Goal: Task Accomplishment & Management: Manage account settings

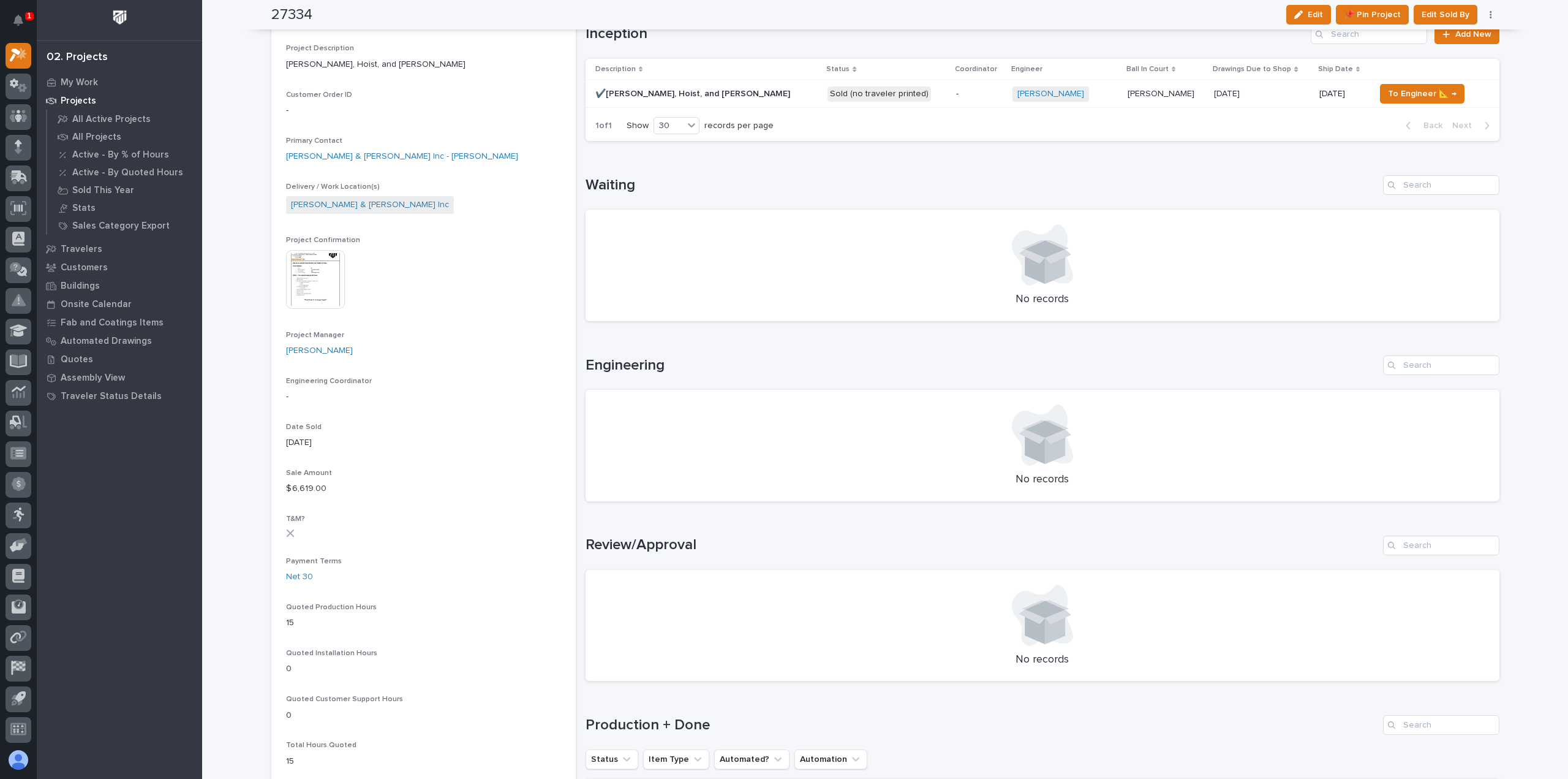
scroll to position [207, 0]
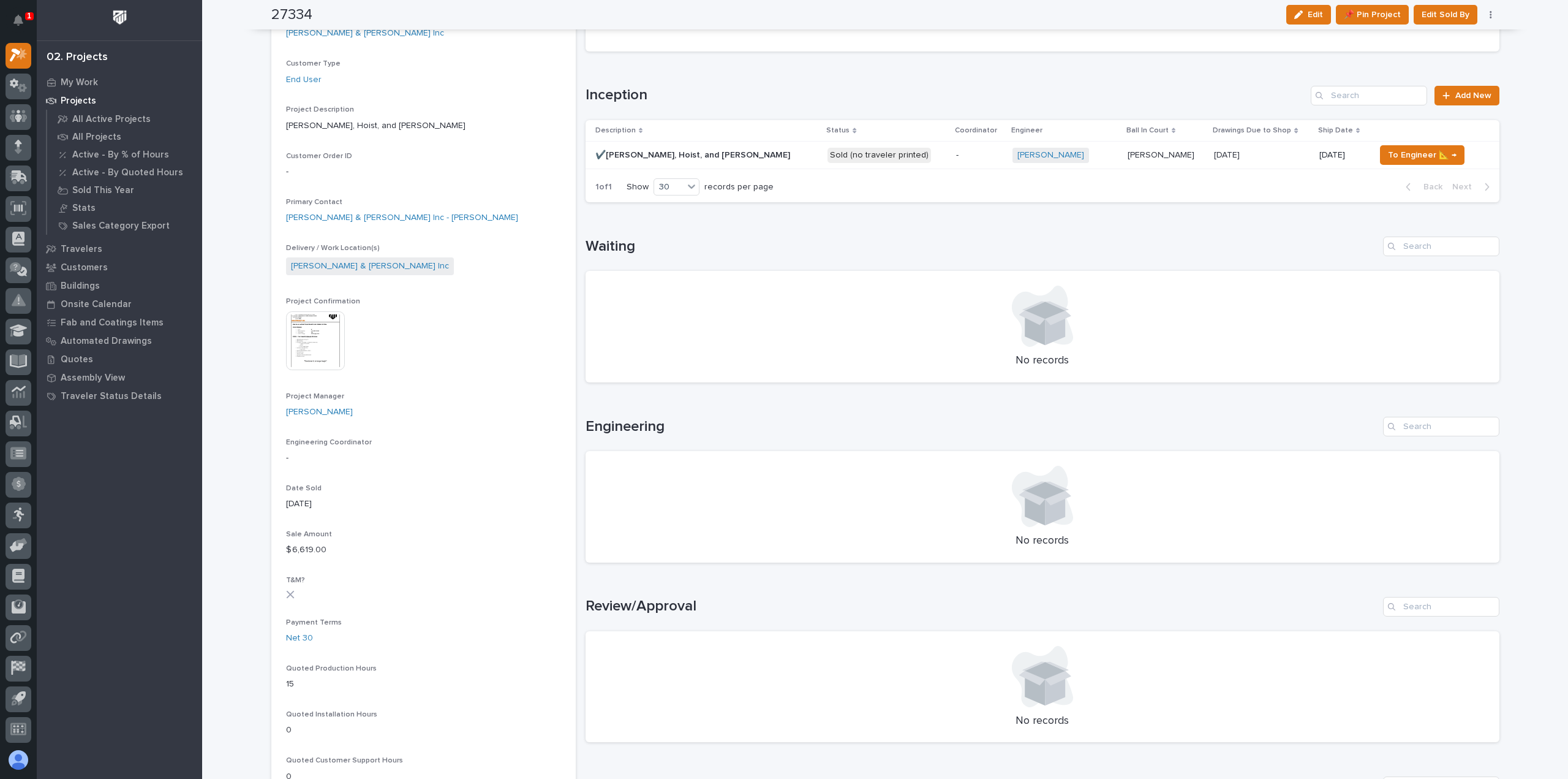
click at [866, 157] on p "Sold (no traveler printed)" at bounding box center [886, 155] width 119 height 15
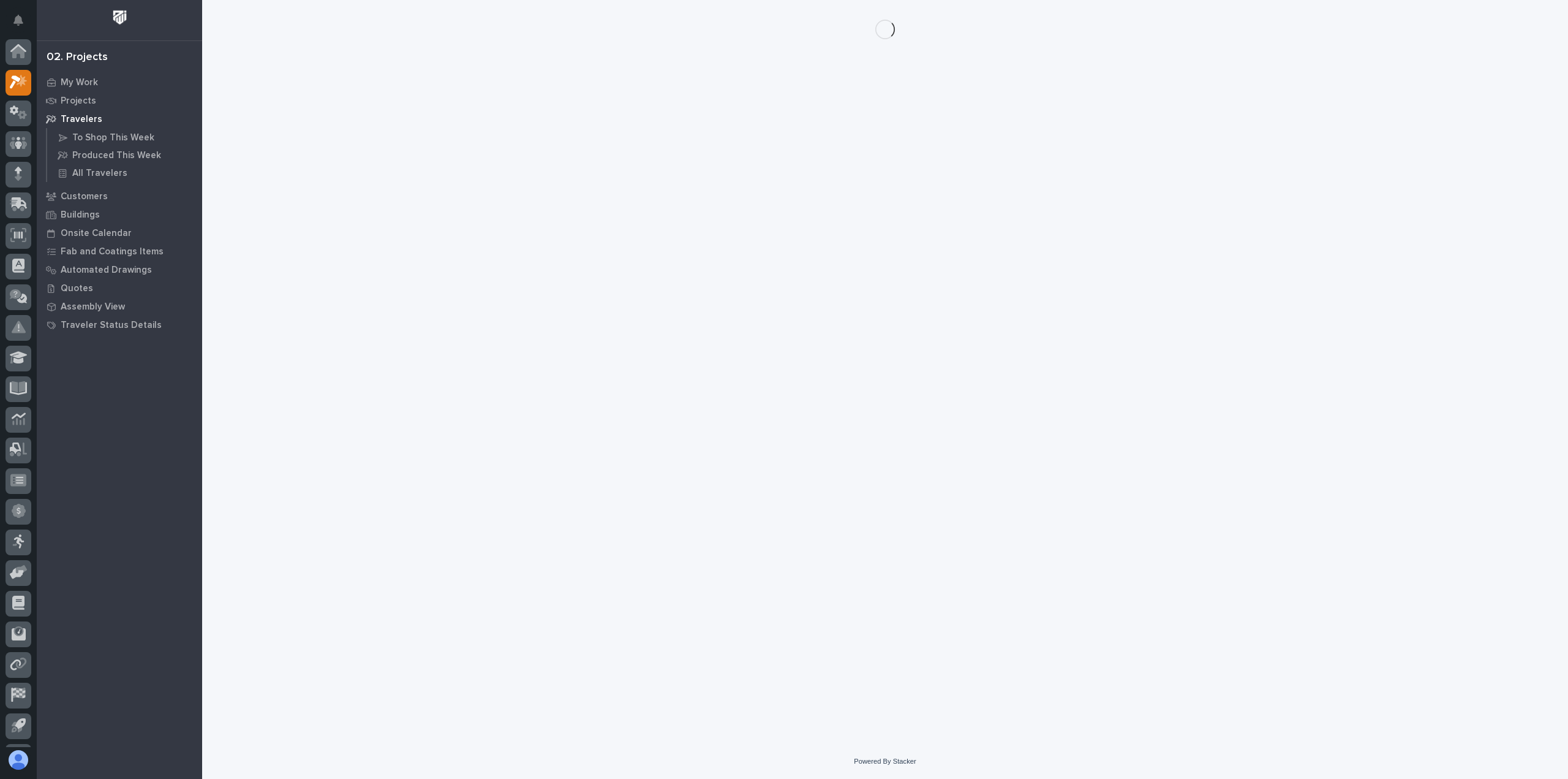
scroll to position [27, 0]
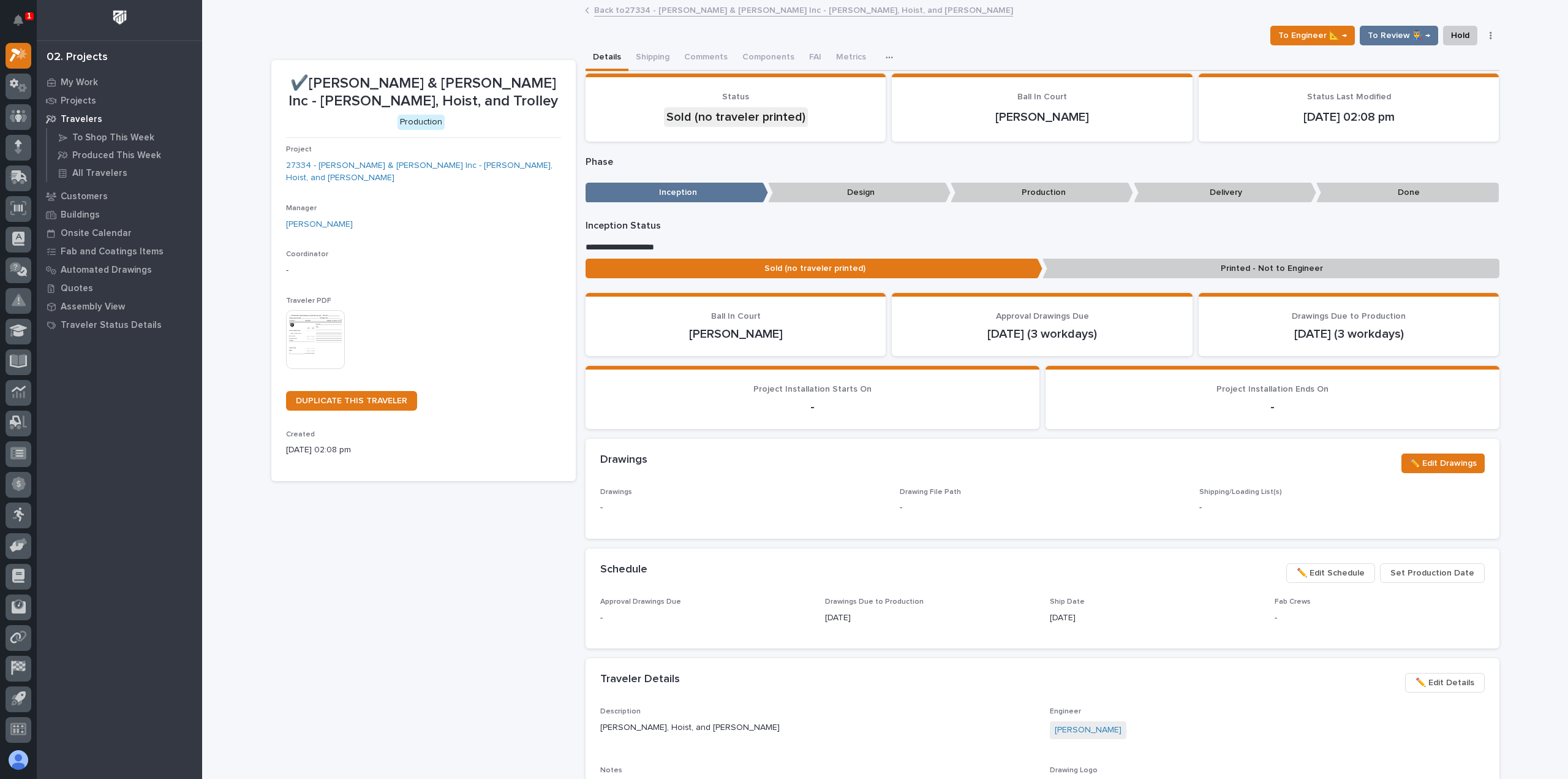
click at [612, 10] on link "Back to 27334 - Smith & Loveless Inc - Jib Crane, Hoist, and Trolley" at bounding box center [803, 9] width 419 height 14
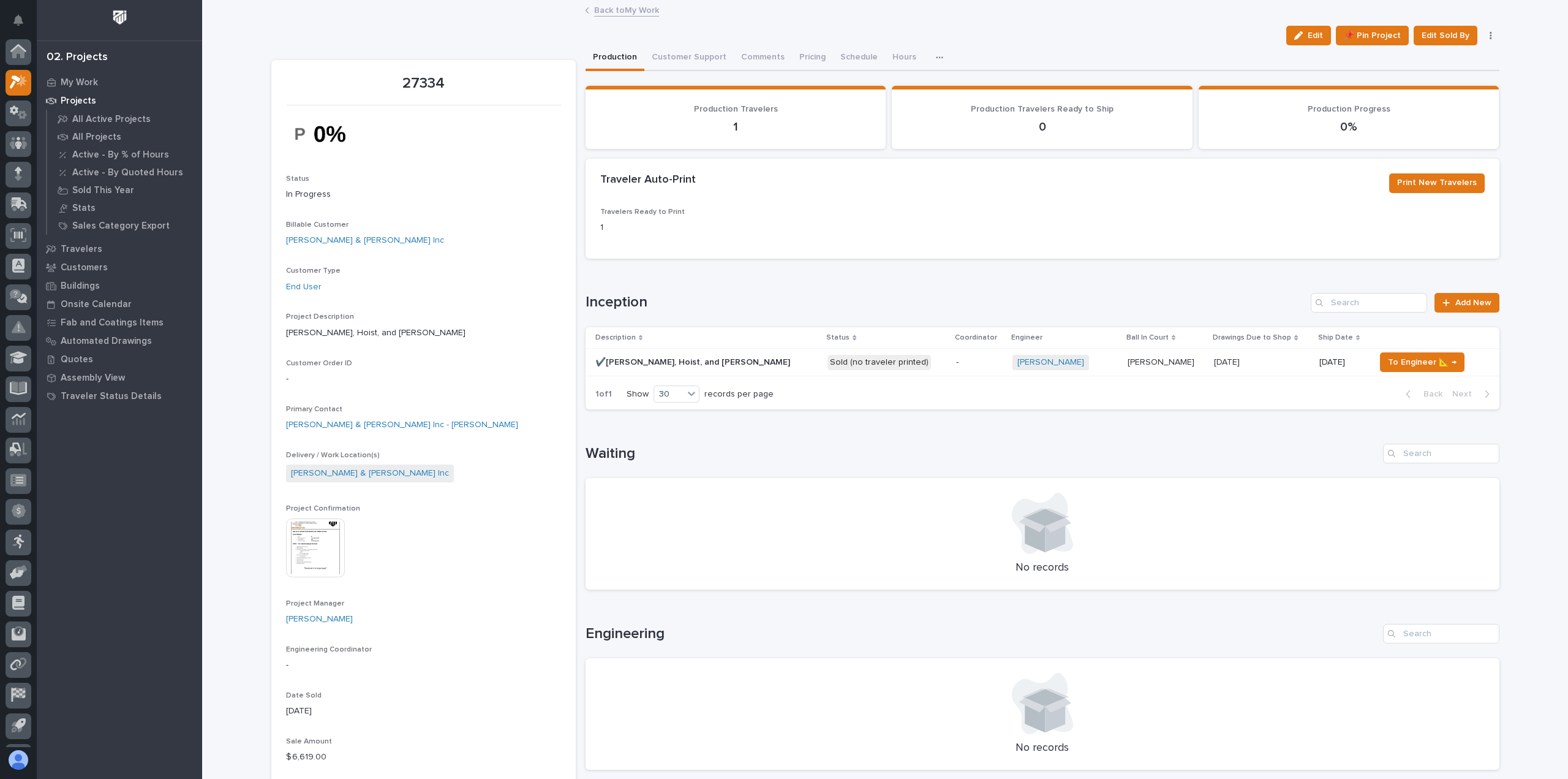
scroll to position [27, 0]
click at [618, 10] on link "Back to My Work" at bounding box center [626, 9] width 65 height 14
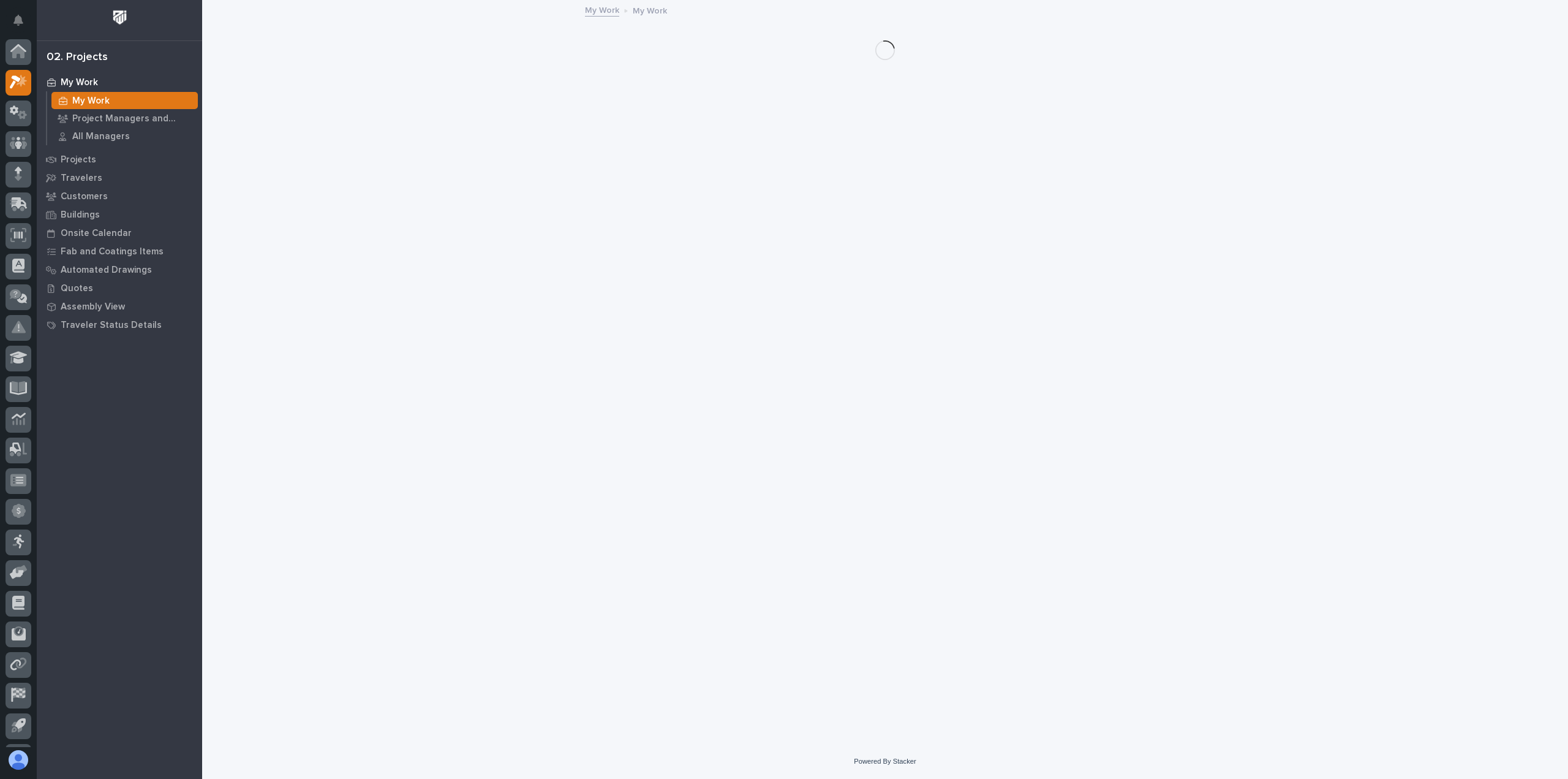
scroll to position [27, 0]
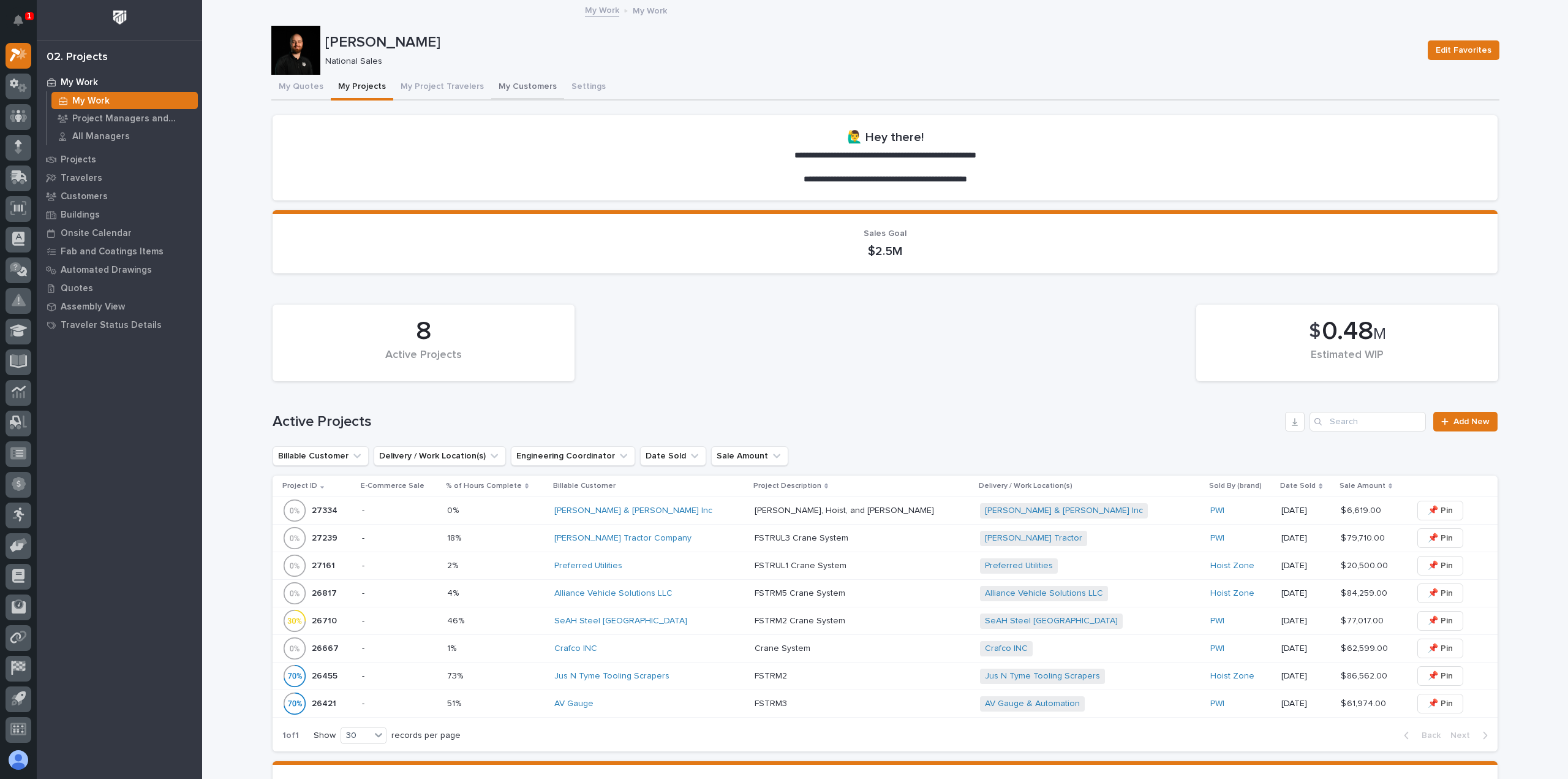
click at [509, 93] on button "My Customers" at bounding box center [527, 88] width 73 height 26
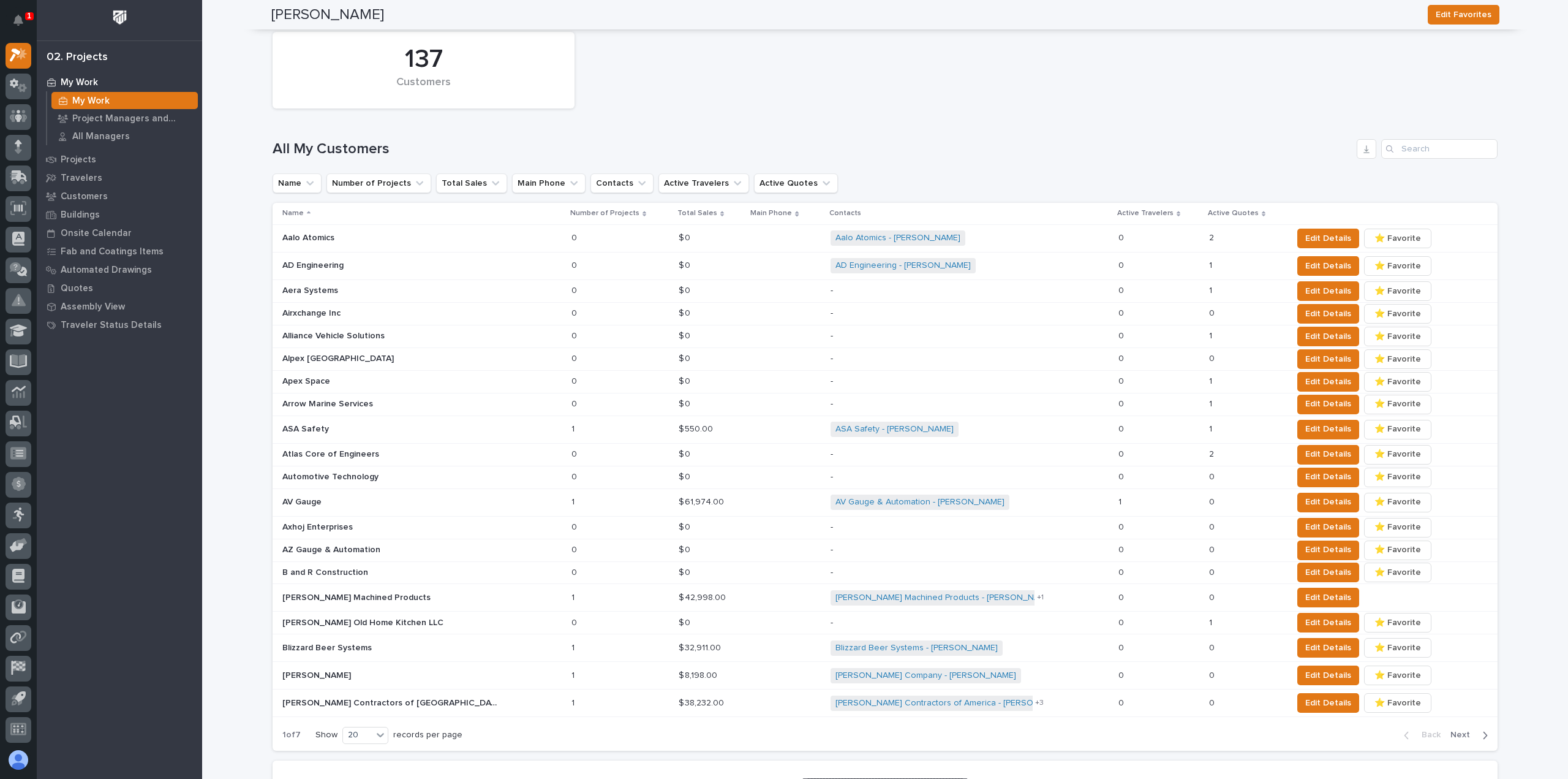
scroll to position [429, 0]
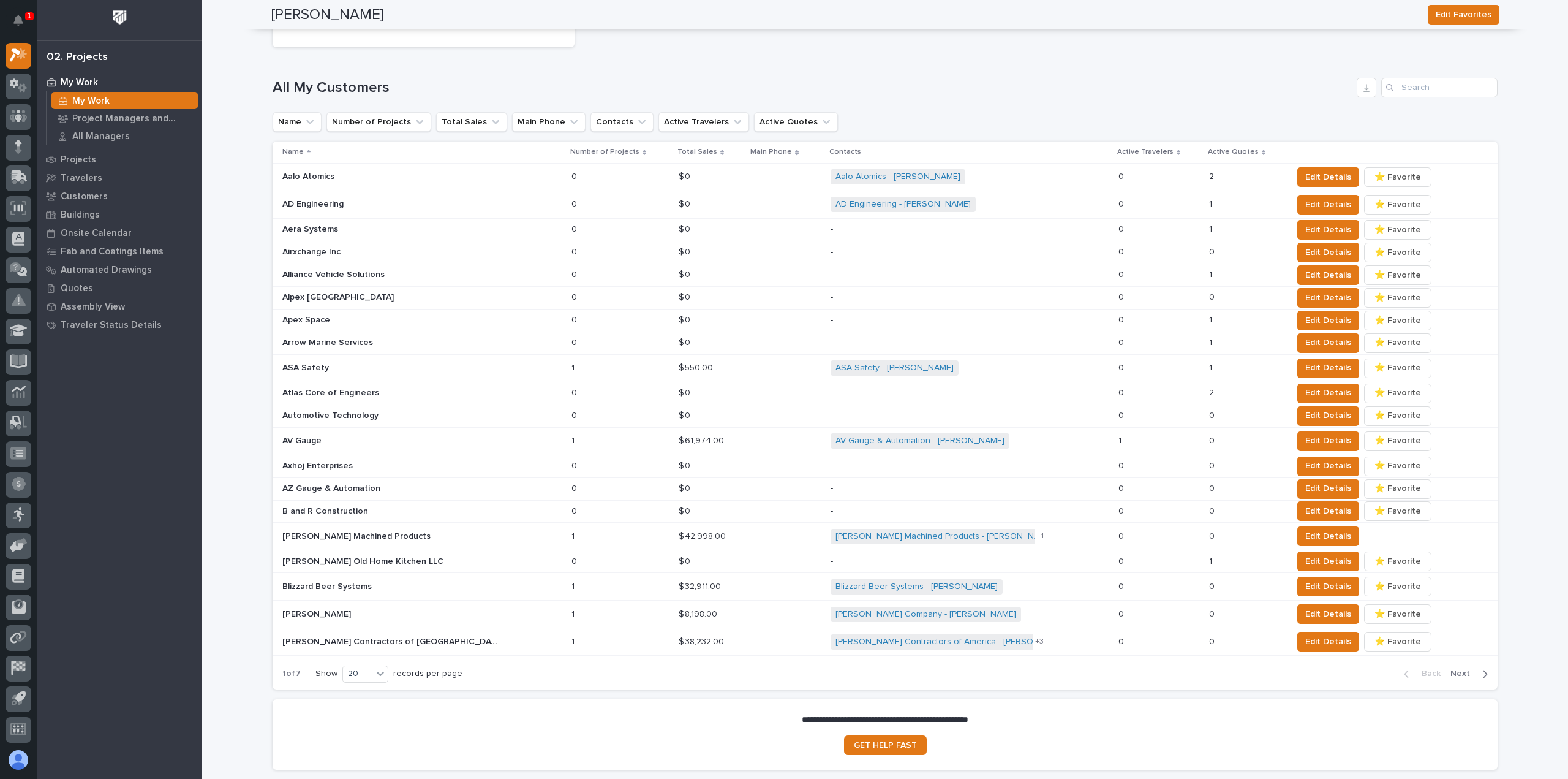
click at [1485, 670] on button "Next" at bounding box center [1472, 673] width 52 height 11
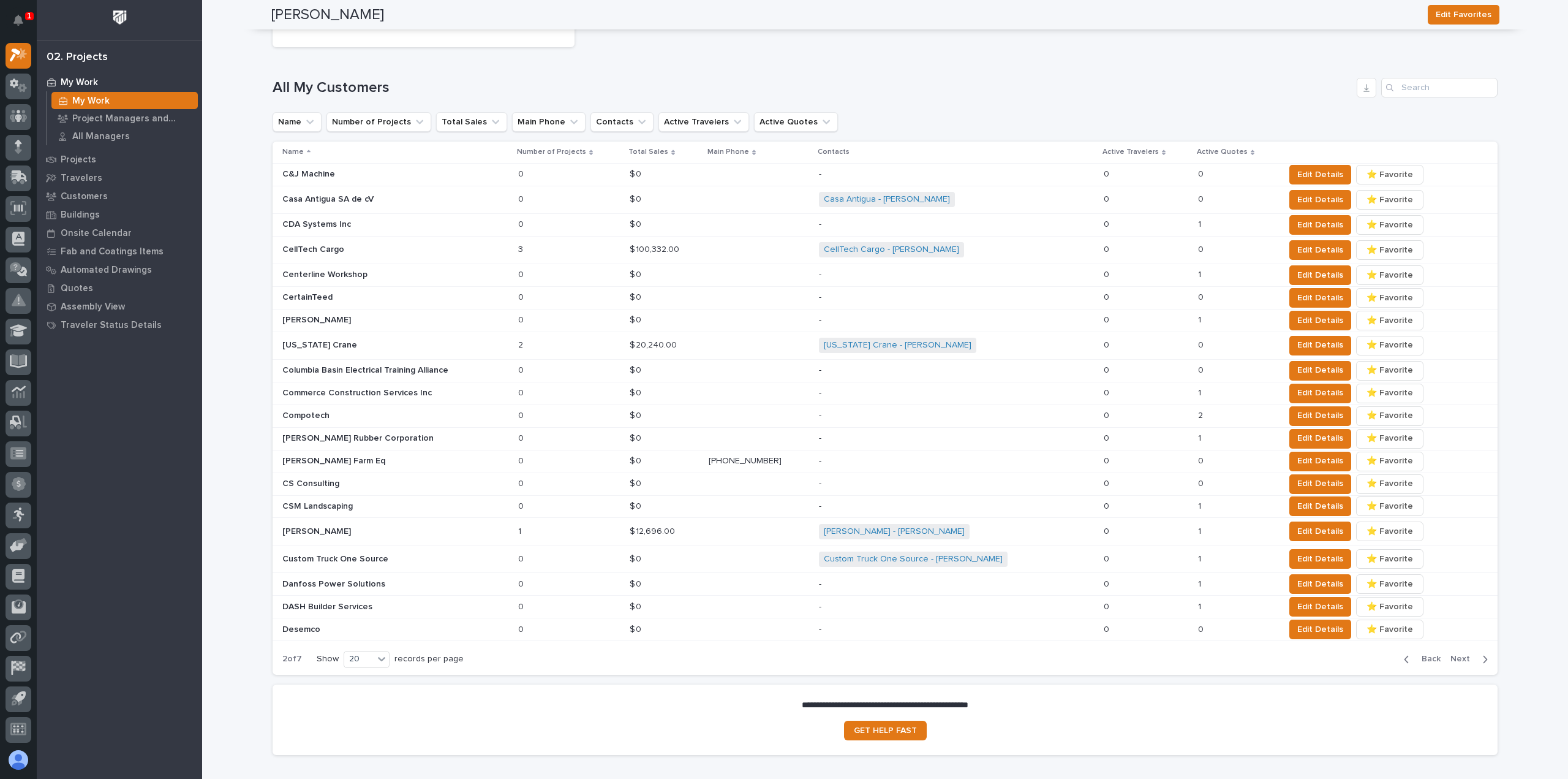
scroll to position [422, 0]
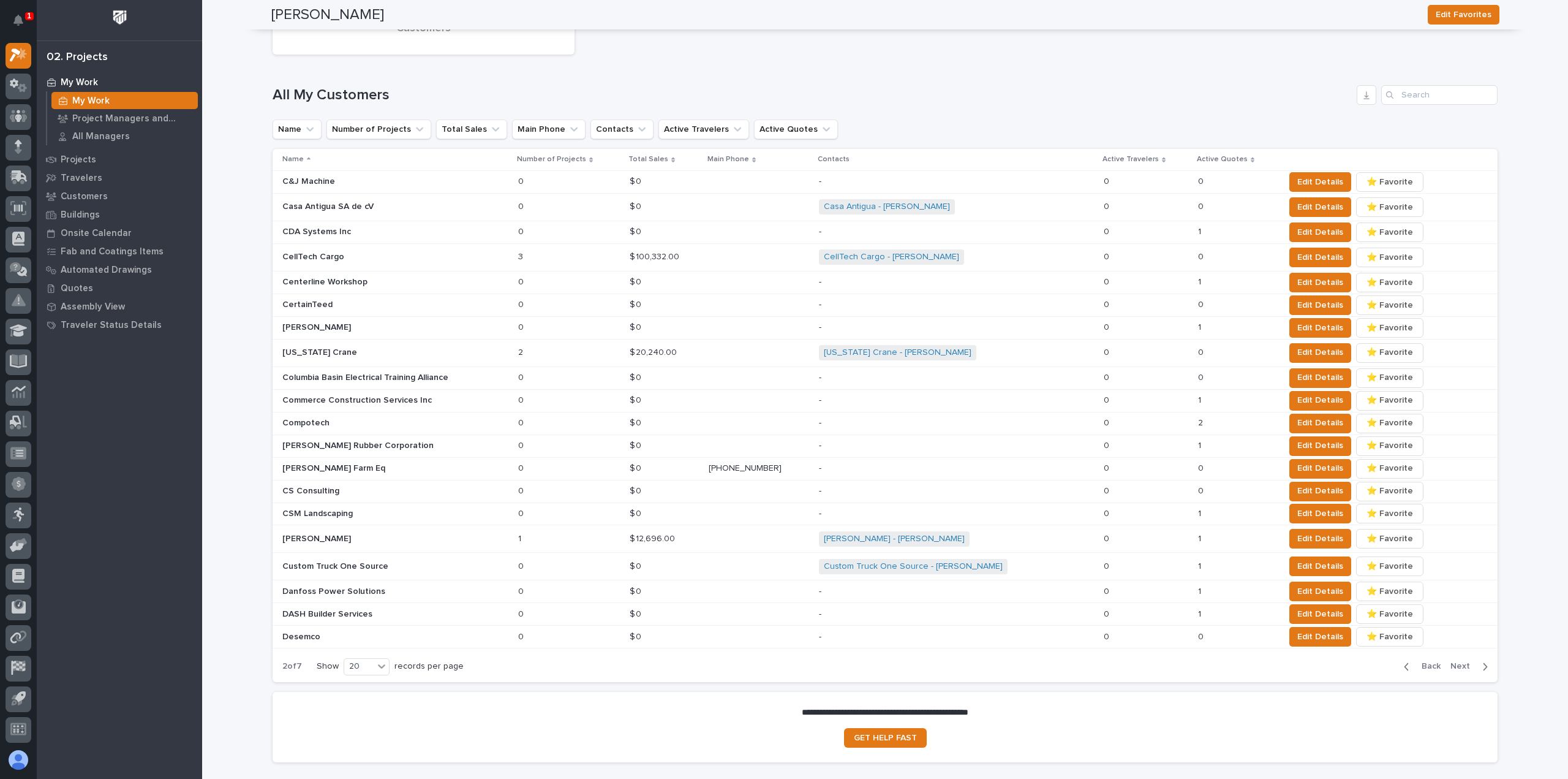
click at [1483, 662] on icon "button" at bounding box center [1485, 666] width 6 height 11
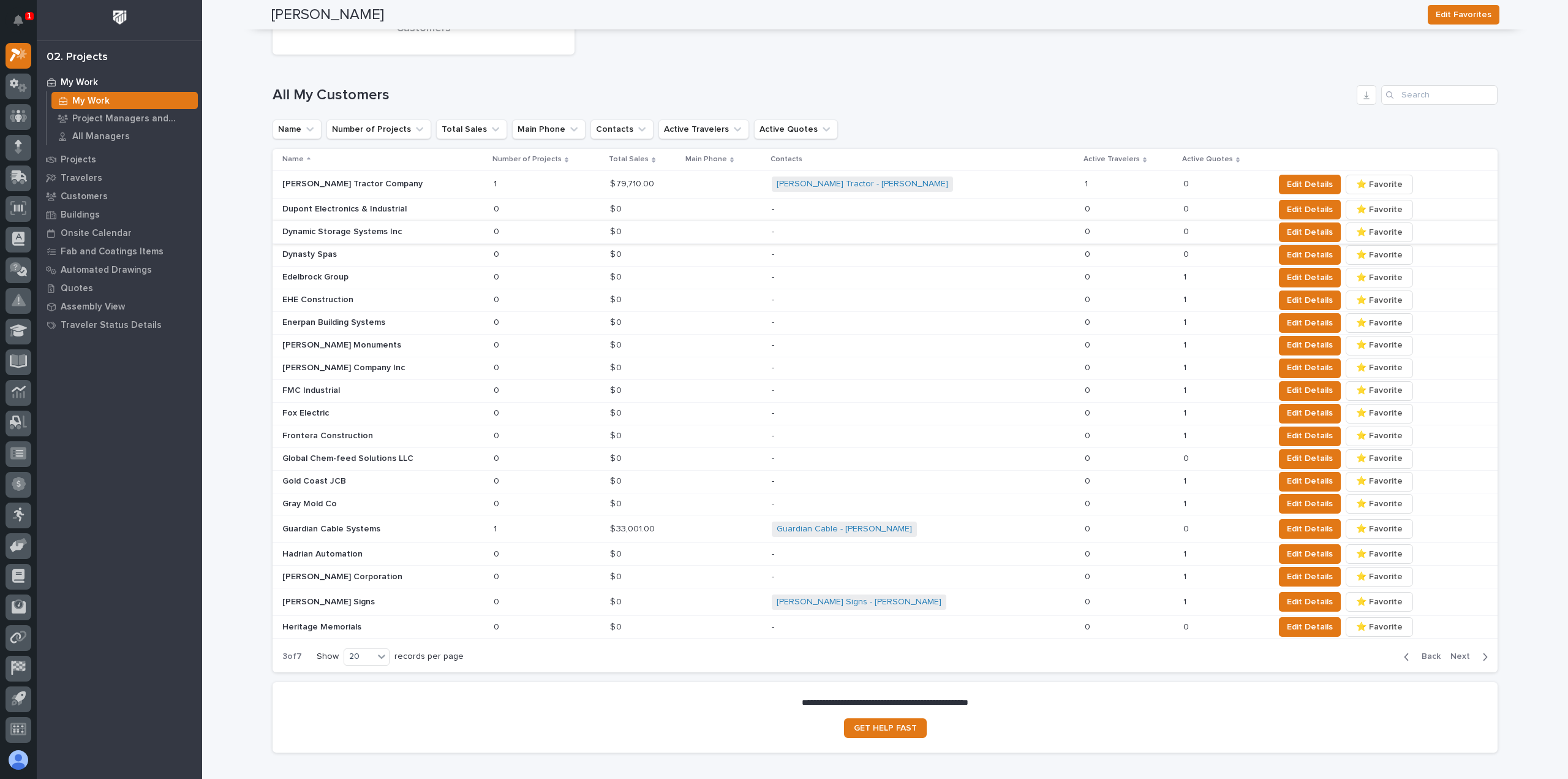
scroll to position [417, 0]
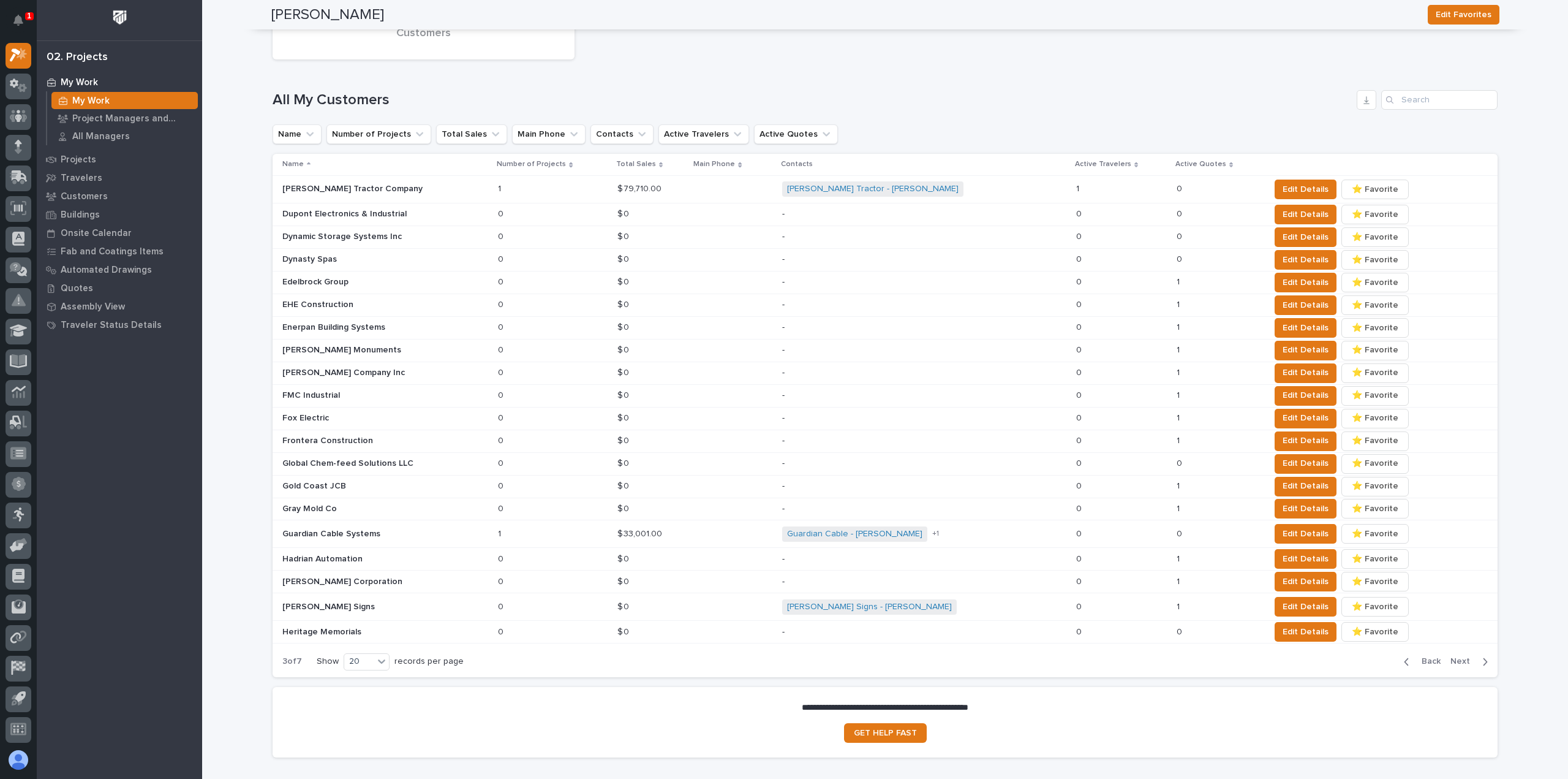
click at [1483, 656] on icon "button" at bounding box center [1485, 661] width 6 height 11
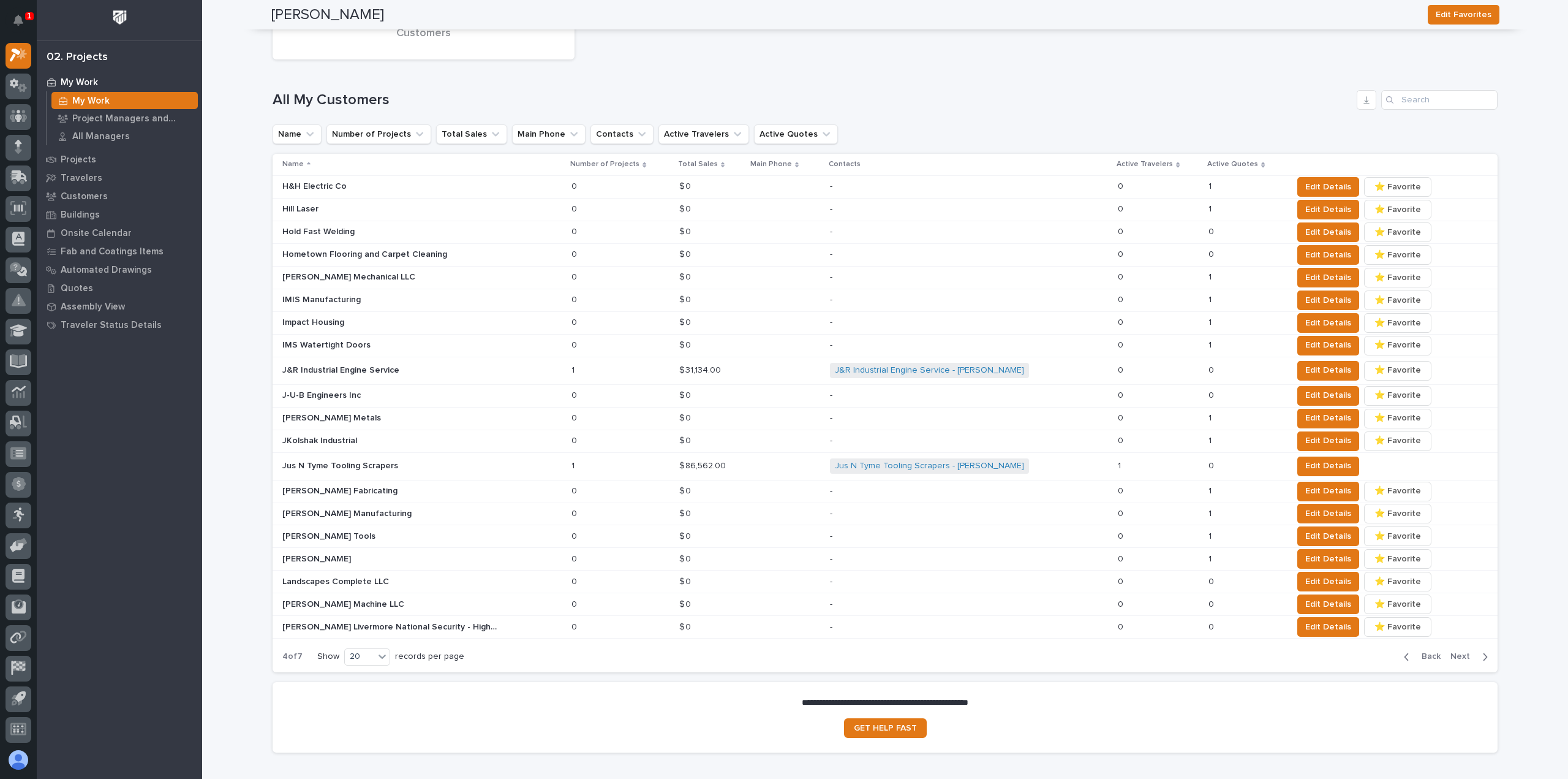
scroll to position [414, 0]
click at [1483, 655] on icon "button" at bounding box center [1485, 659] width 6 height 11
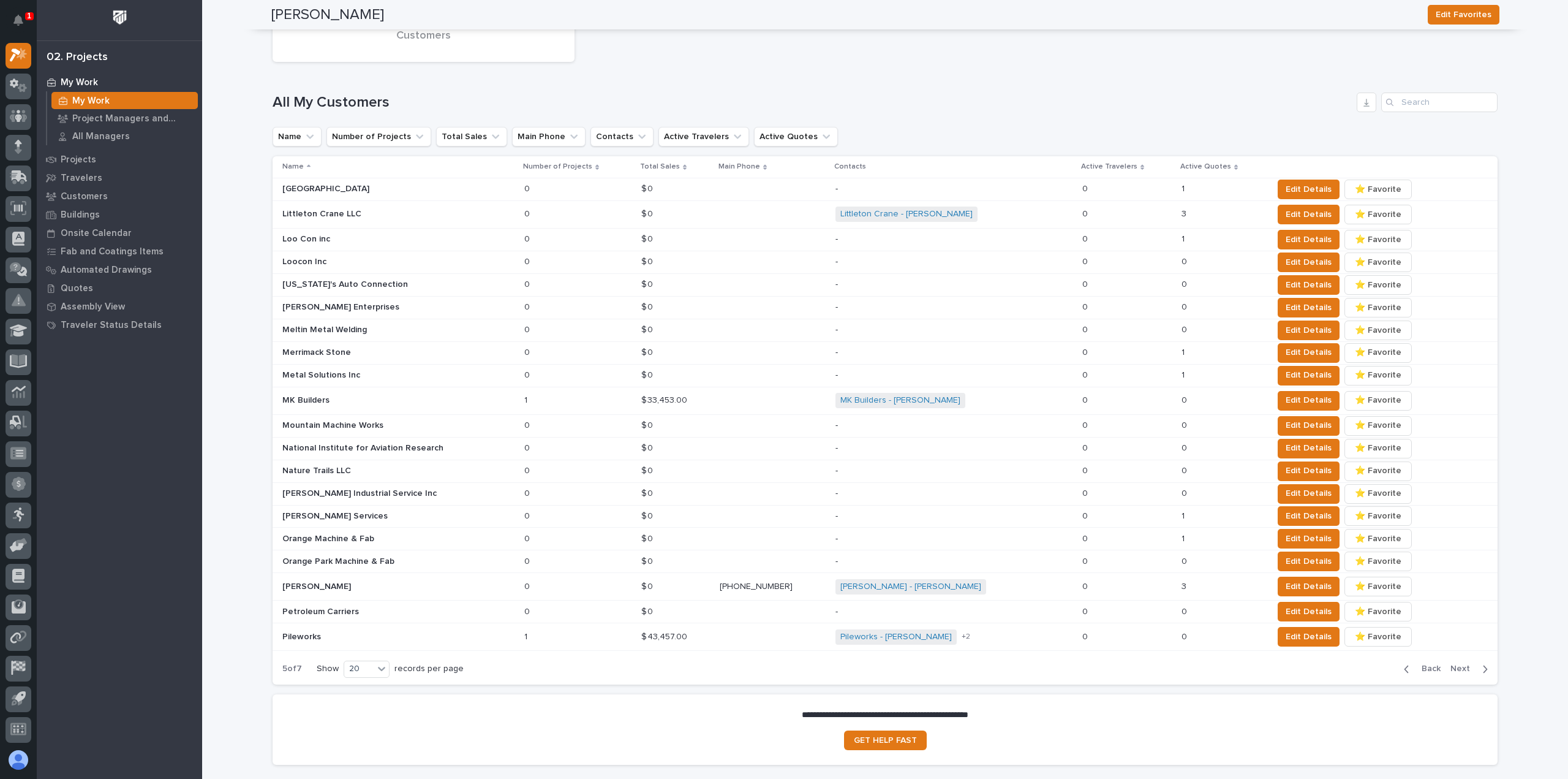
scroll to position [419, 0]
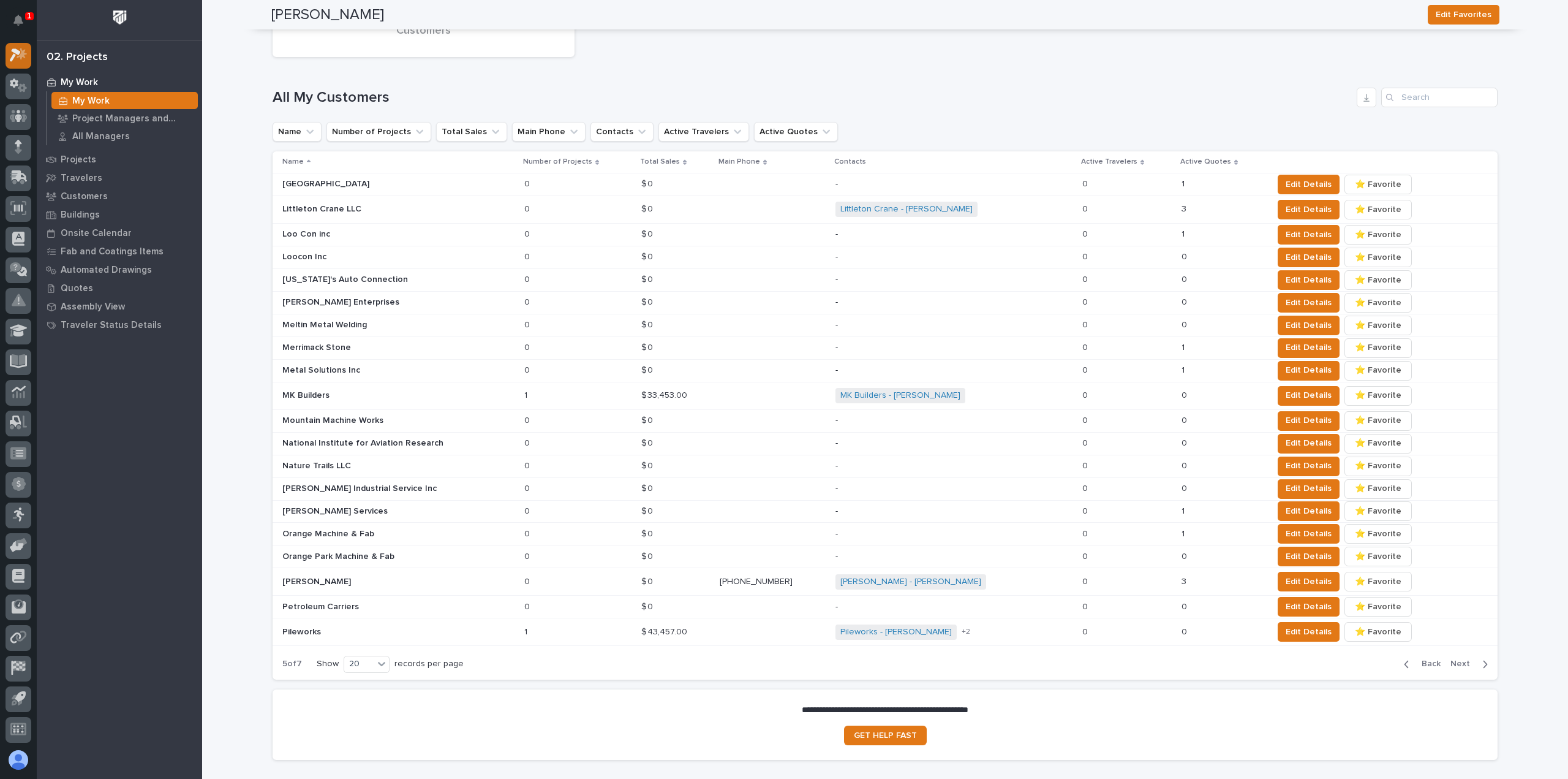
click at [6, 45] on link at bounding box center [19, 56] width 26 height 26
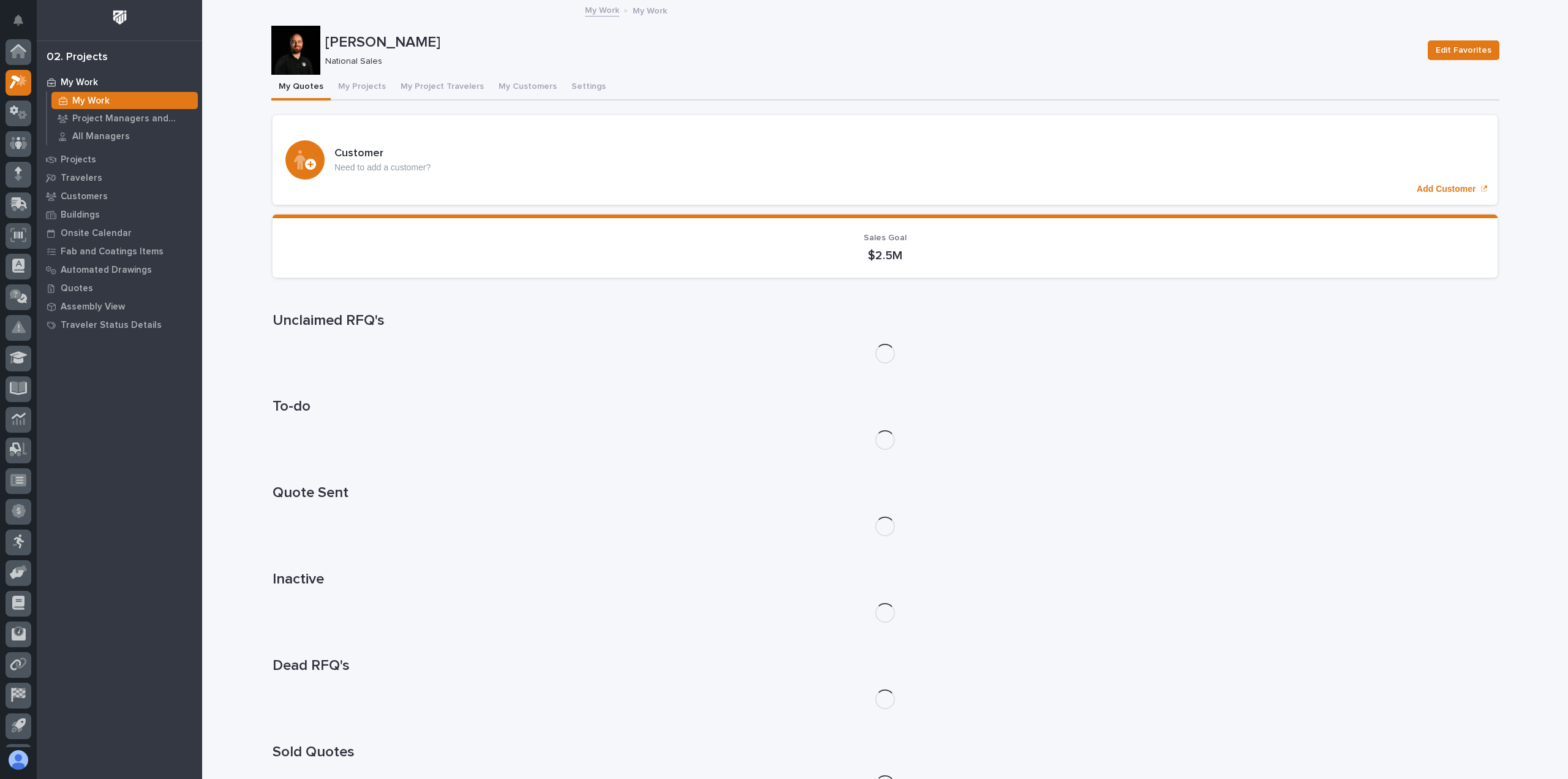
scroll to position [27, 0]
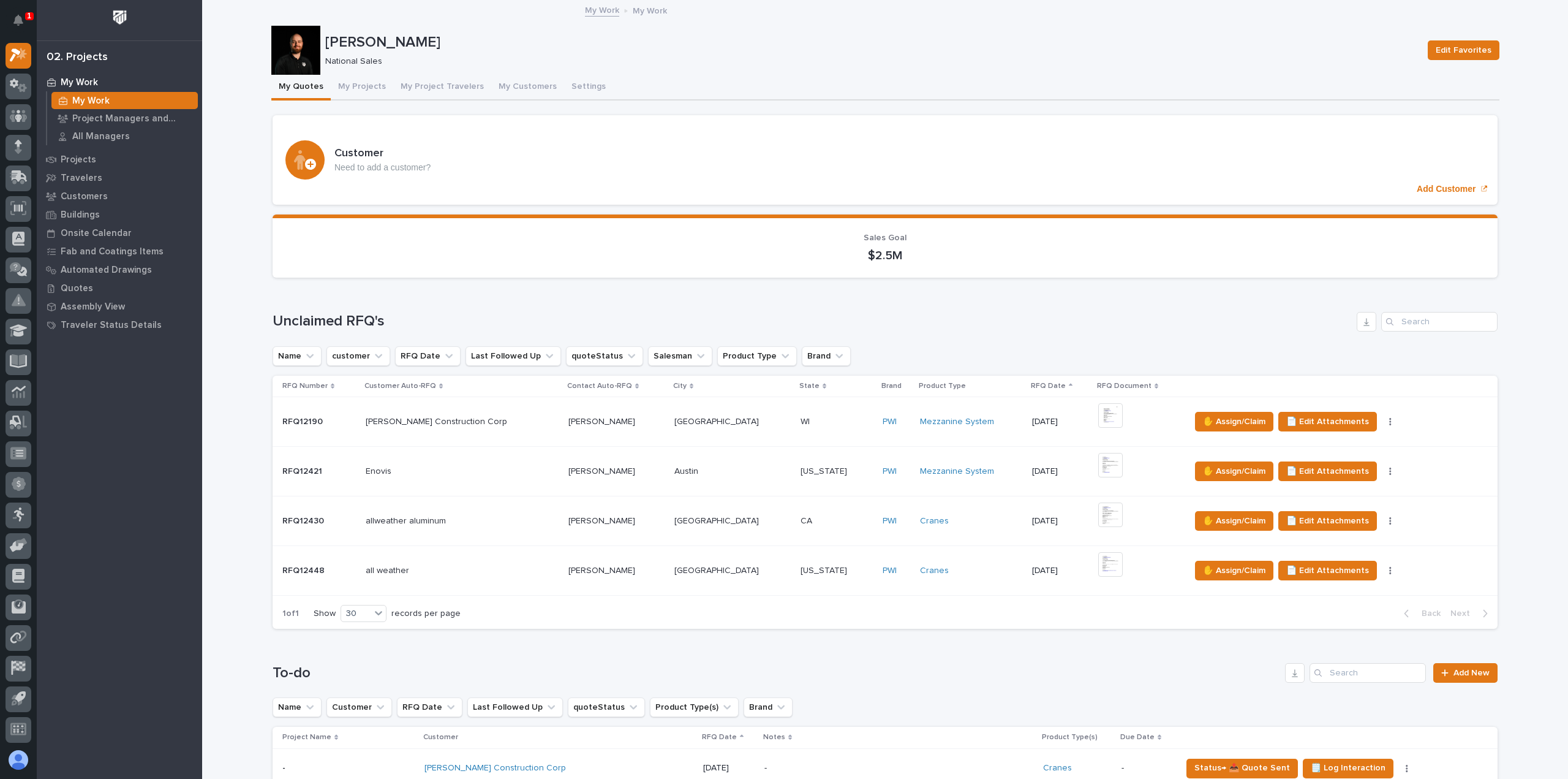
click at [459, 577] on div "all weather all weather" at bounding box center [462, 571] width 193 height 20
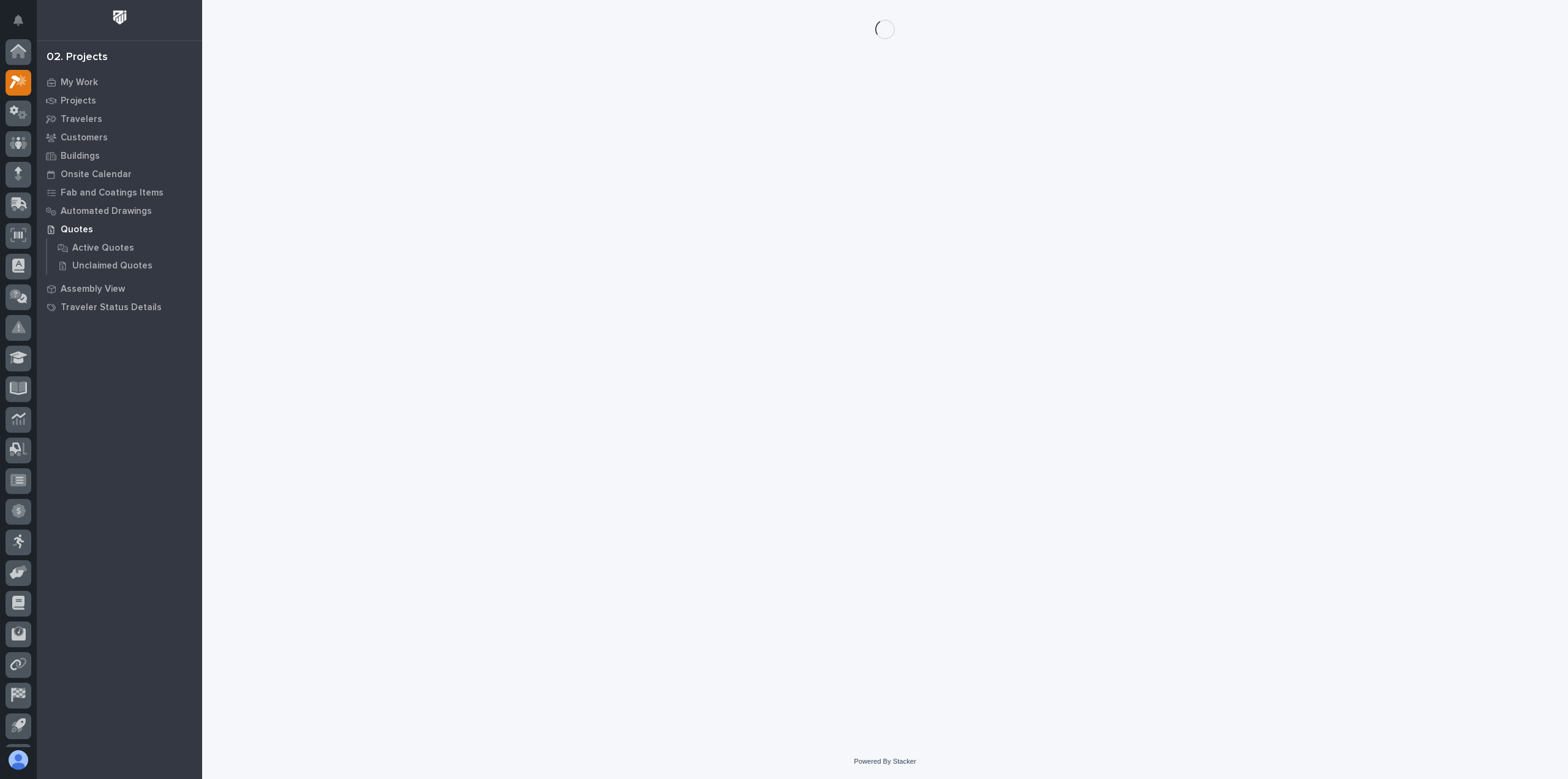
scroll to position [27, 0]
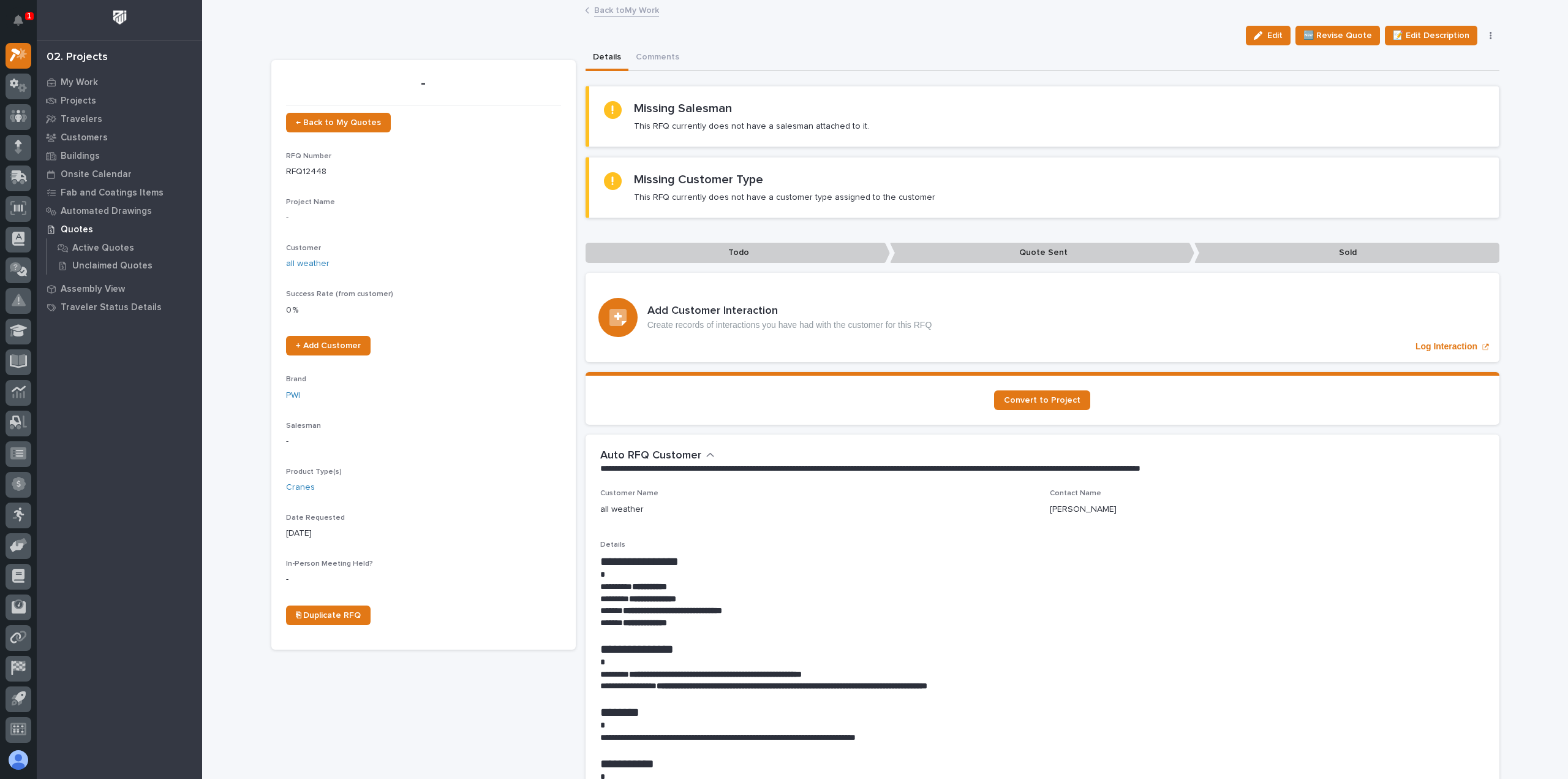
click at [1490, 32] on icon "button" at bounding box center [1490, 35] width 2 height 7
click at [1455, 103] on button "✋ Assign/Claim" at bounding box center [1439, 99] width 109 height 19
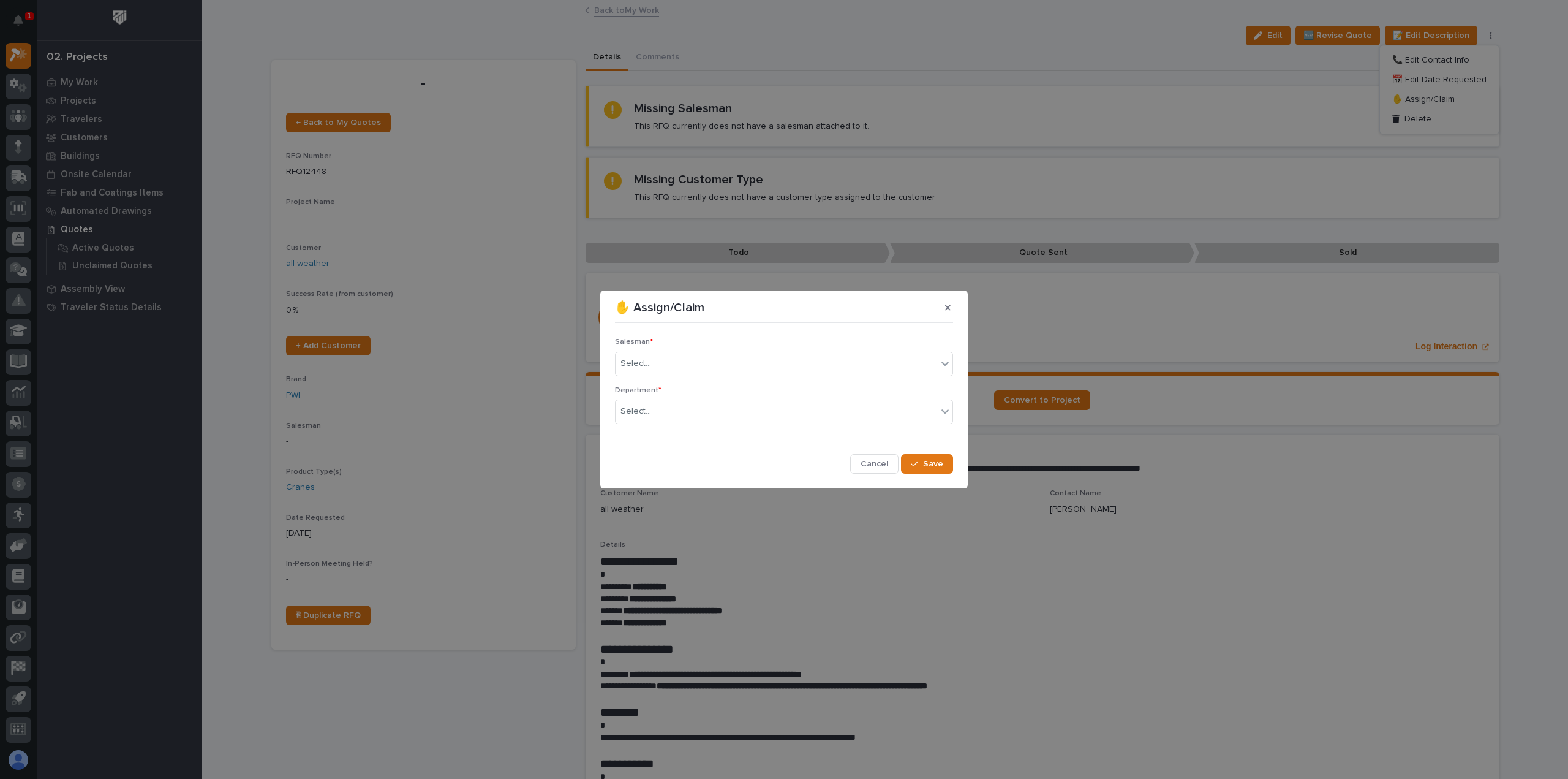
click at [838, 346] on p "Salesman *" at bounding box center [784, 342] width 338 height 9
click at [813, 371] on div "Select..." at bounding box center [776, 364] width 322 height 20
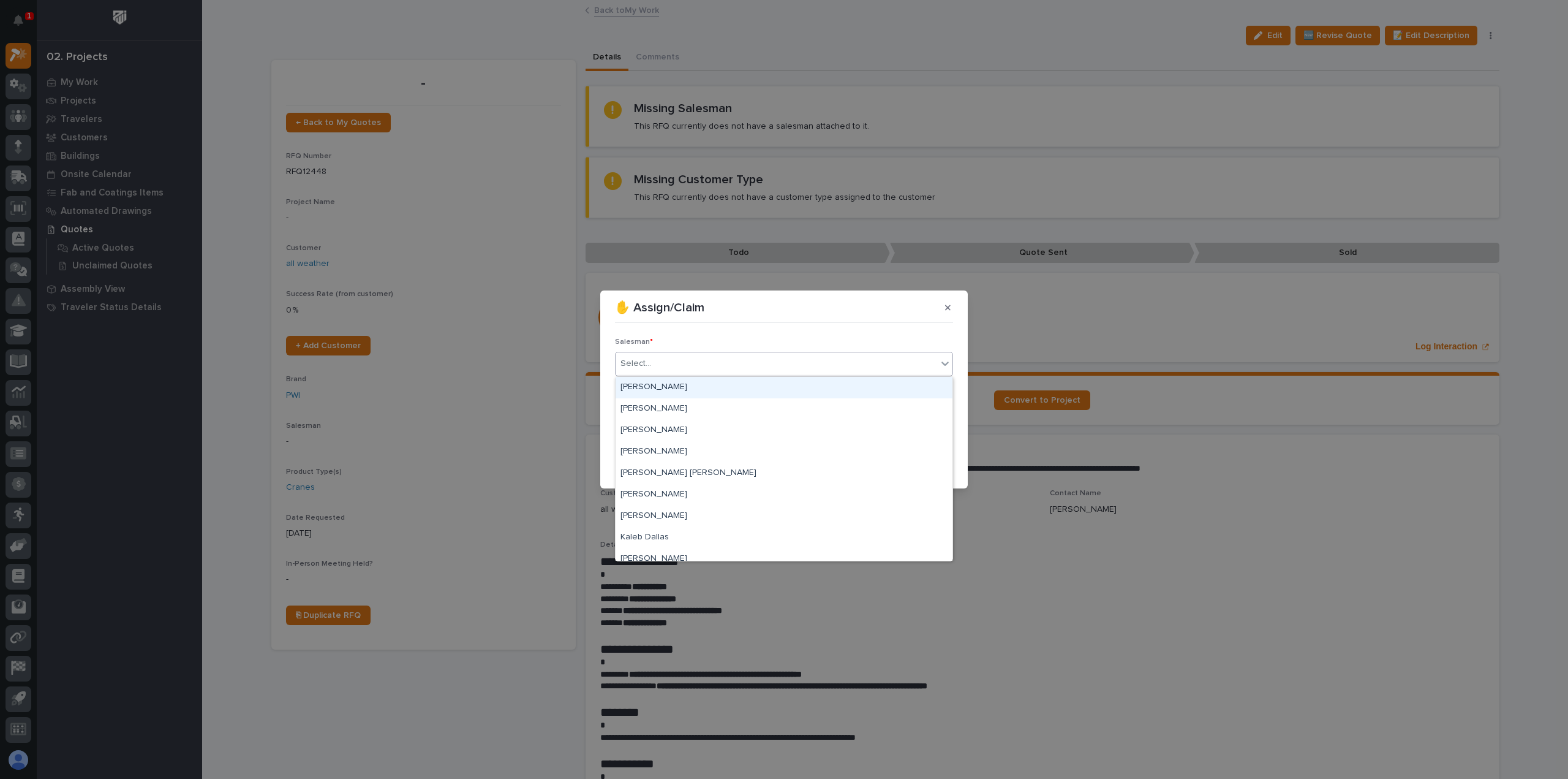
scroll to position [267, 0]
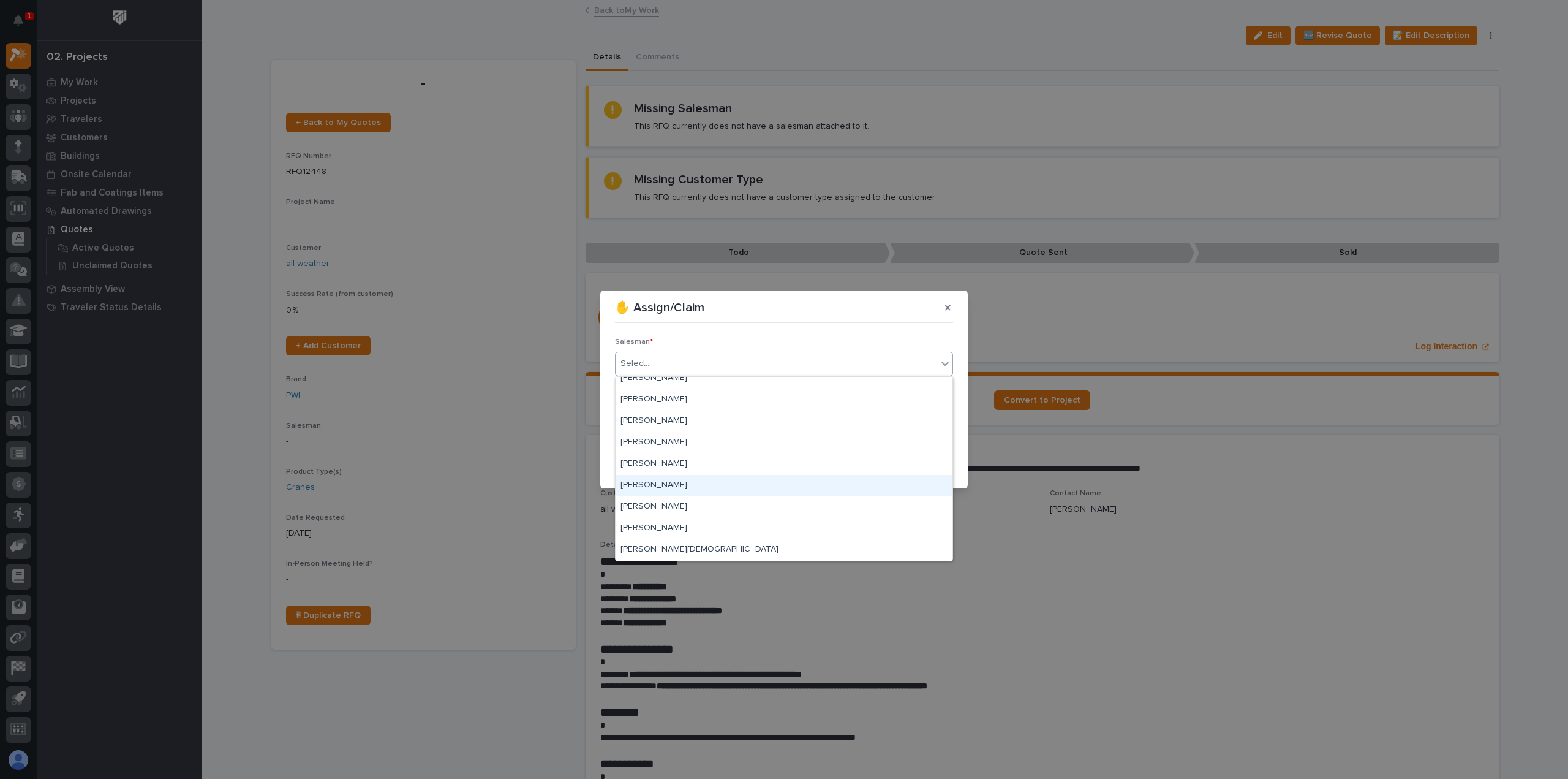
click at [681, 482] on div "[PERSON_NAME]" at bounding box center [784, 486] width 337 height 22
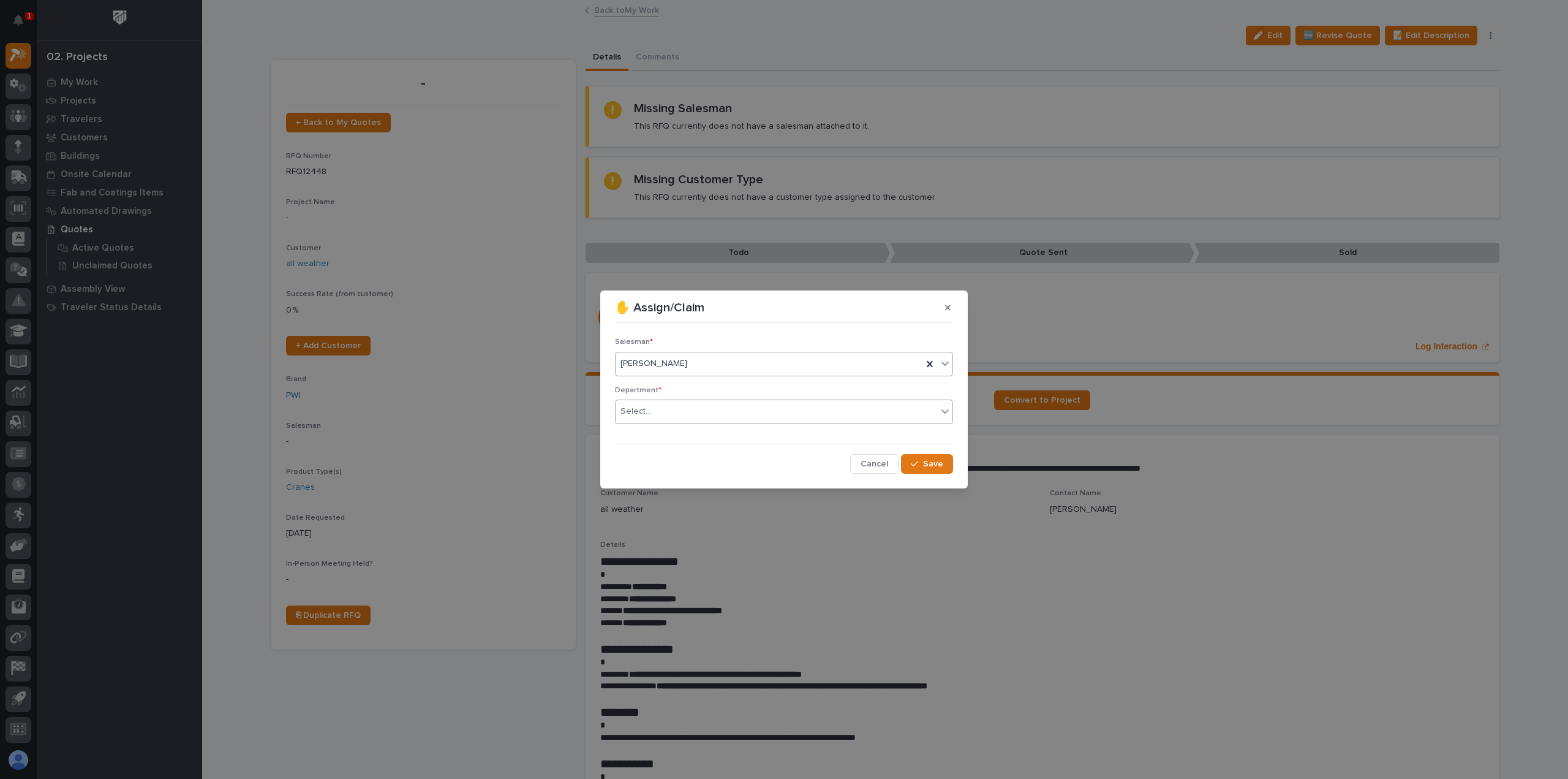
click at [685, 412] on div "Select..." at bounding box center [776, 412] width 322 height 20
click at [687, 436] on div "National Sales" at bounding box center [784, 435] width 337 height 22
click at [934, 464] on span "Save" at bounding box center [933, 464] width 20 height 11
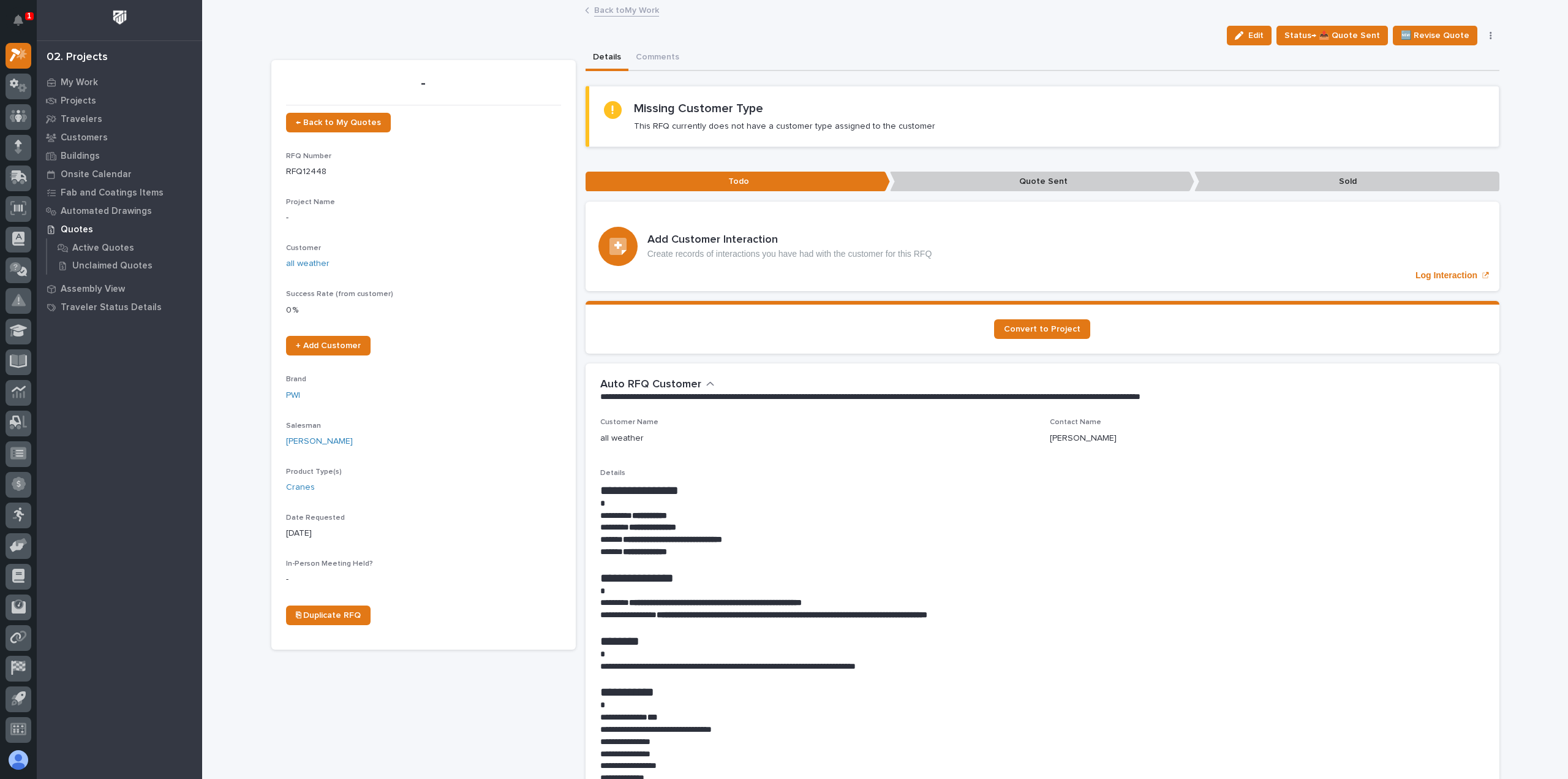
click at [643, 7] on link "Back to My Work" at bounding box center [626, 9] width 65 height 14
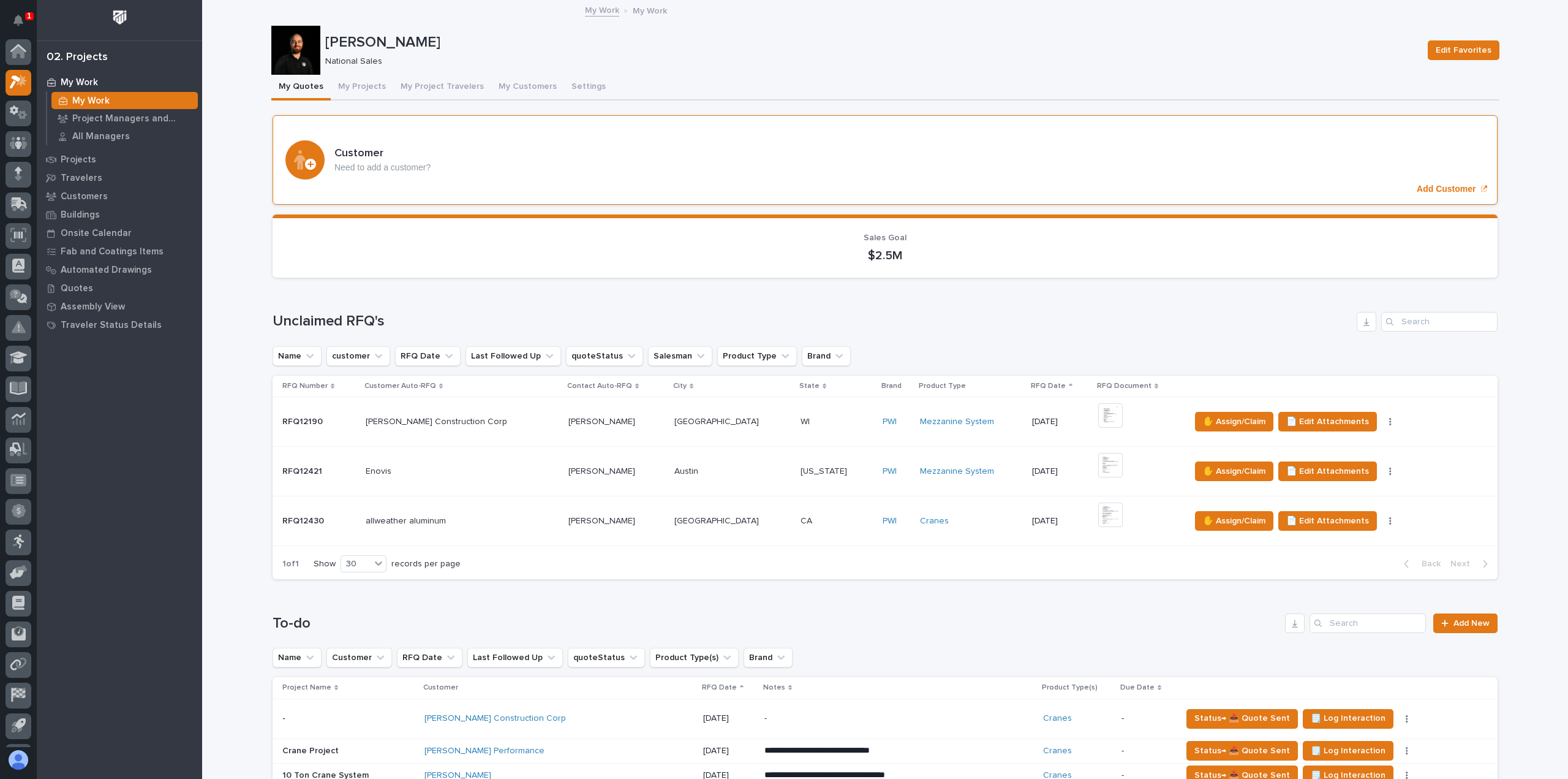
scroll to position [27, 0]
click at [1203, 514] on span "✋ Assign/Claim" at bounding box center [1234, 521] width 62 height 14
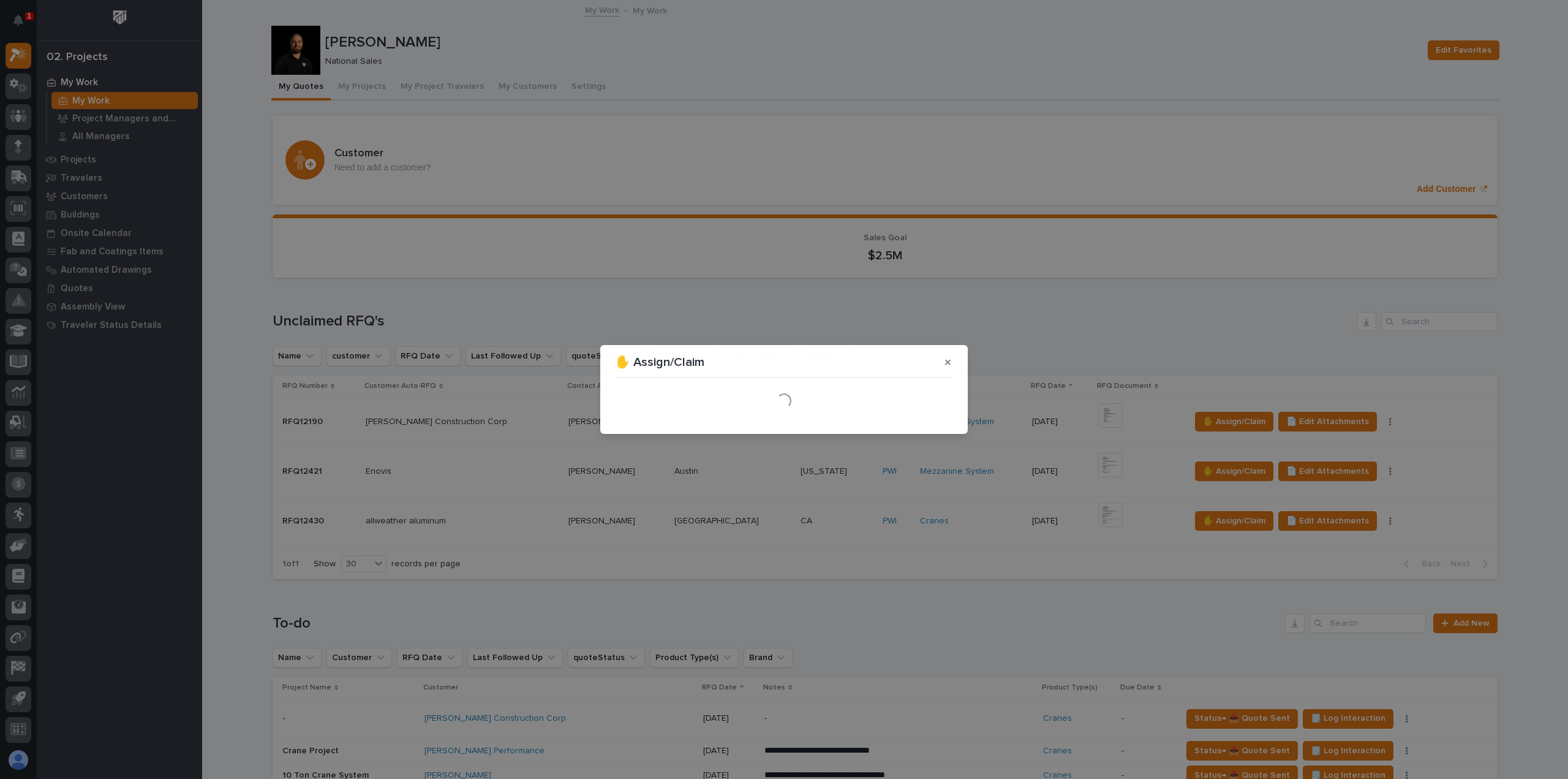
scroll to position [61, 0]
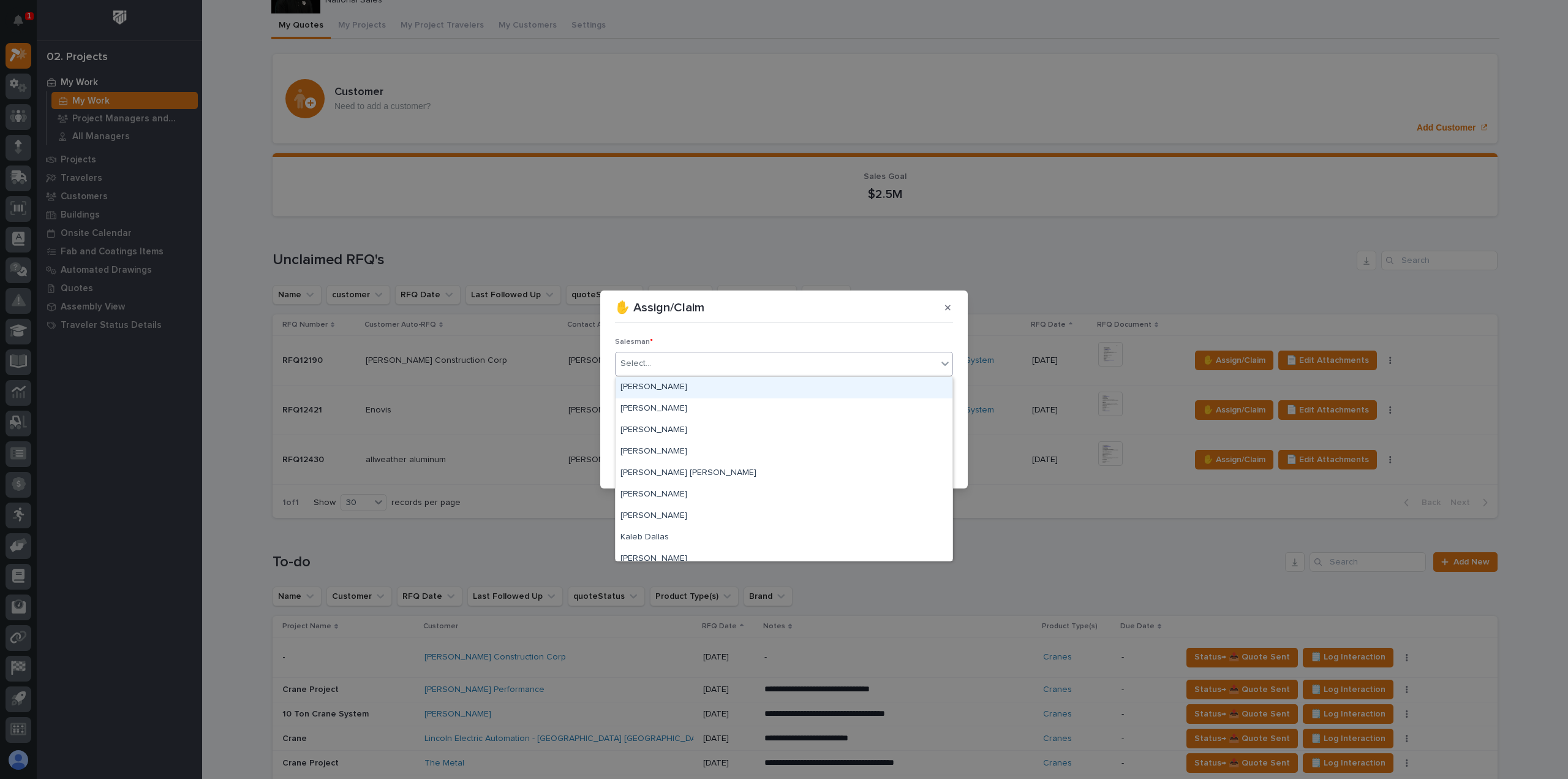
click at [693, 374] on div "Select..." at bounding box center [784, 364] width 338 height 24
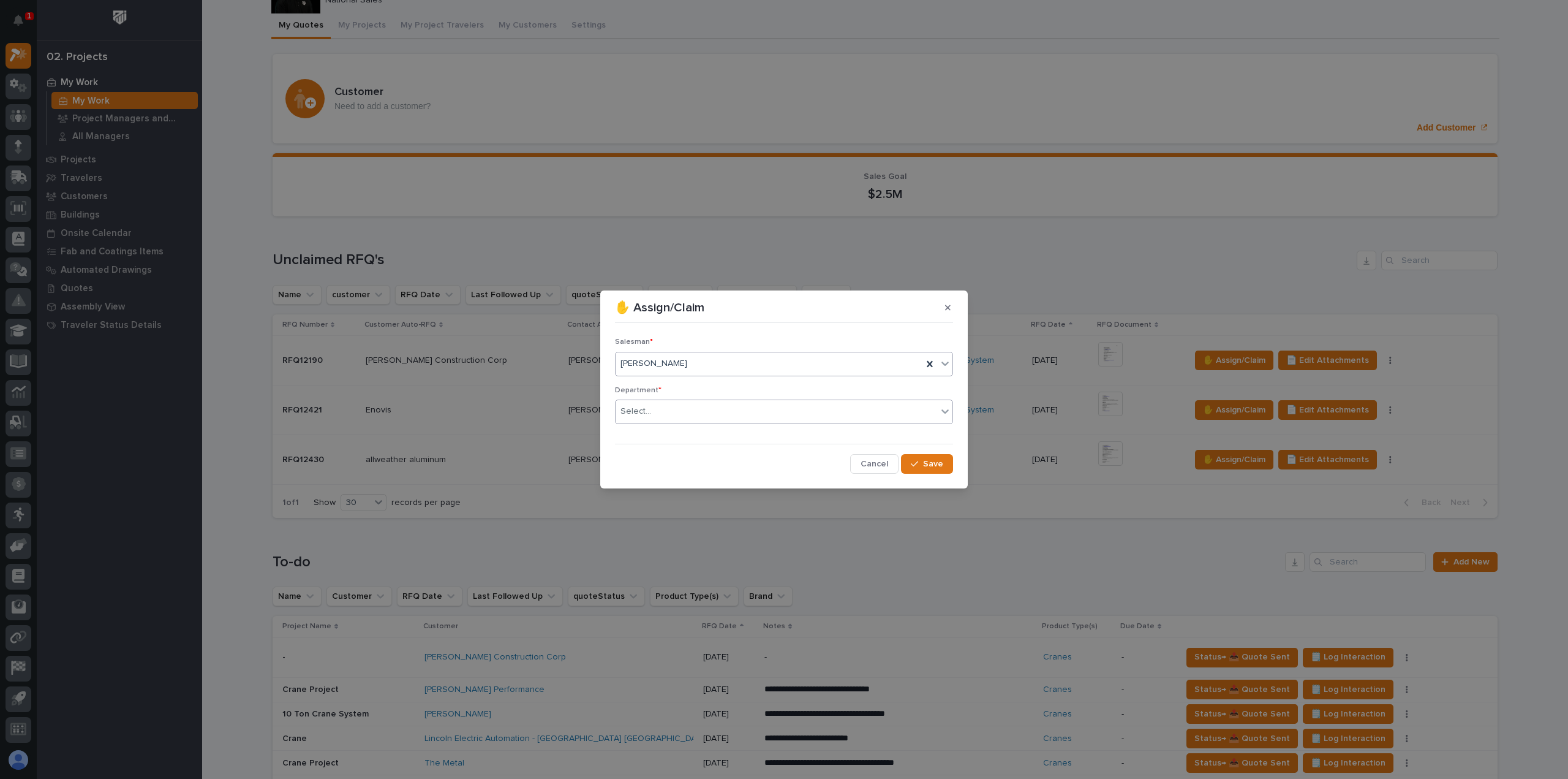
click at [725, 407] on div "Select..." at bounding box center [776, 412] width 322 height 20
click at [714, 427] on div "National Sales" at bounding box center [784, 435] width 337 height 22
click at [946, 462] on button "Save" at bounding box center [927, 464] width 52 height 19
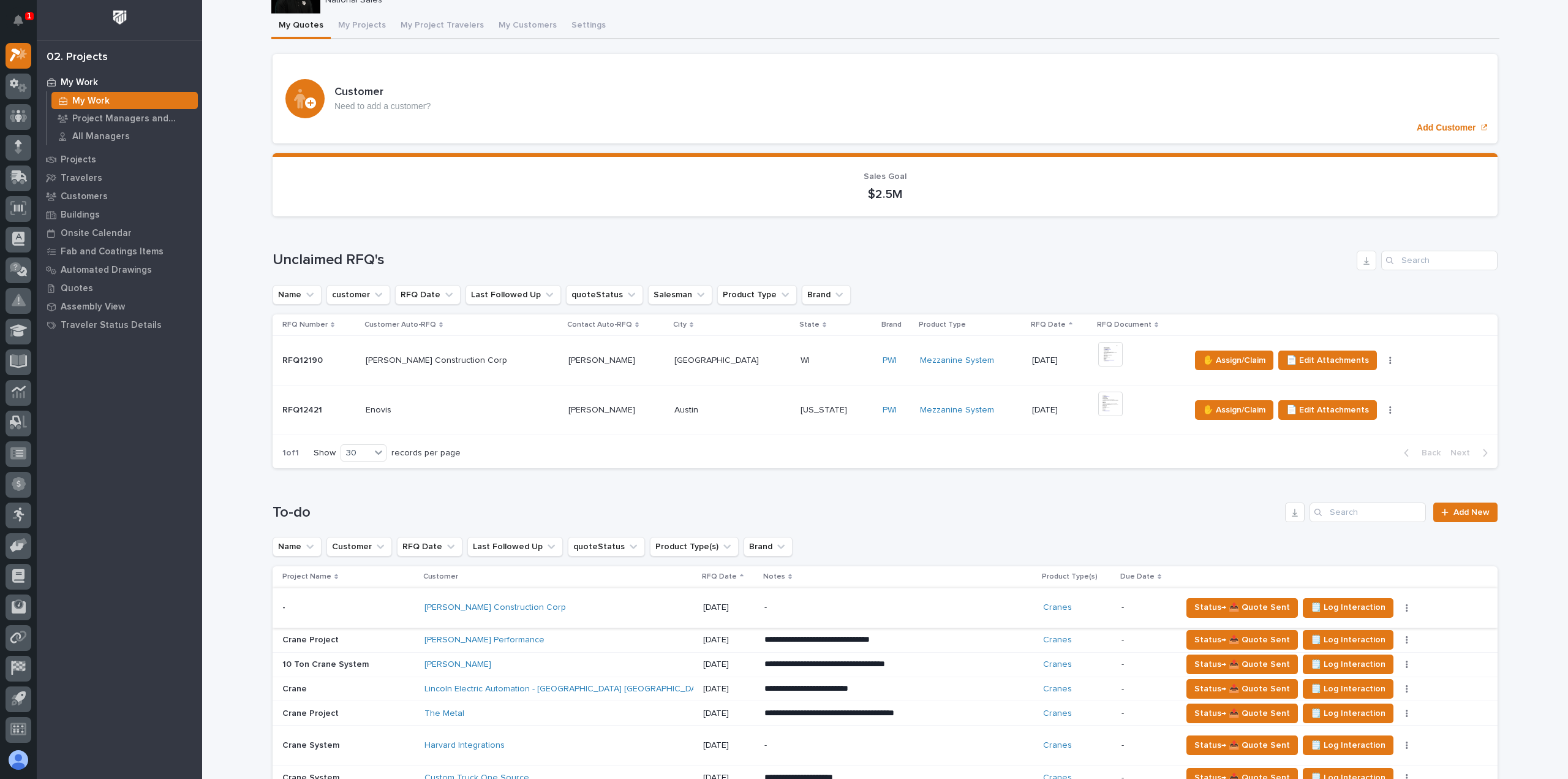
scroll to position [245, 0]
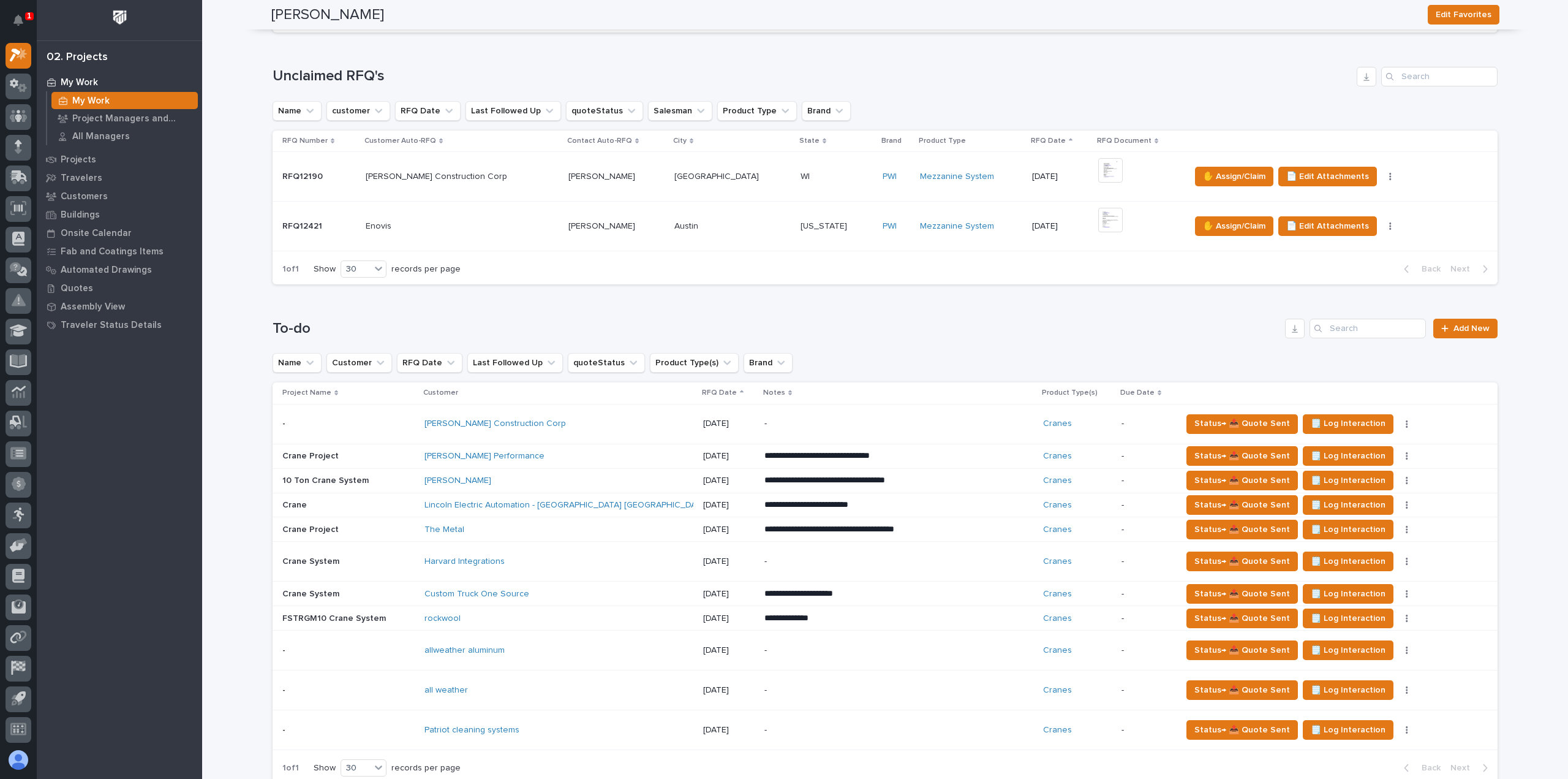
click at [533, 645] on div "allweather aluminum" at bounding box center [532, 650] width 214 height 10
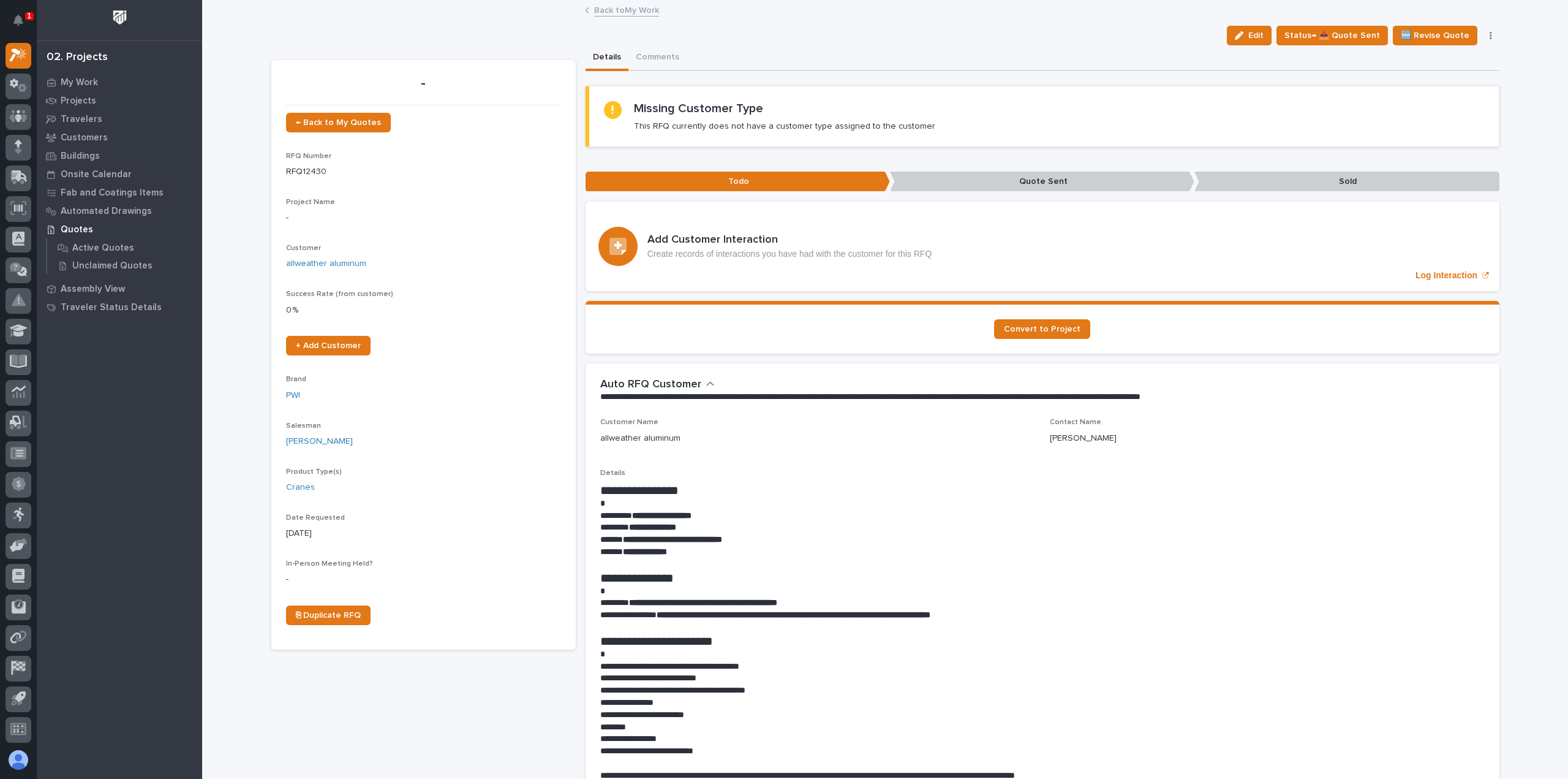
scroll to position [123, 0]
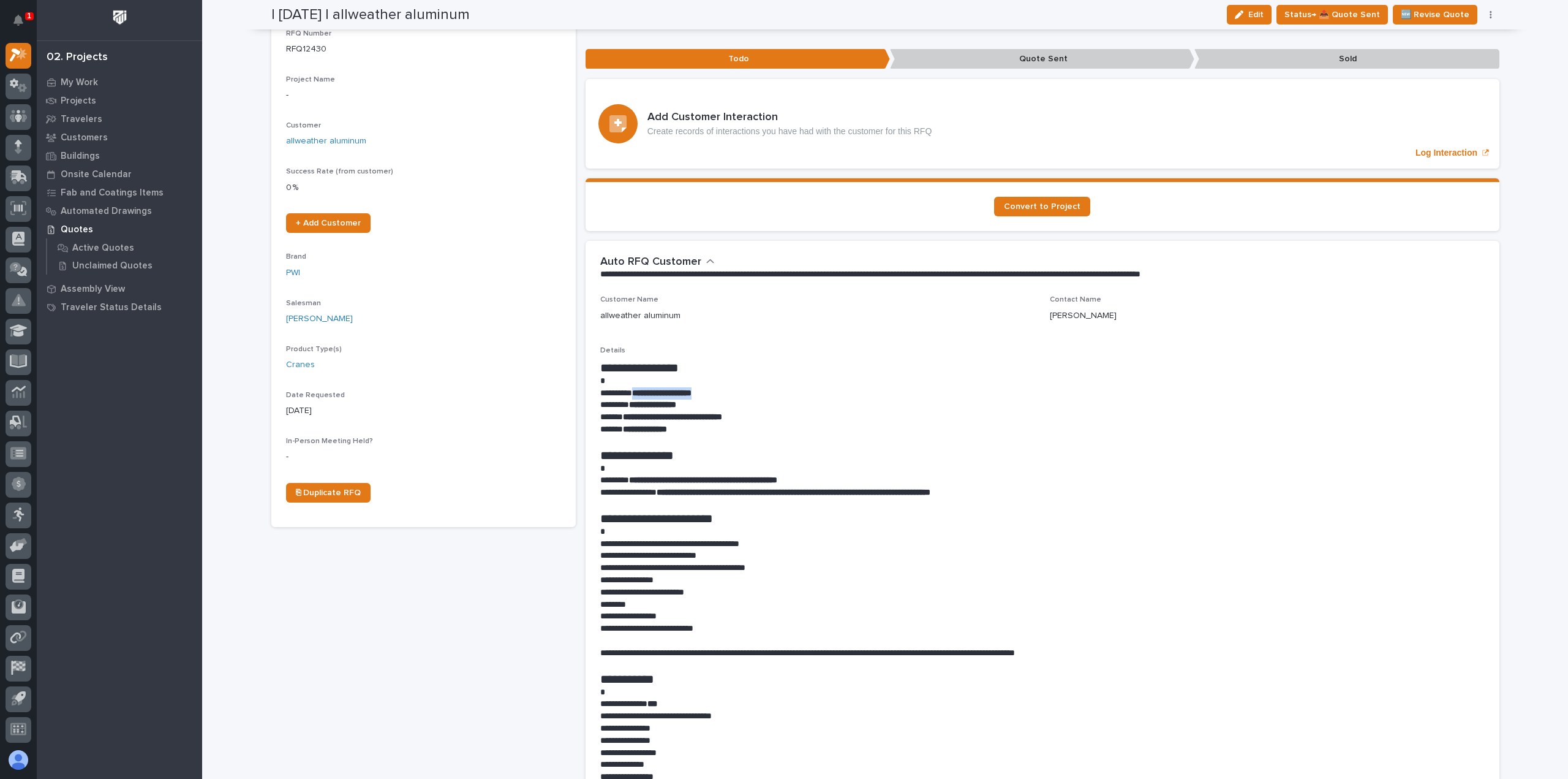
drag, startPoint x: 723, startPoint y: 390, endPoint x: 637, endPoint y: 390, distance: 86.0
click at [637, 390] on p "**********" at bounding box center [1042, 393] width 884 height 12
copy strong "**********"
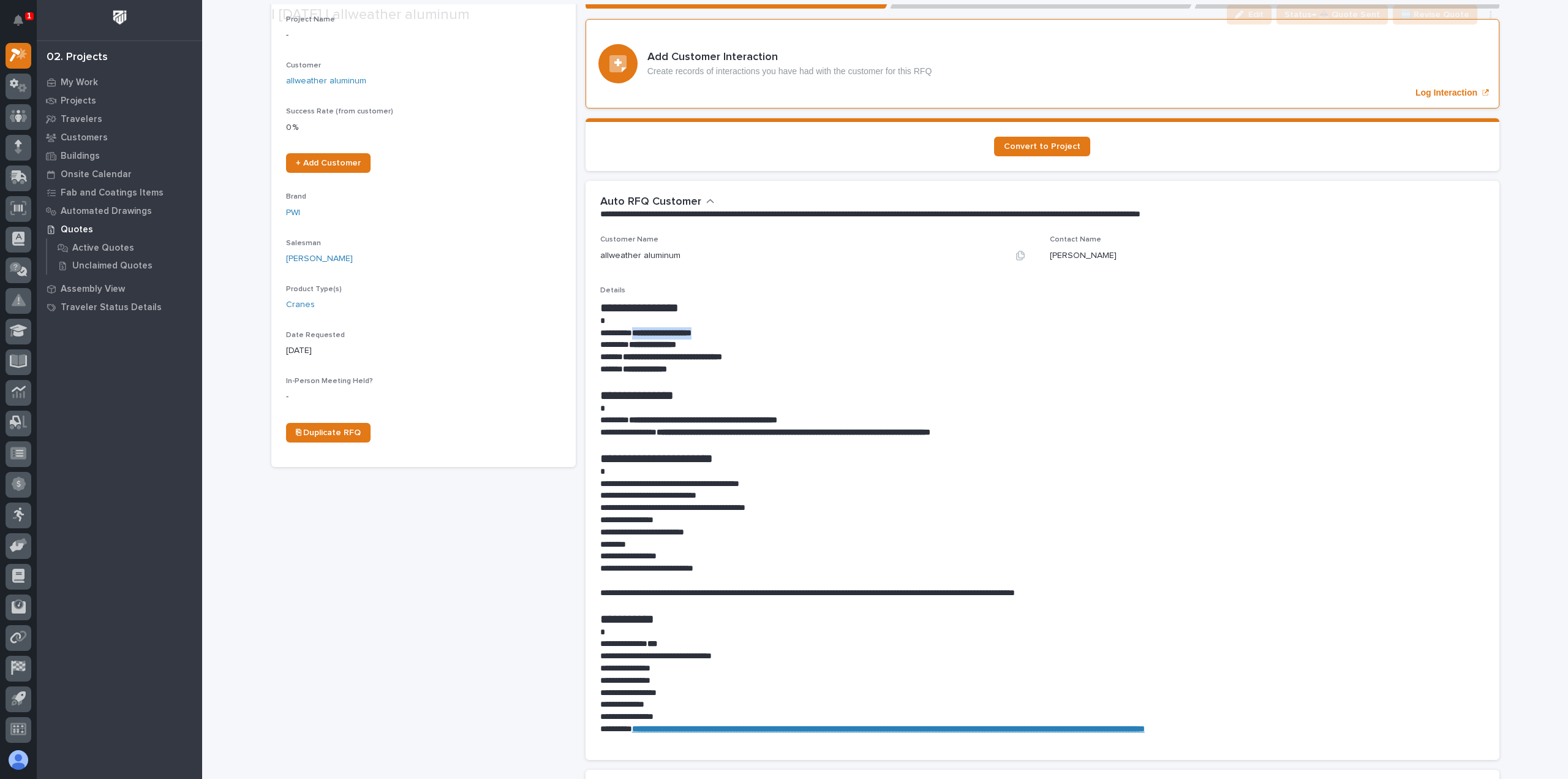
scroll to position [184, 0]
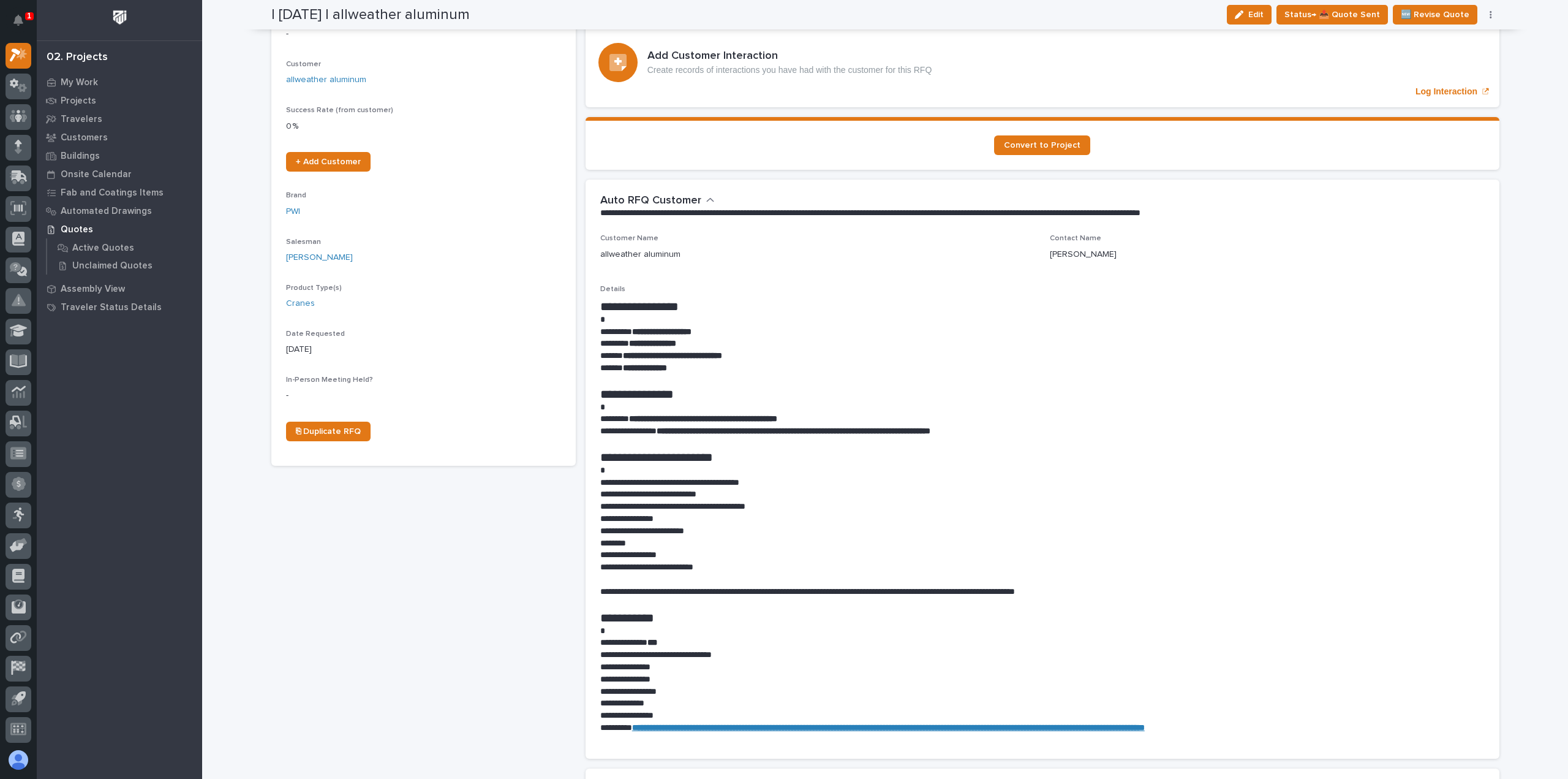
click at [718, 286] on p "Details" at bounding box center [1042, 290] width 884 height 9
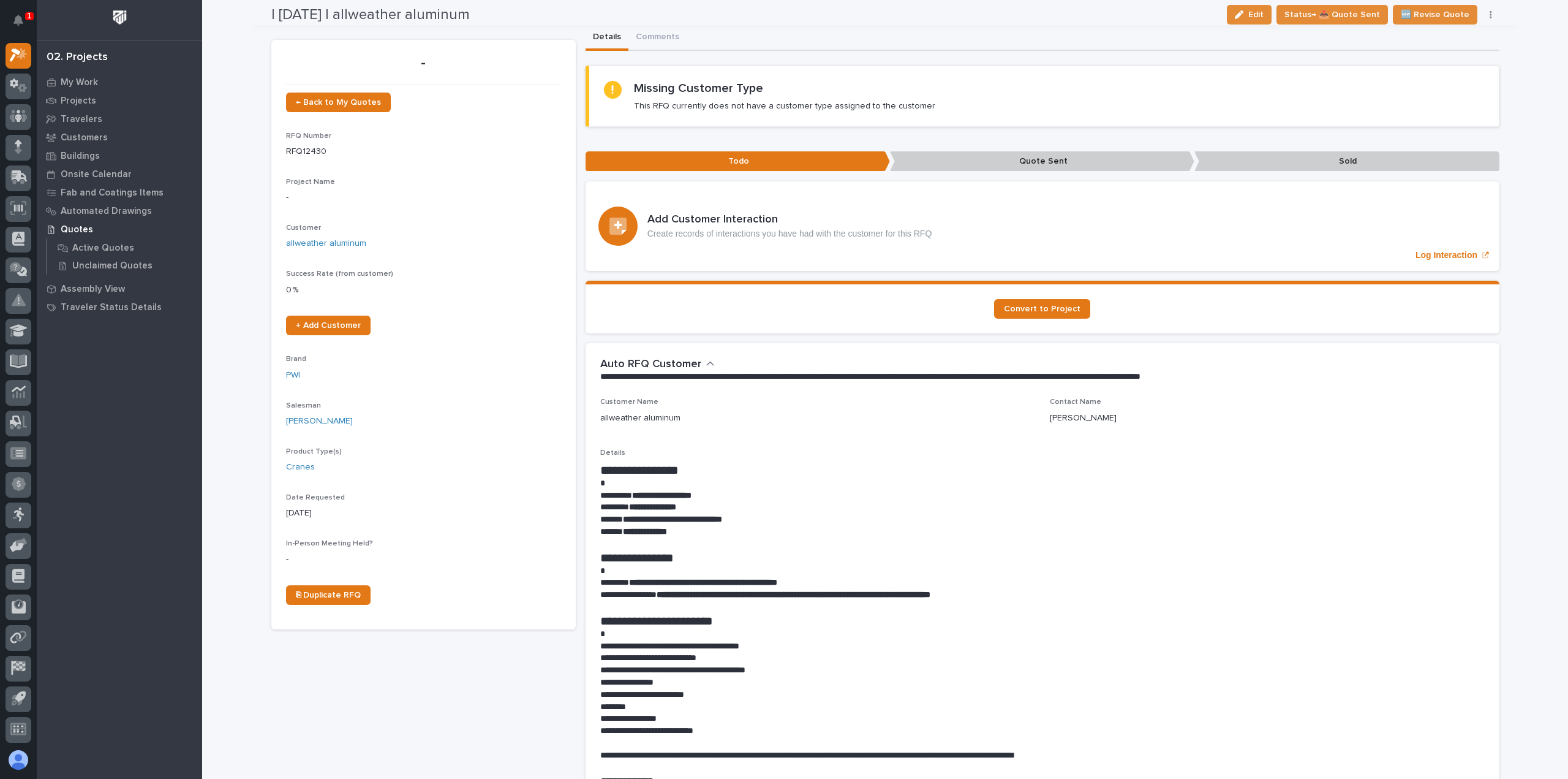
scroll to position [0, 0]
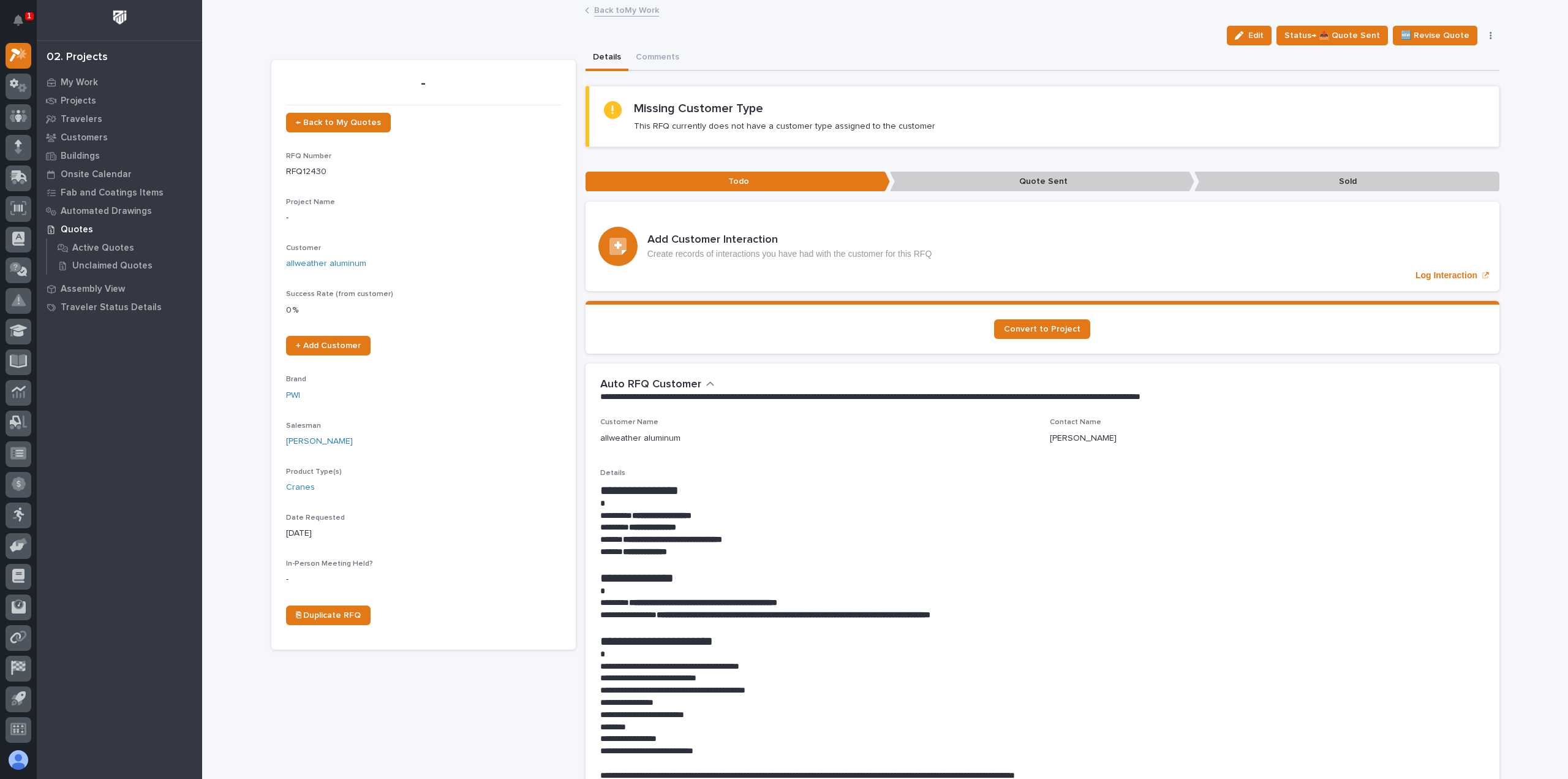
click at [603, 17] on div "Back to My Work" at bounding box center [885, 11] width 613 height 17
click at [605, 13] on link "Back to My Work" at bounding box center [626, 9] width 65 height 14
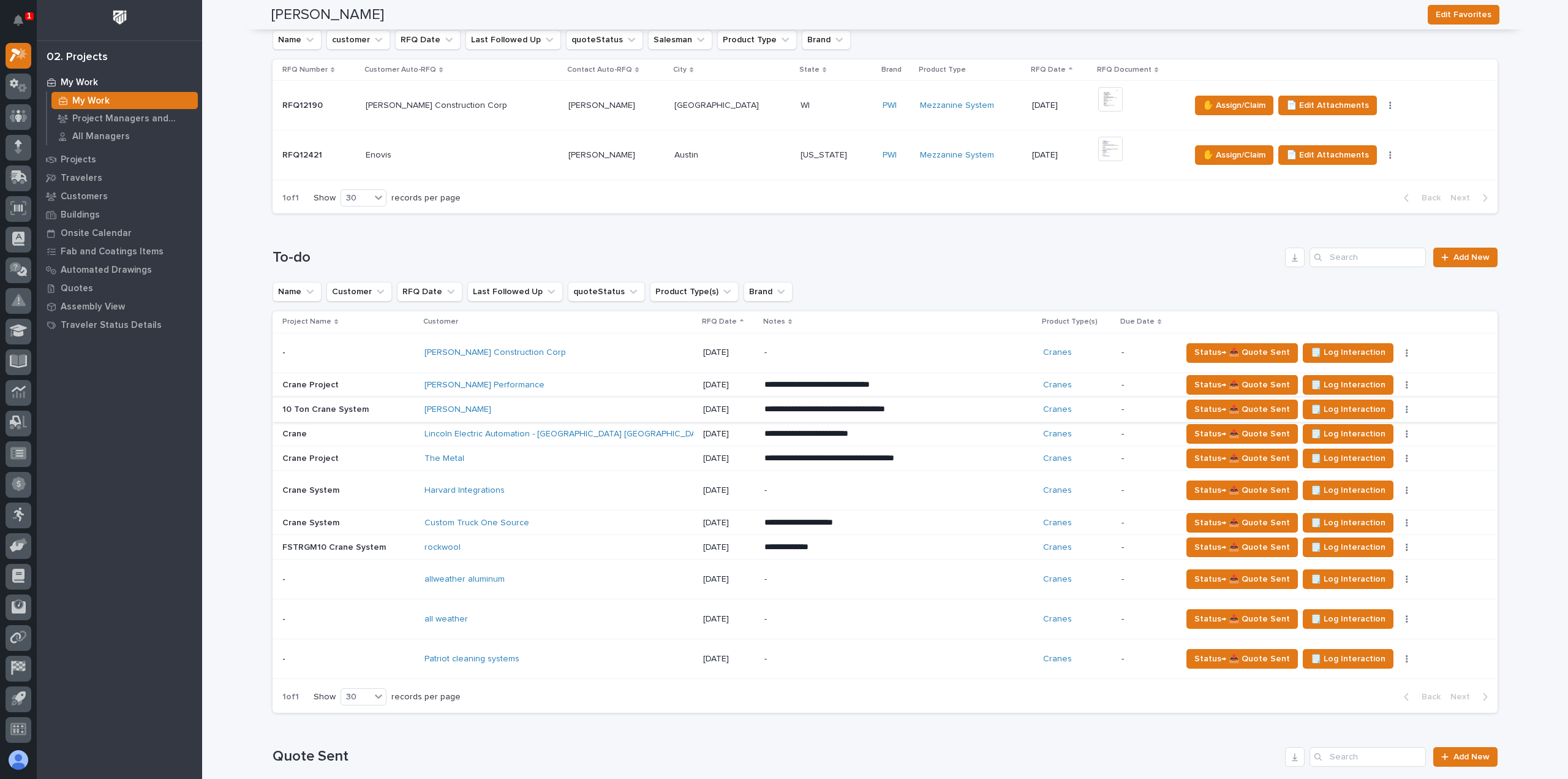
scroll to position [429, 0]
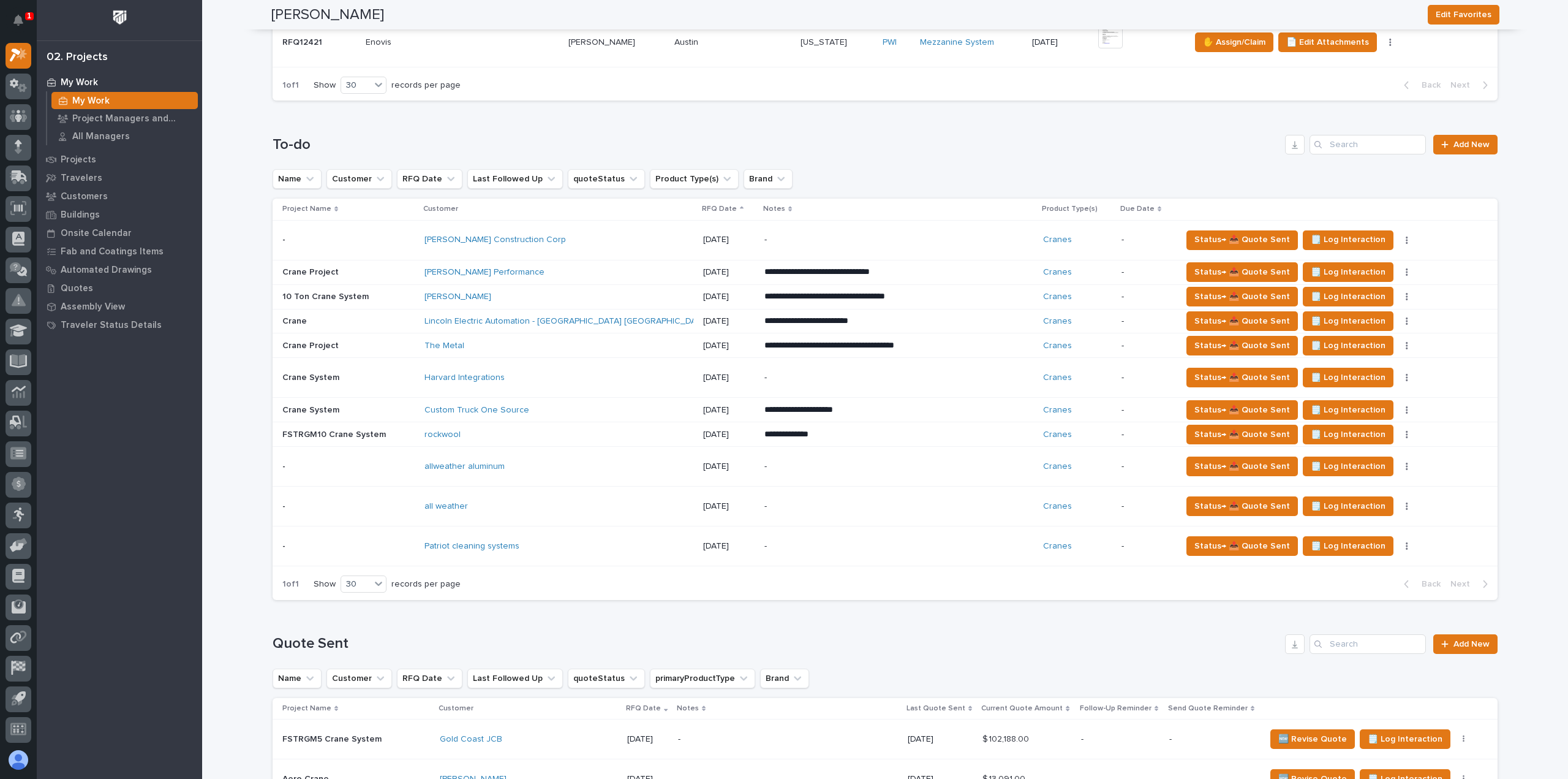
click at [784, 541] on p "-" at bounding box center [871, 546] width 214 height 10
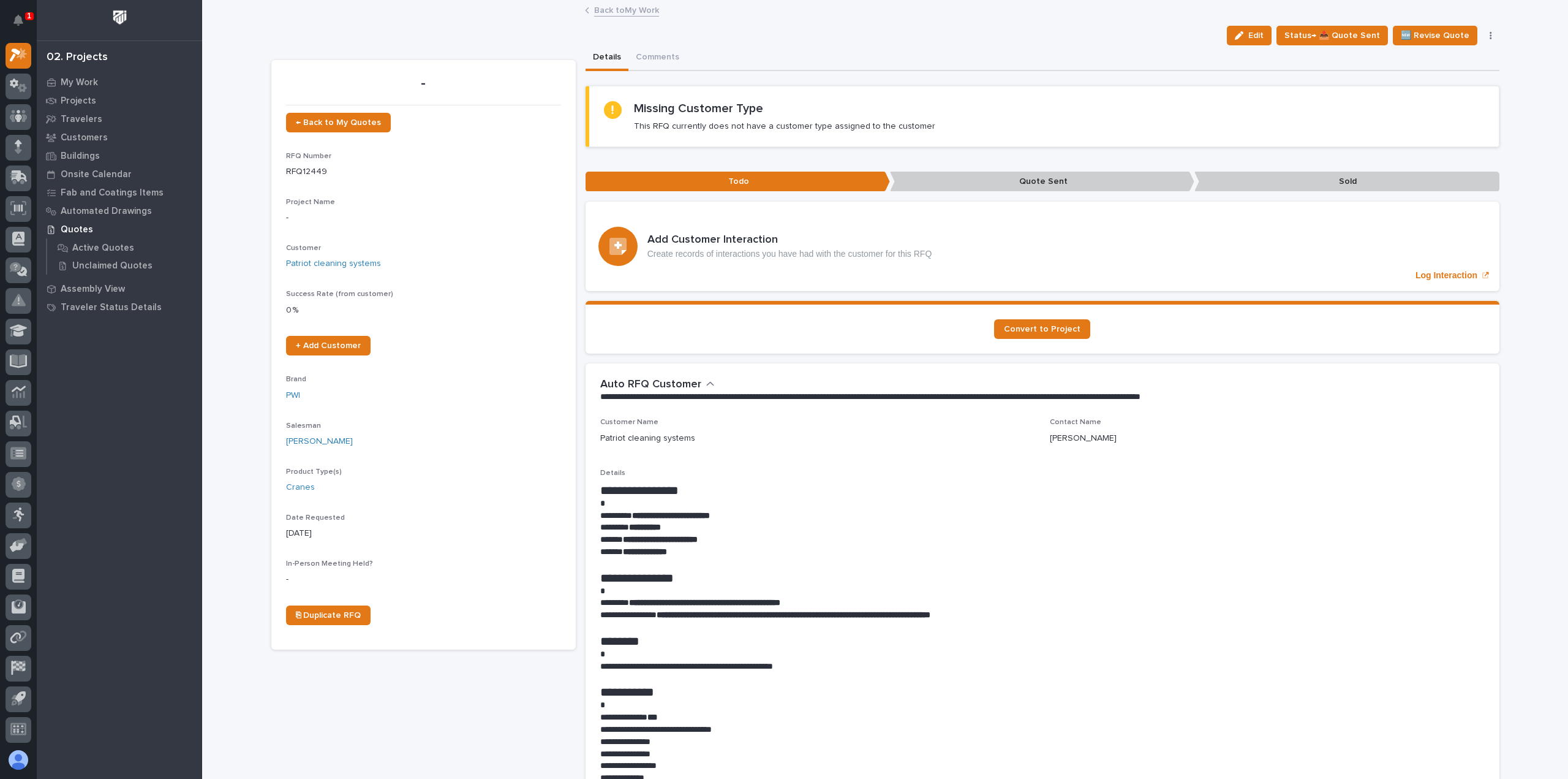
scroll to position [61, 0]
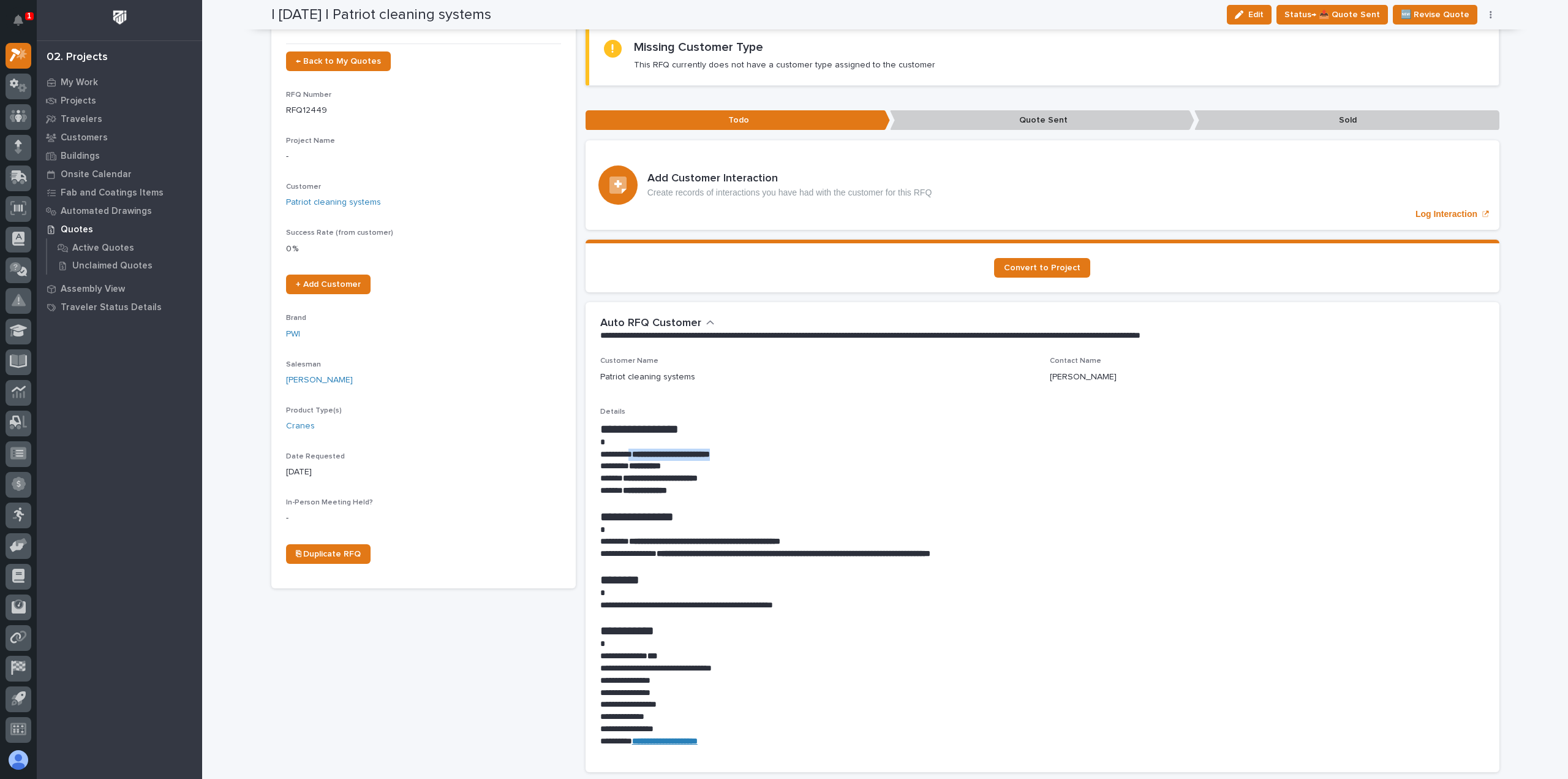
drag, startPoint x: 738, startPoint y: 458, endPoint x: 634, endPoint y: 455, distance: 104.0
click at [634, 455] on p "**********" at bounding box center [1042, 454] width 884 height 12
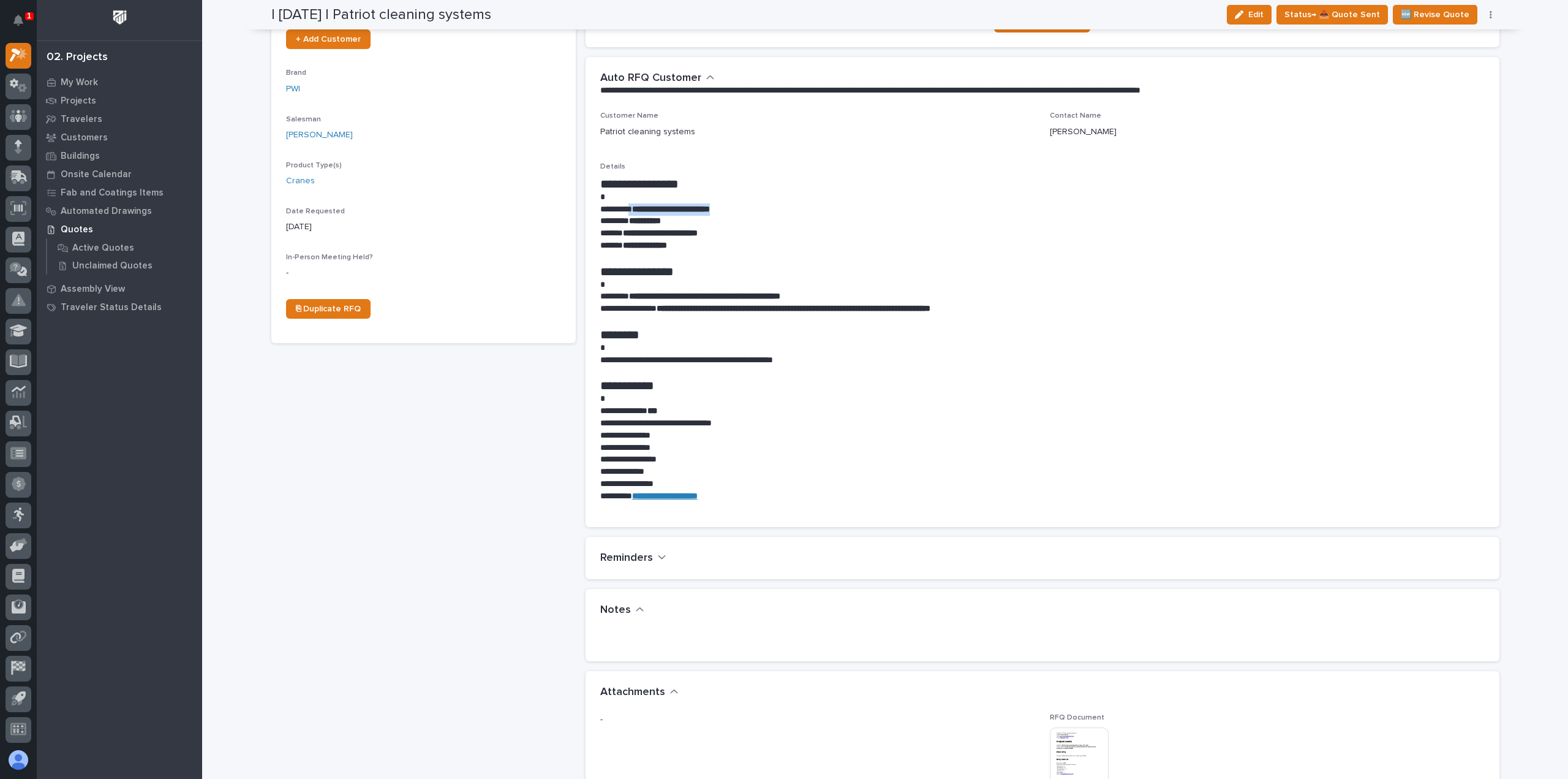
scroll to position [613, 0]
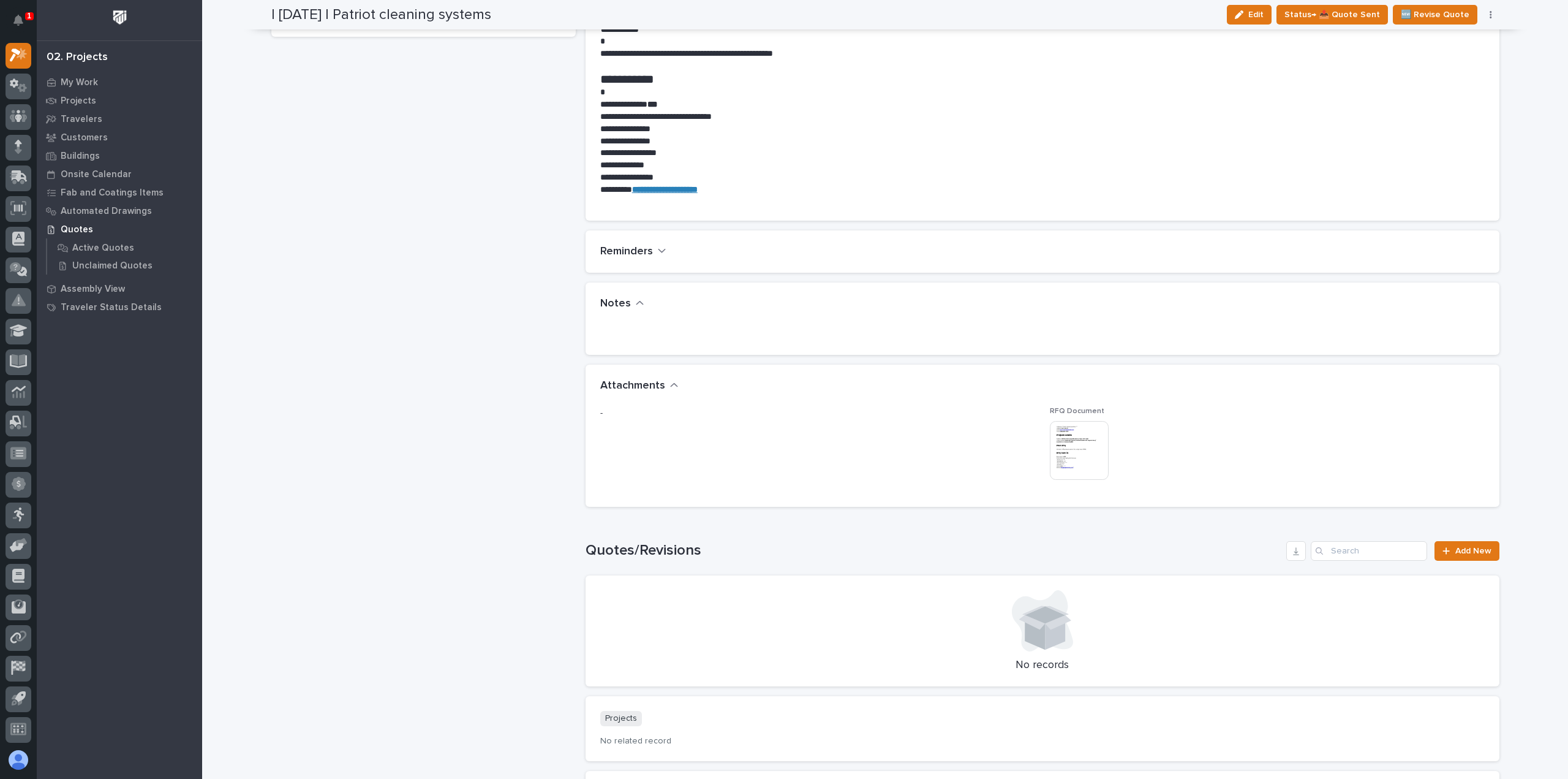
click at [1075, 440] on img at bounding box center [1080, 451] width 59 height 59
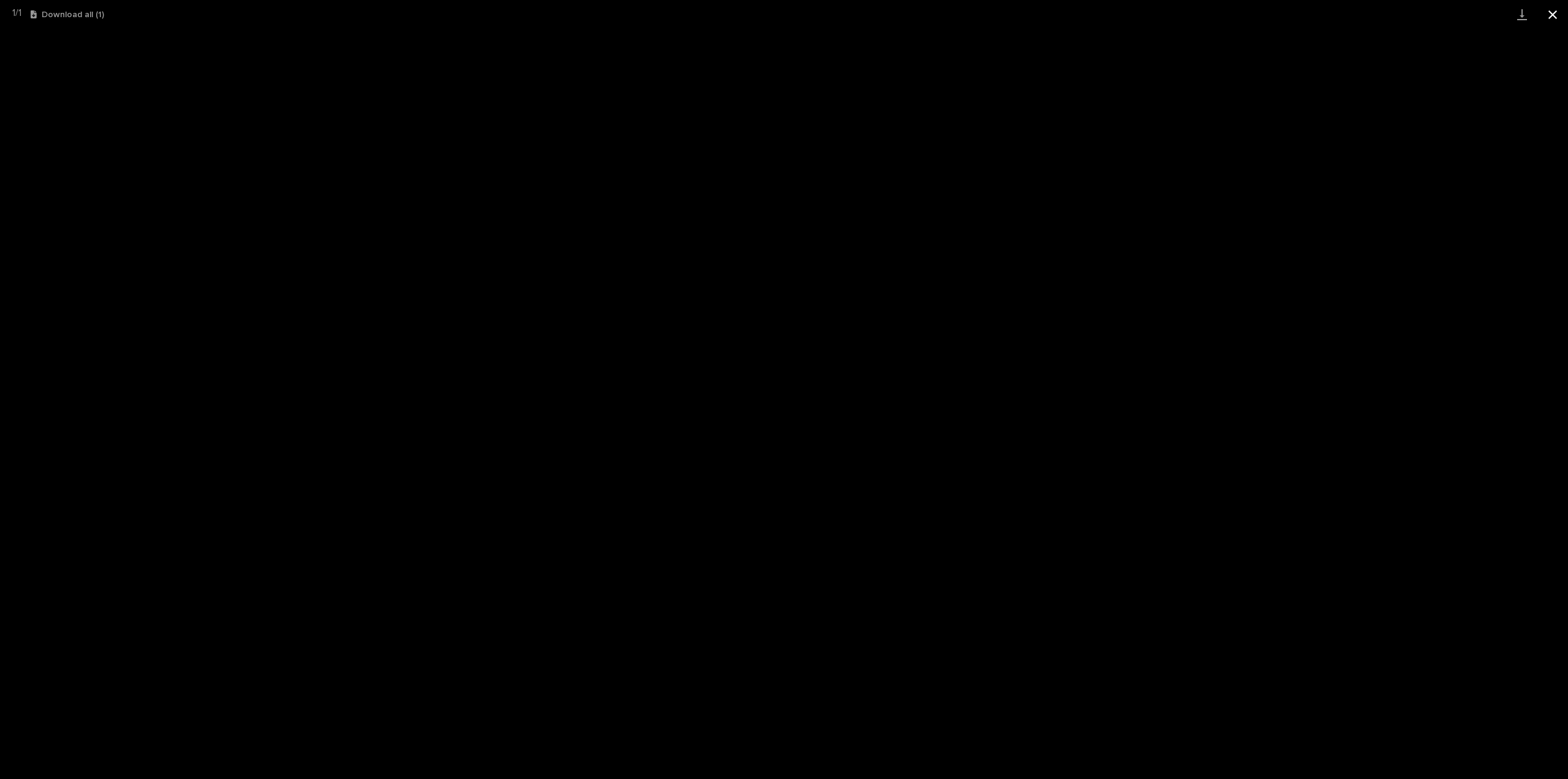
click at [1547, 18] on button "Close gallery" at bounding box center [1552, 14] width 31 height 29
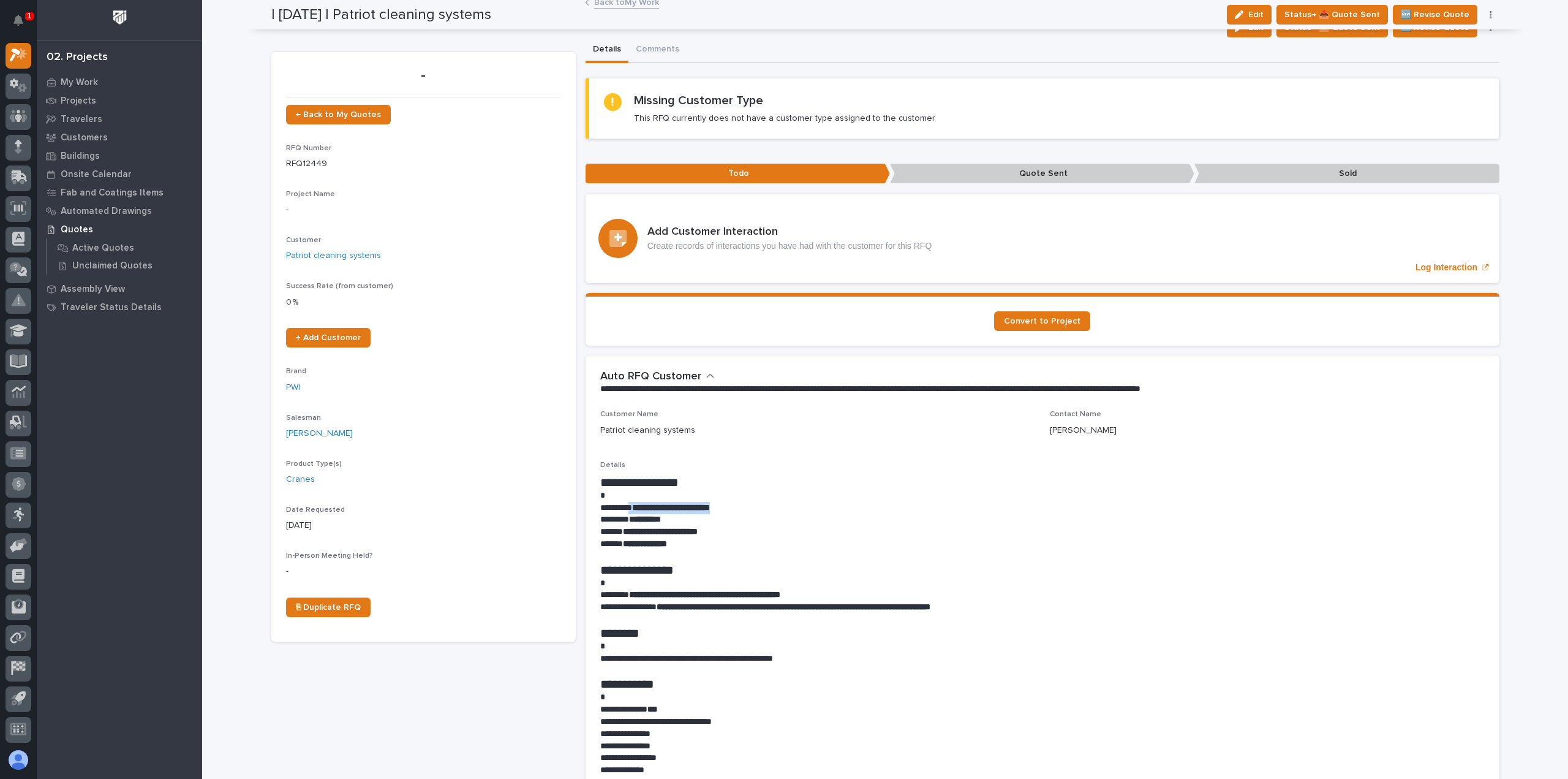
scroll to position [0, 0]
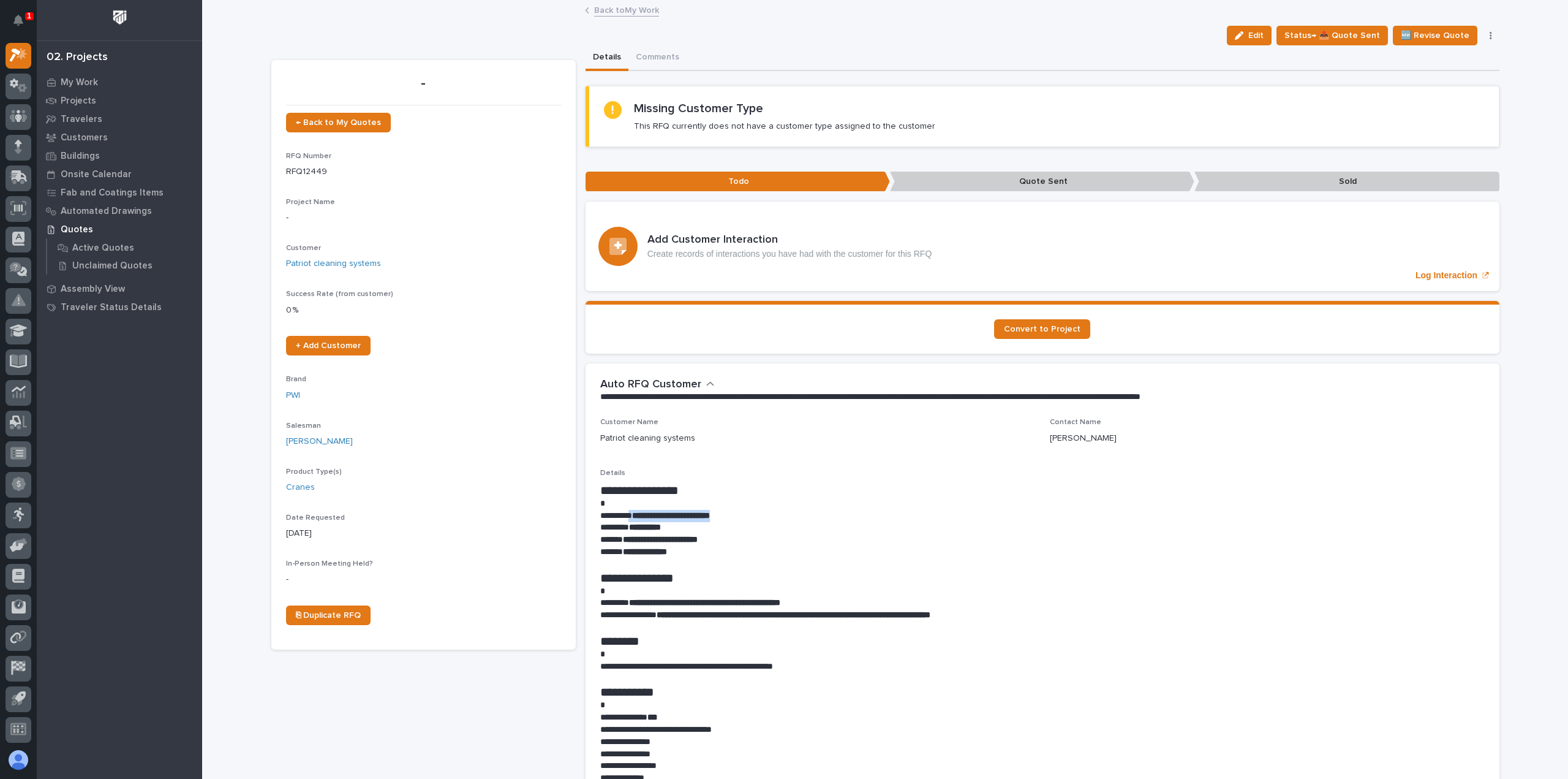
click at [616, 10] on link "Back to My Work" at bounding box center [626, 9] width 65 height 14
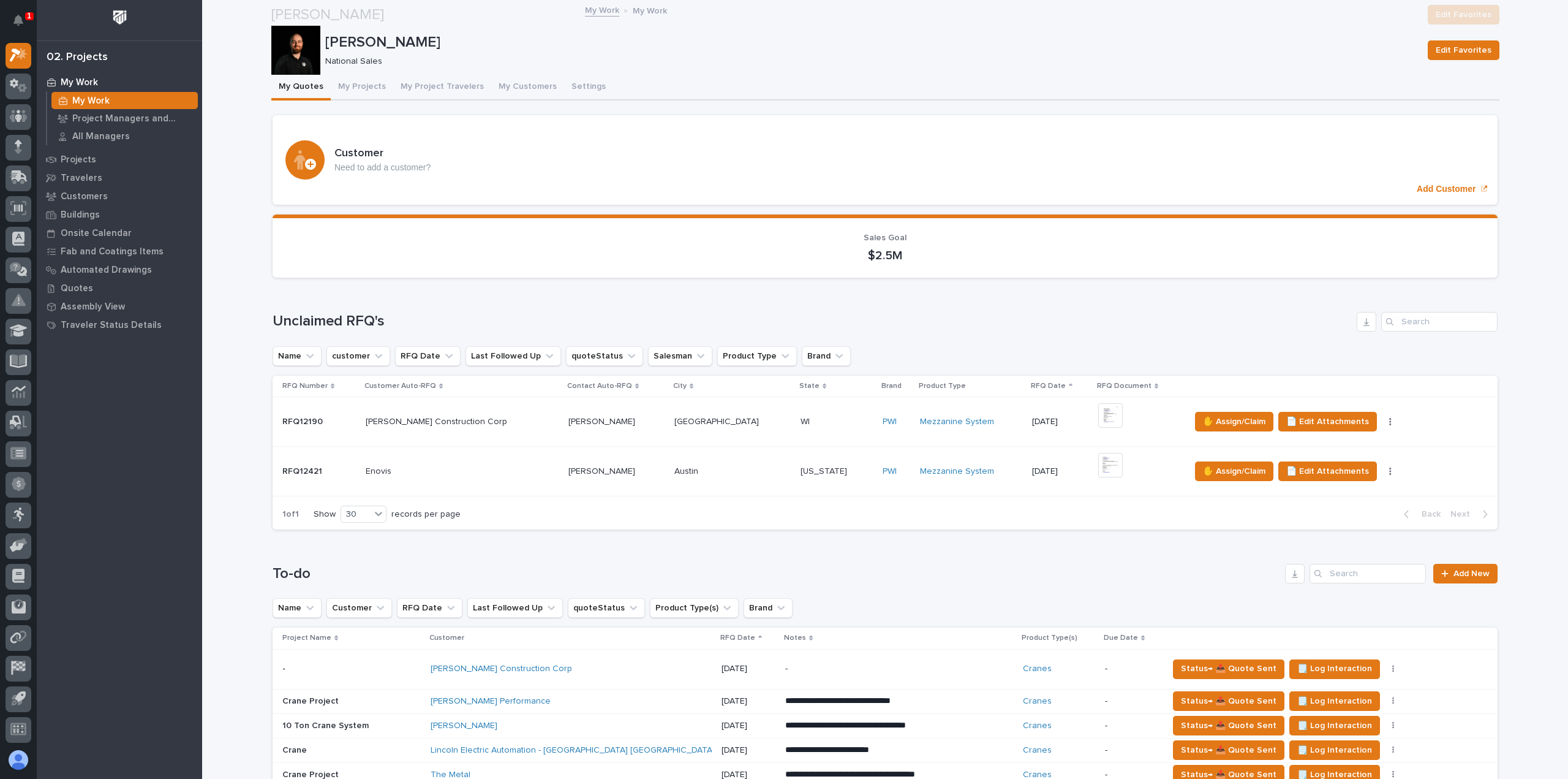
scroll to position [306, 0]
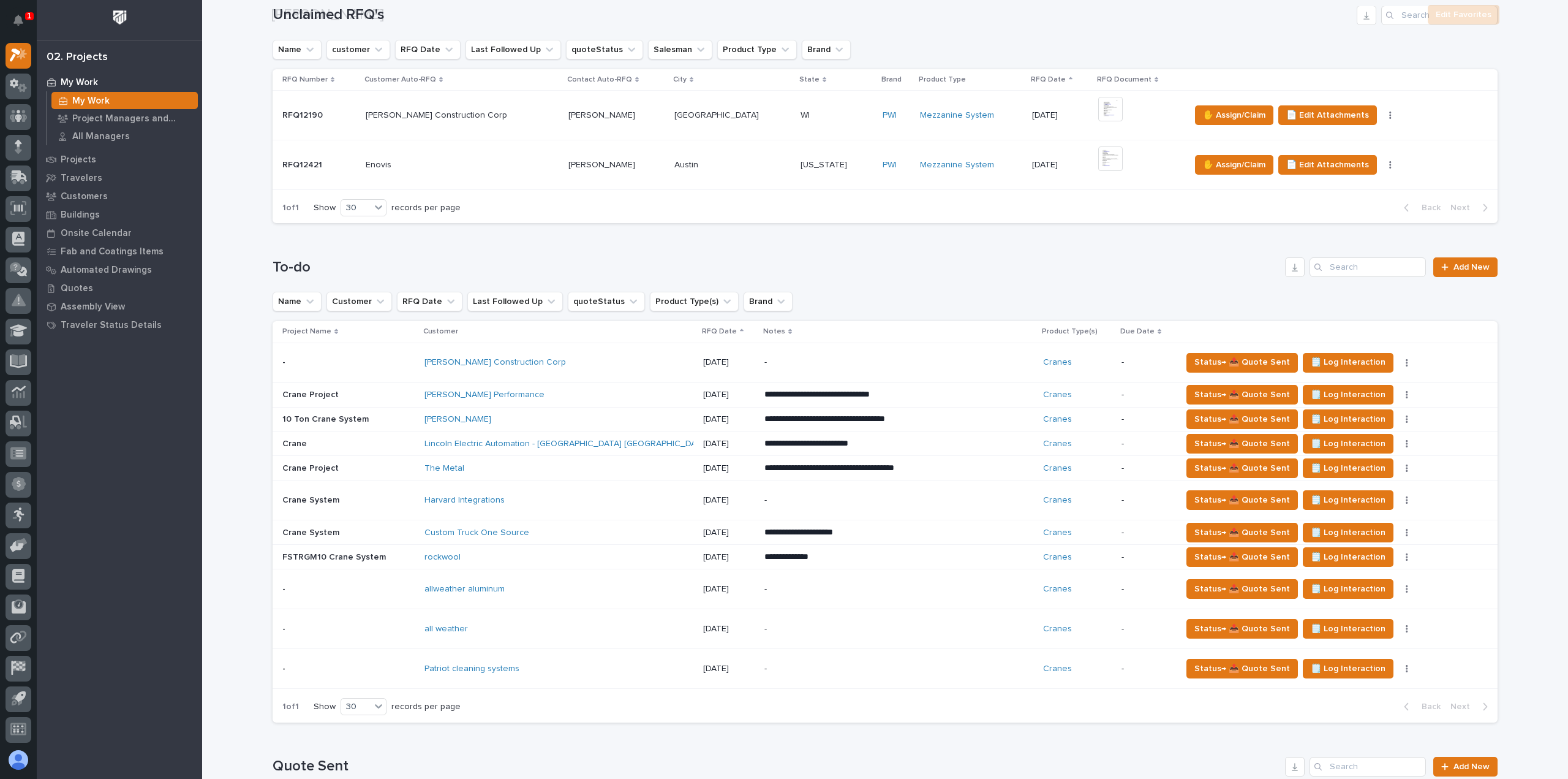
click at [547, 588] on div "allweather aluminum" at bounding box center [532, 589] width 214 height 10
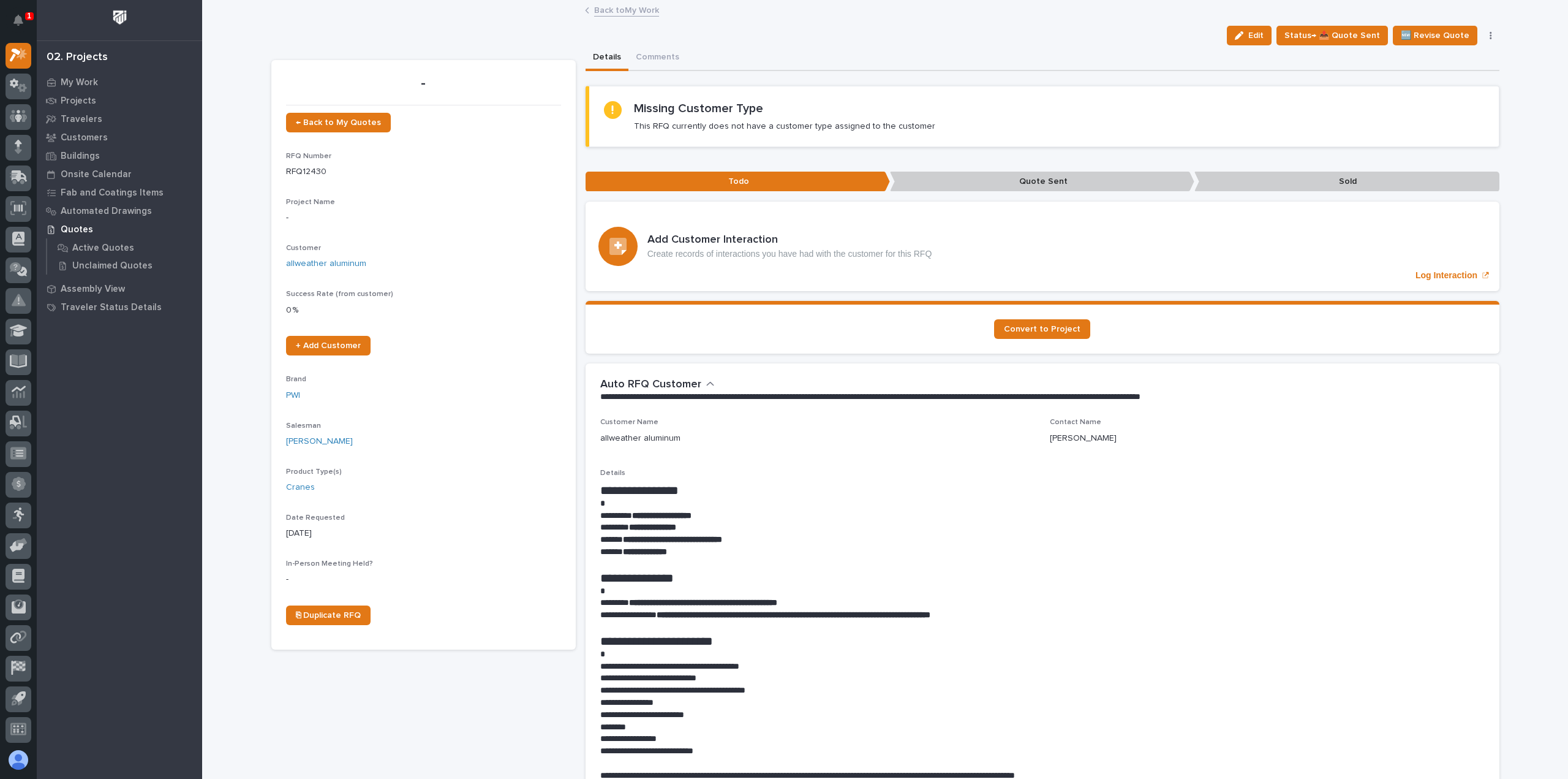
click at [609, 10] on link "Back to My Work" at bounding box center [626, 9] width 65 height 14
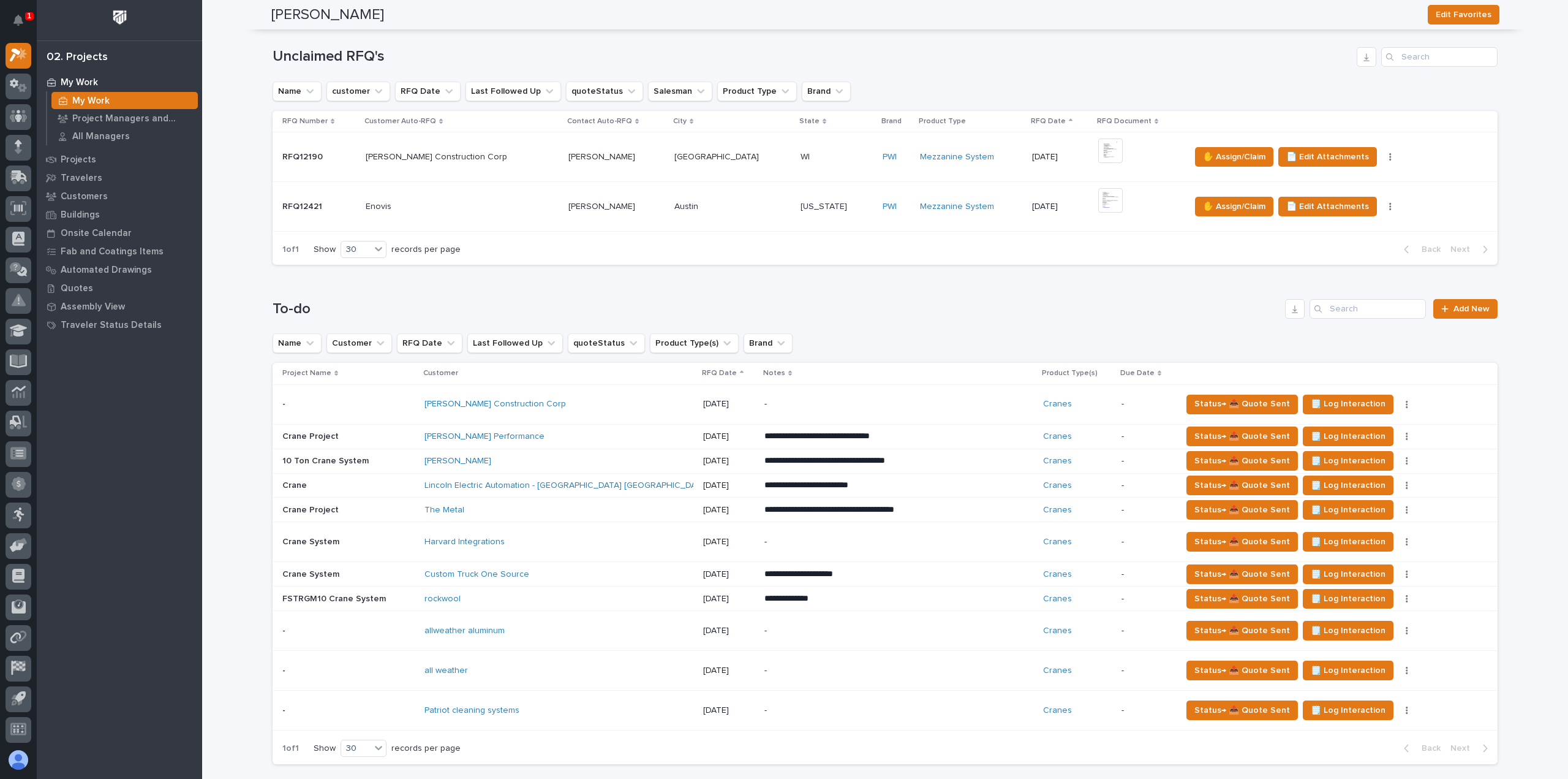
scroll to position [306, 0]
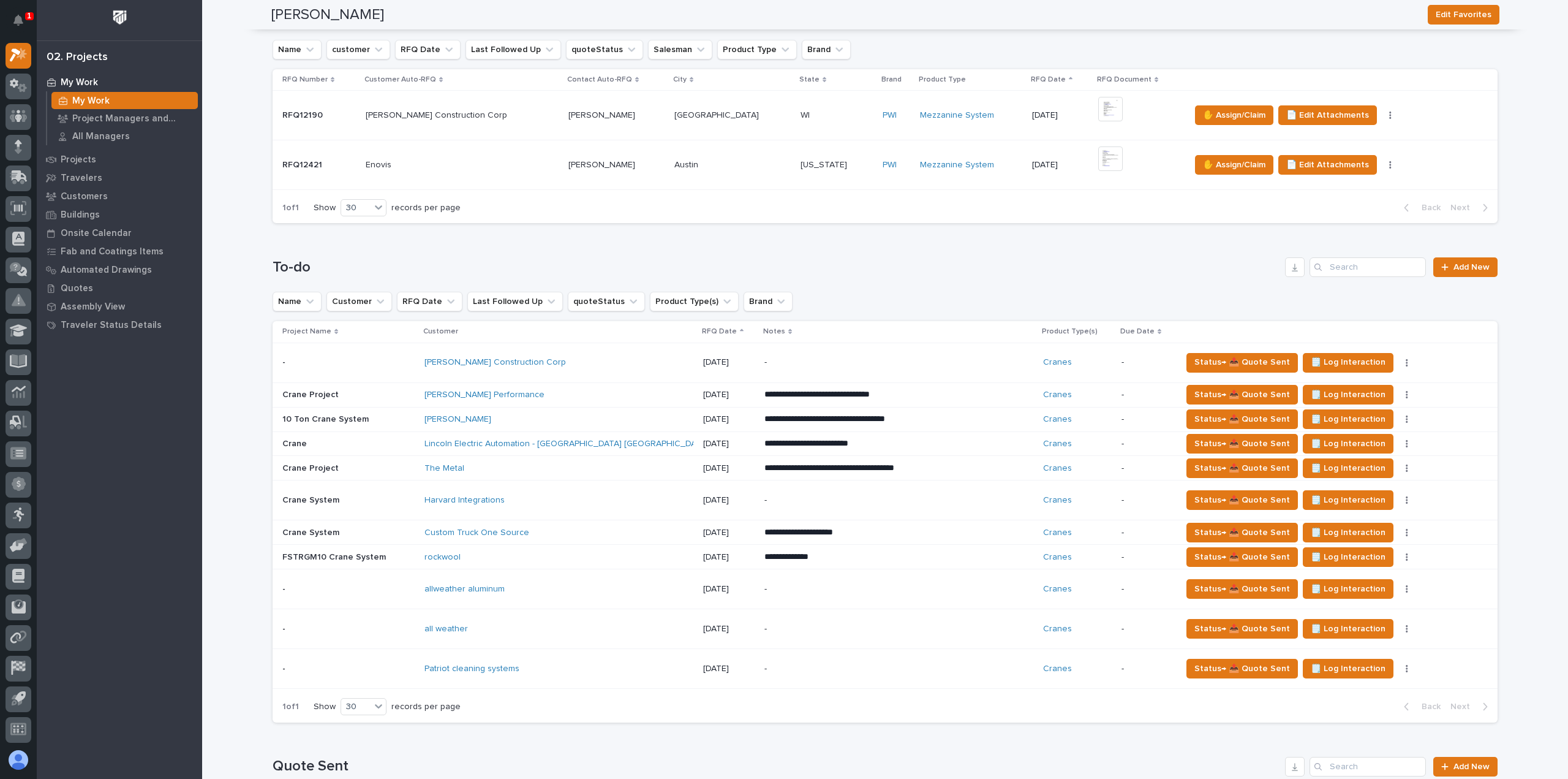
click at [616, 664] on div "Patriot cleaning systems" at bounding box center [532, 669] width 214 height 10
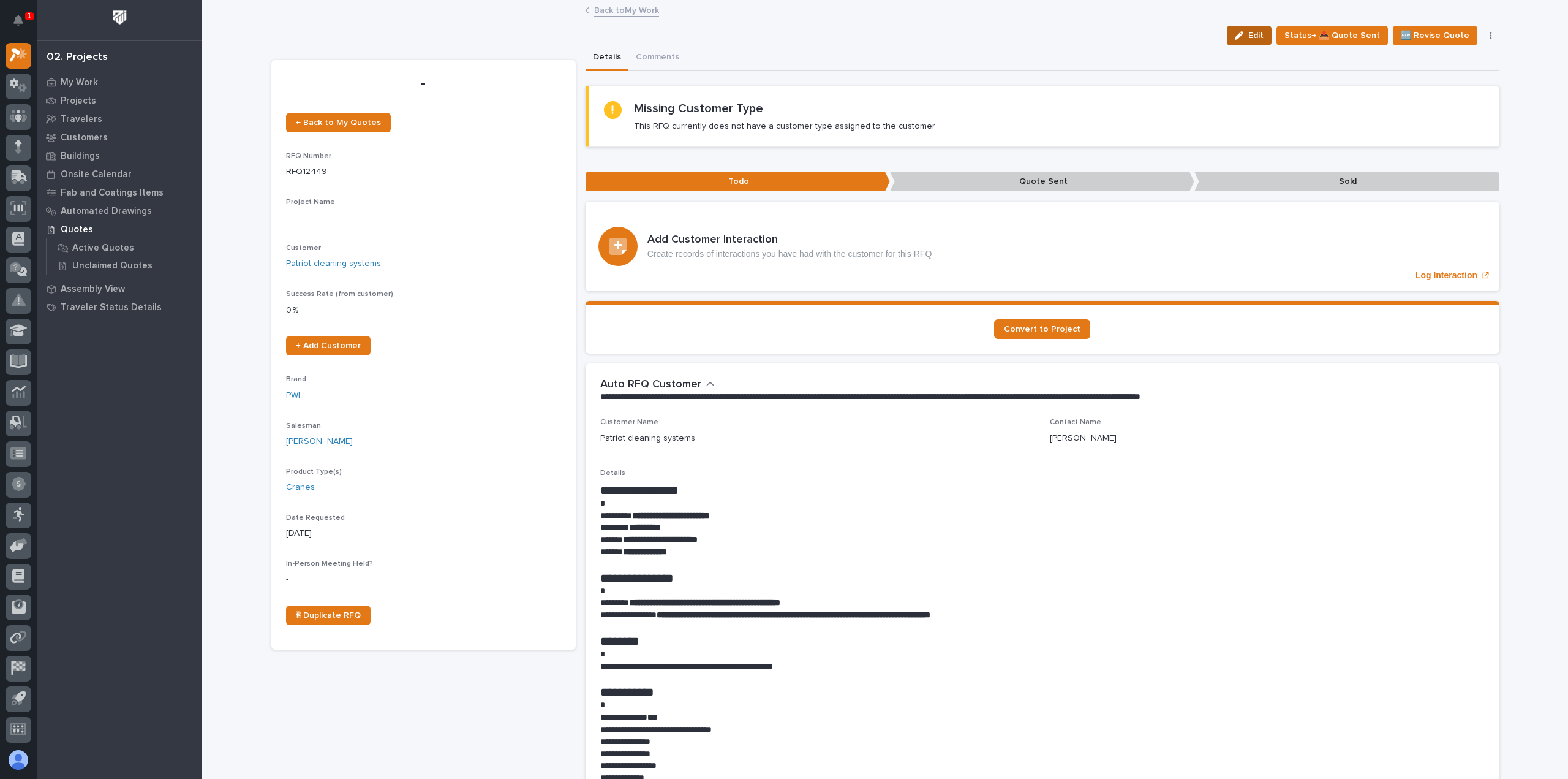
click at [1263, 40] on span "Edit" at bounding box center [1256, 35] width 15 height 11
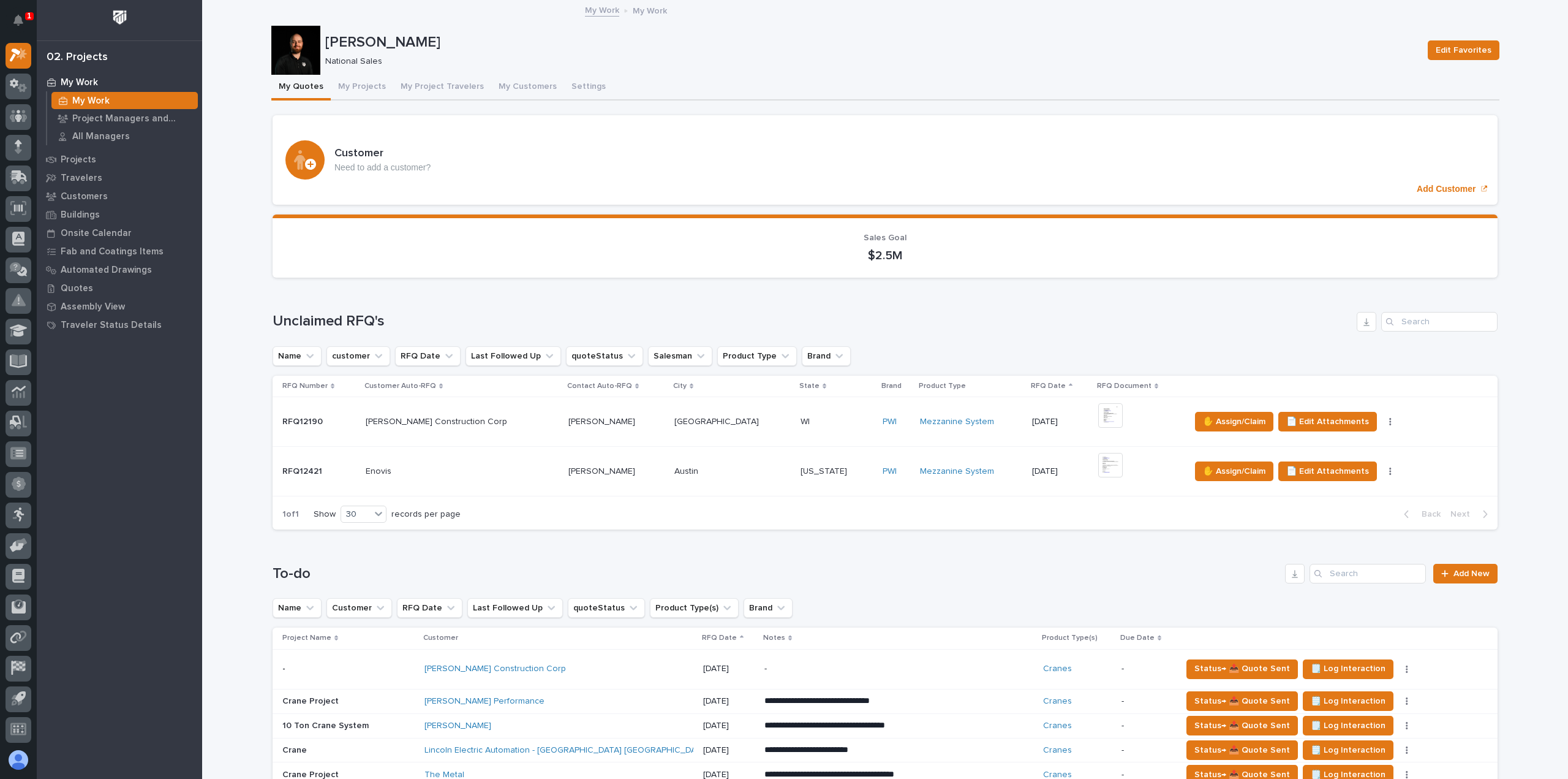
scroll to position [368, 0]
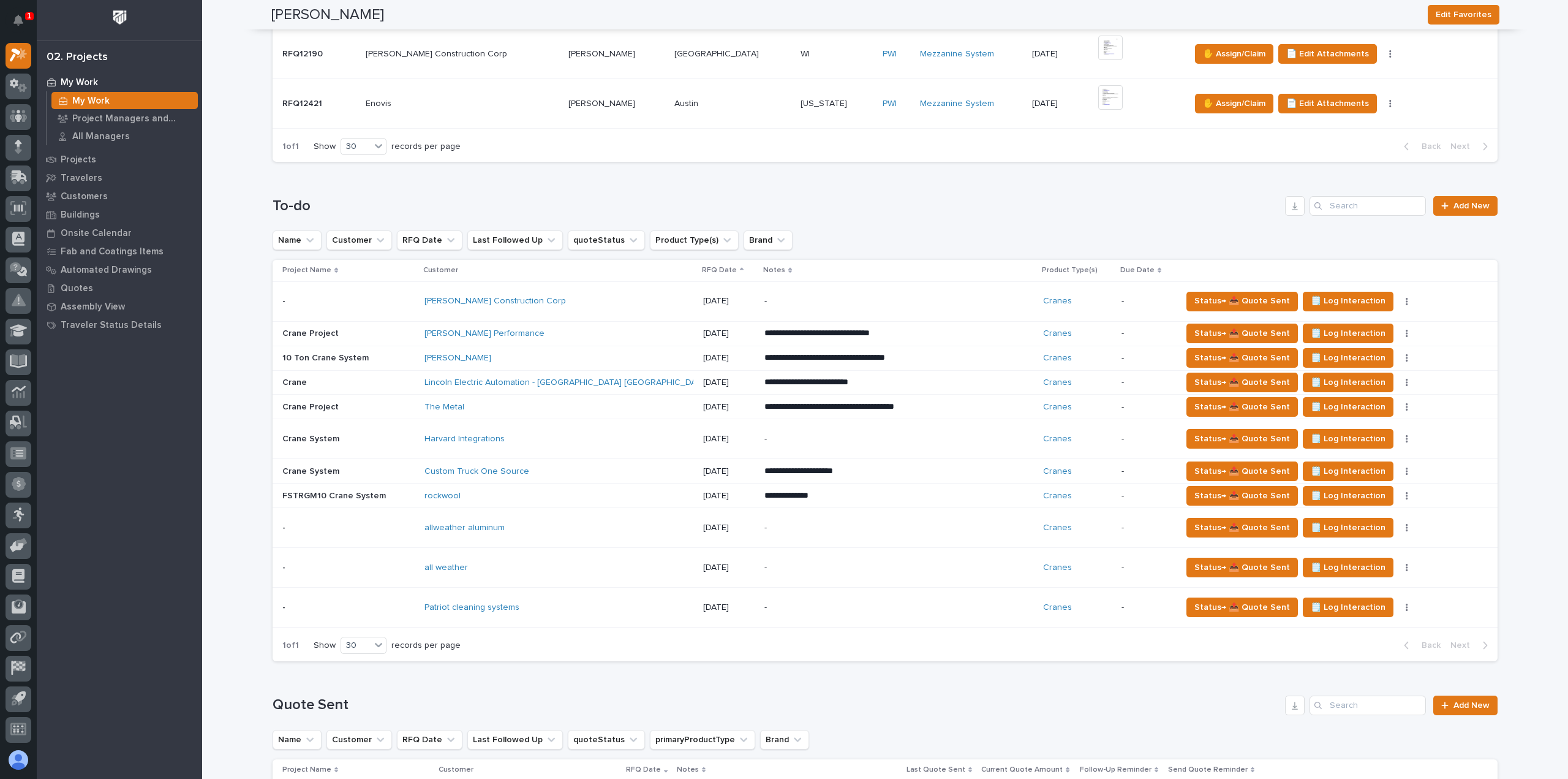
click at [583, 604] on div "Patriot cleaning systems" at bounding box center [532, 607] width 214 height 10
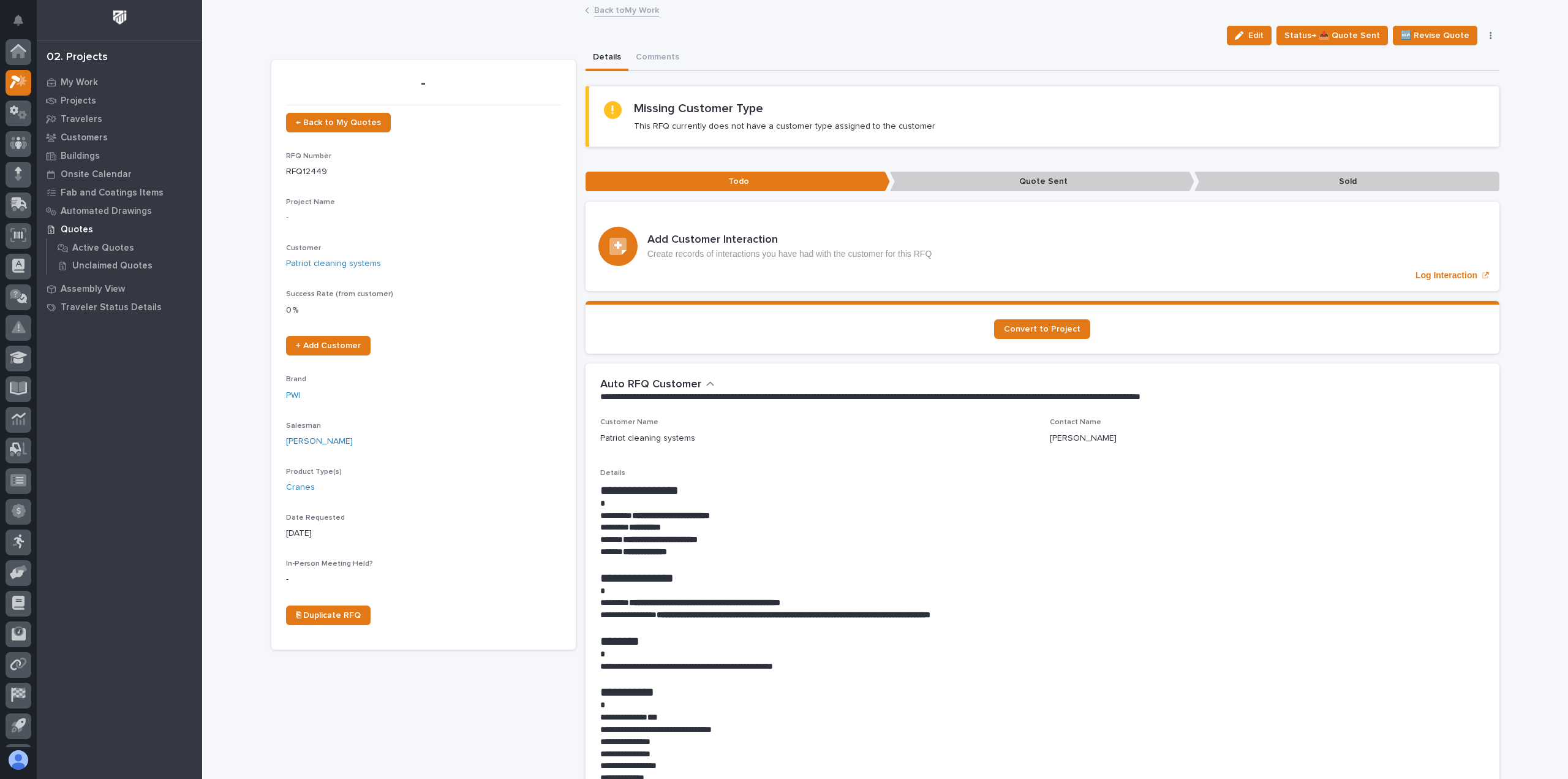
scroll to position [27, 0]
click at [1254, 42] on button "Edit" at bounding box center [1249, 35] width 45 height 19
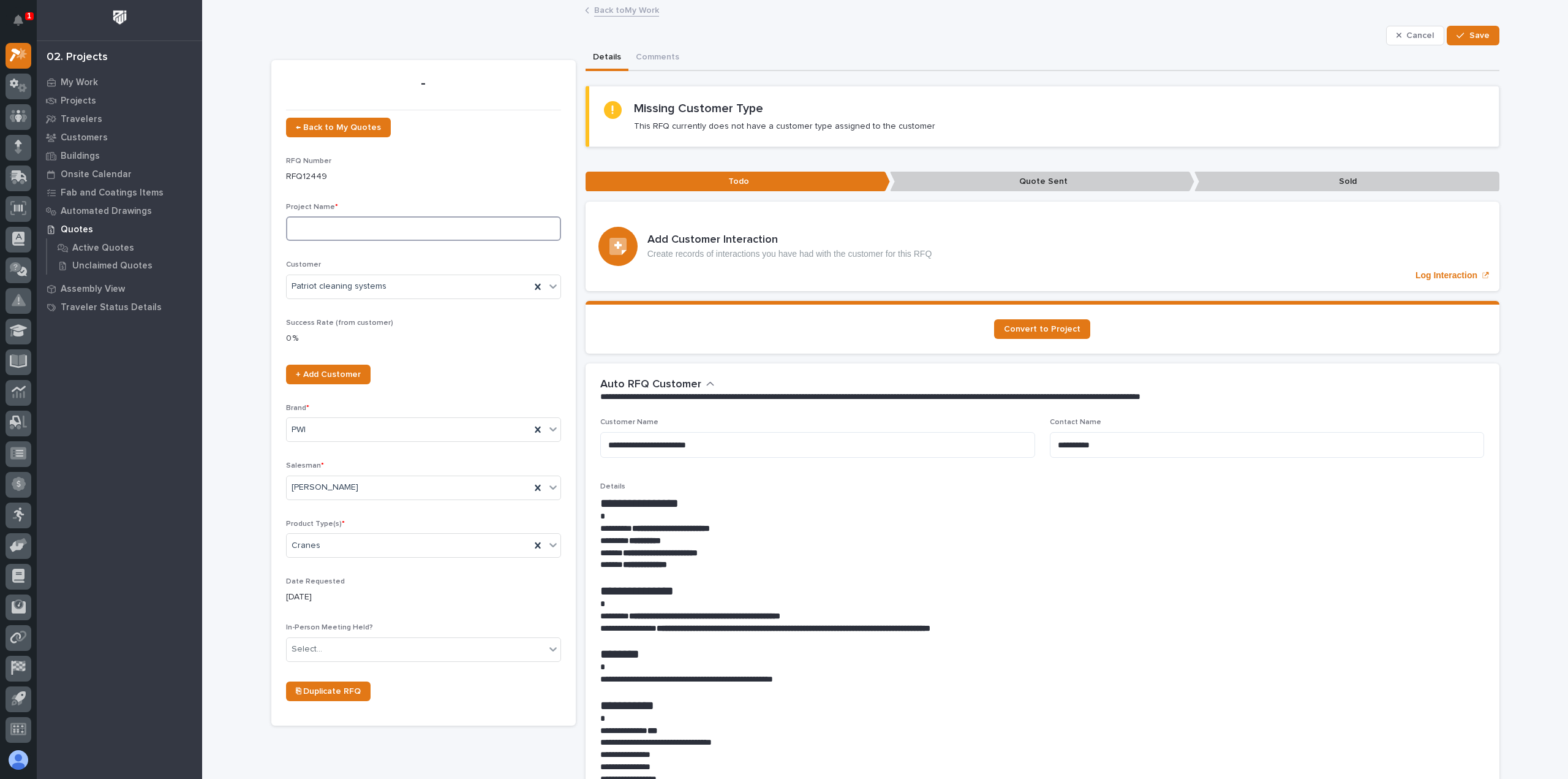
click at [336, 226] on input at bounding box center [423, 229] width 275 height 24
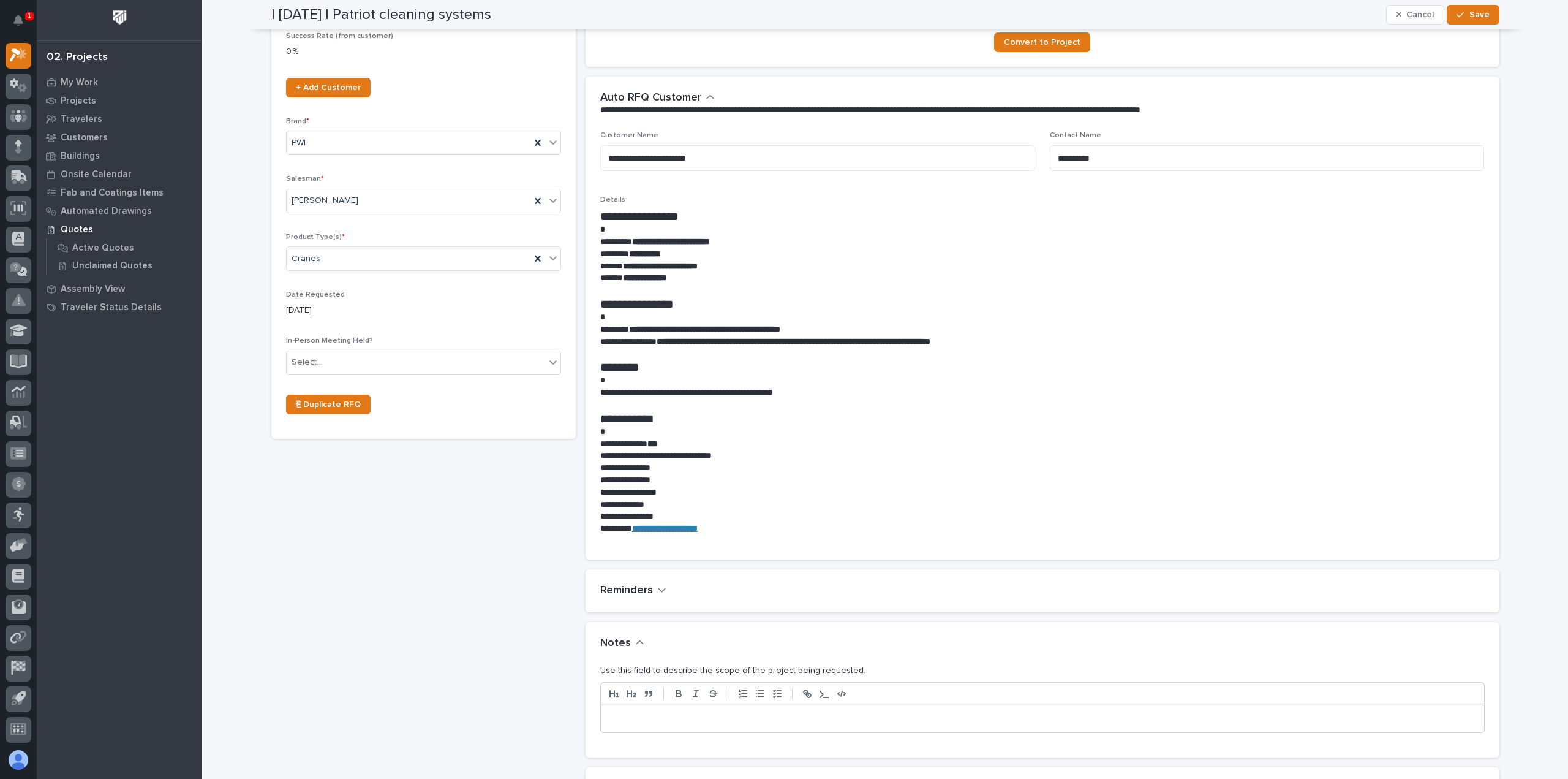
scroll to position [306, 0]
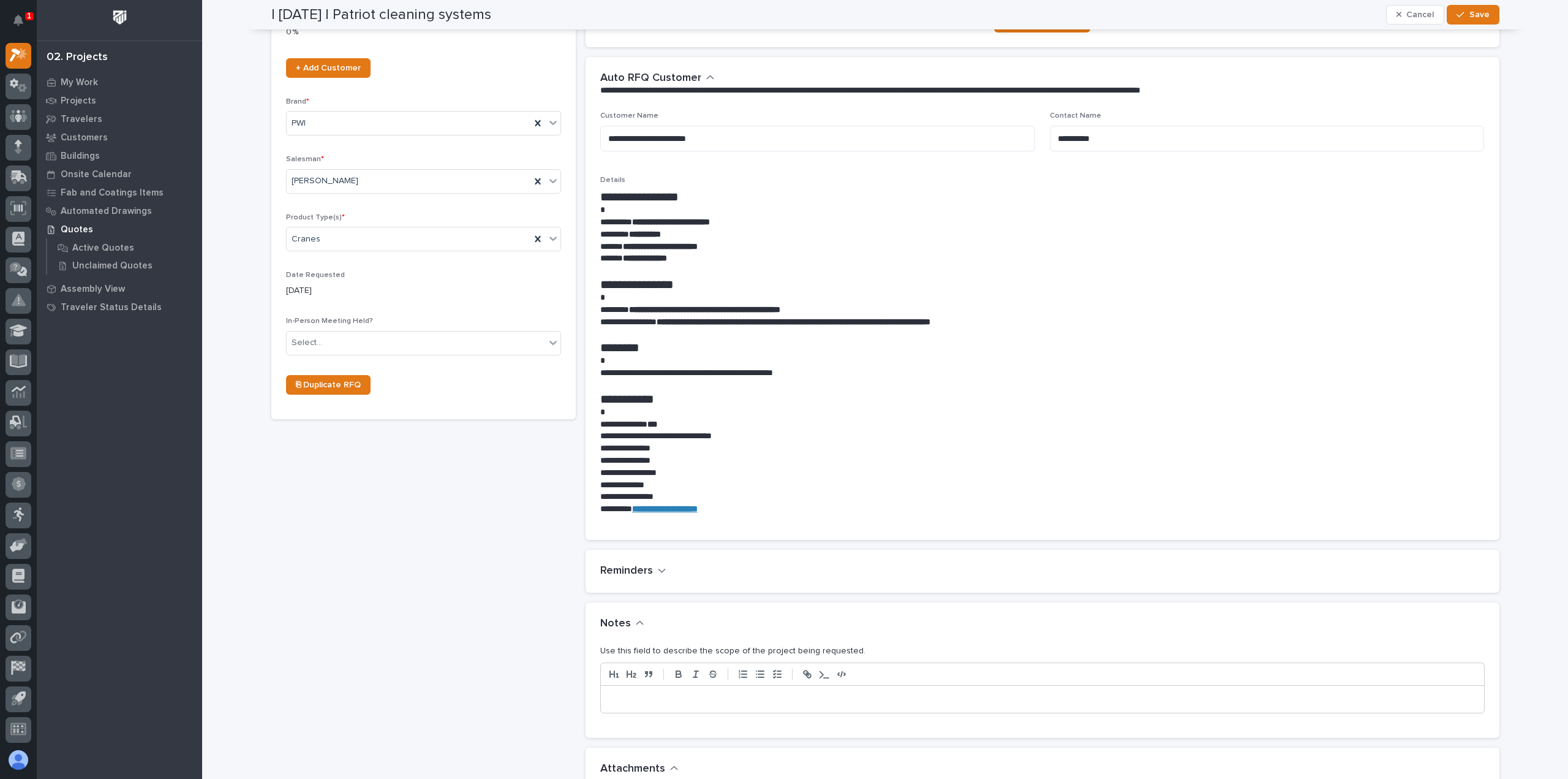
type input "Crane System"
click at [646, 695] on p at bounding box center [1042, 699] width 865 height 12
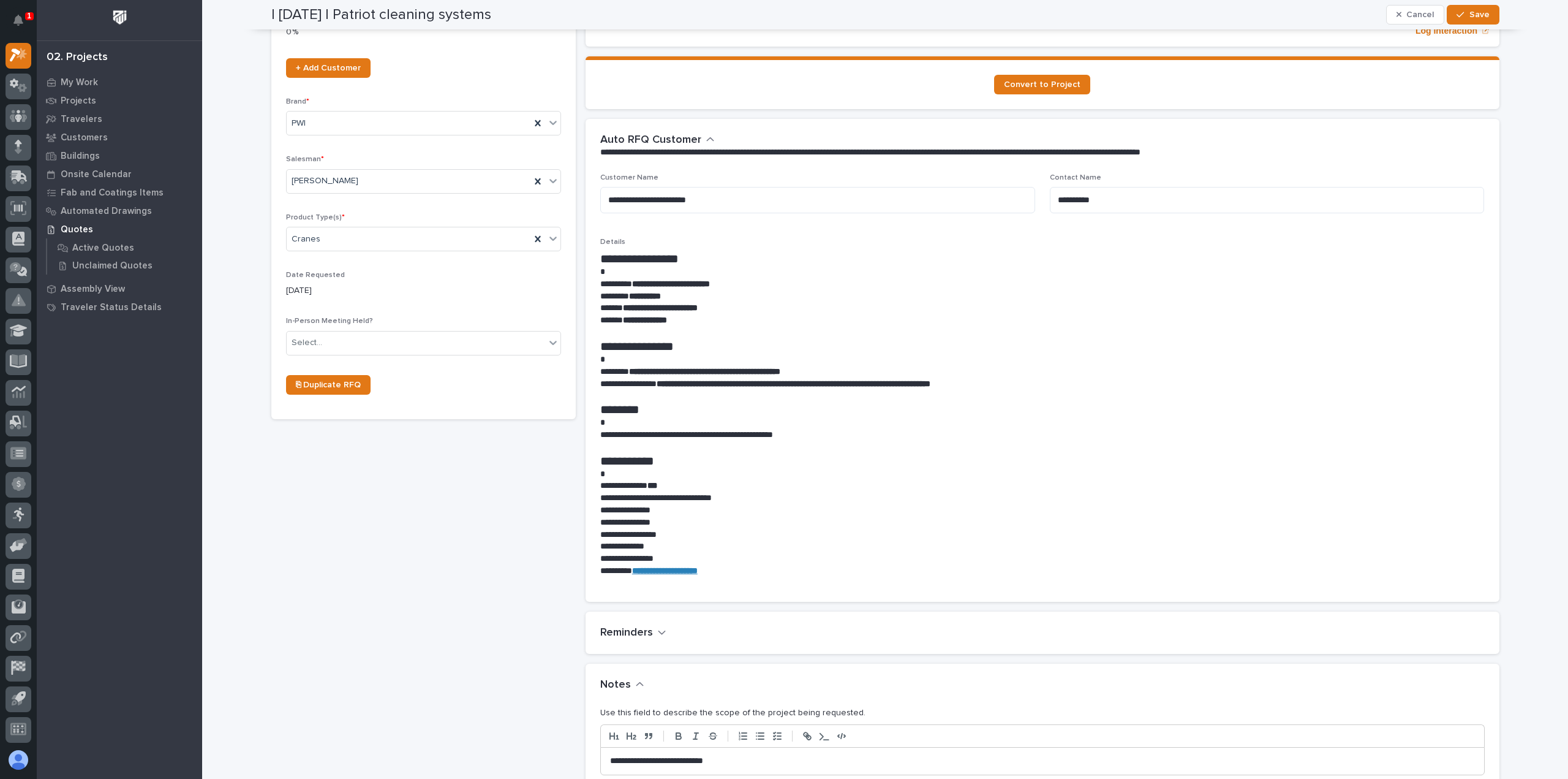
scroll to position [369, 0]
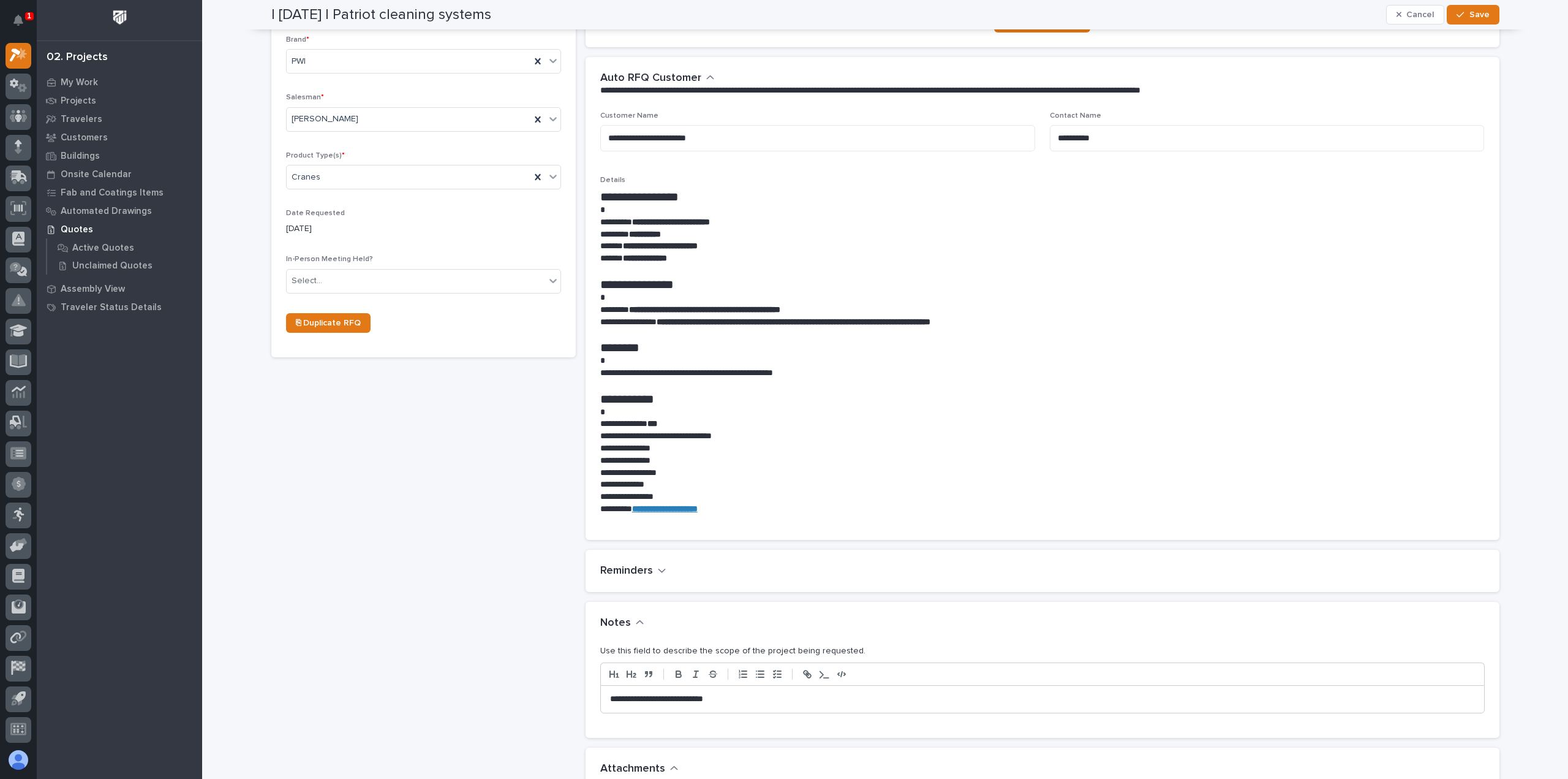
click at [713, 697] on p "**********" at bounding box center [1042, 699] width 865 height 12
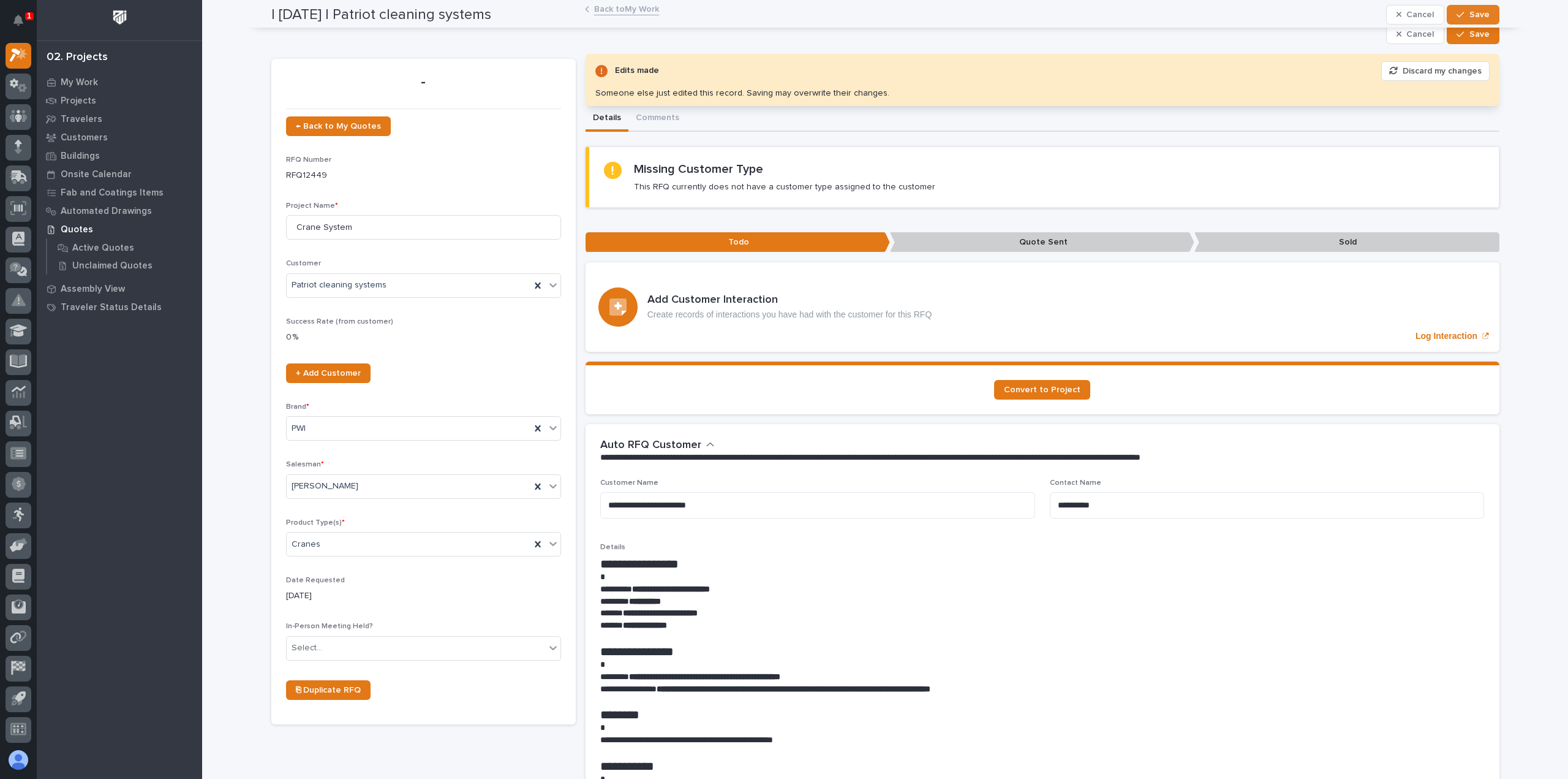
scroll to position [0, 0]
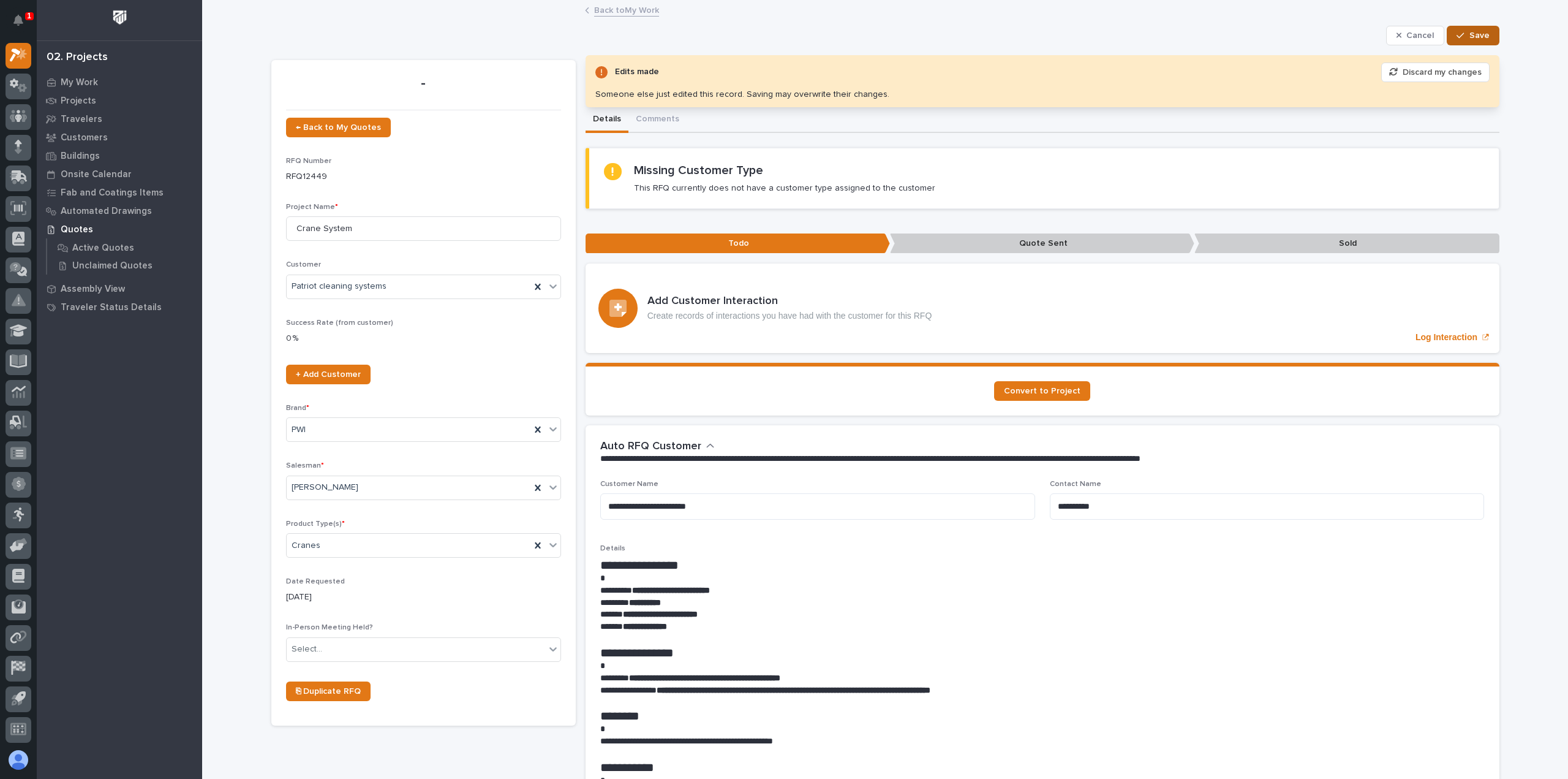
click at [1470, 40] on span "Save" at bounding box center [1480, 35] width 20 height 11
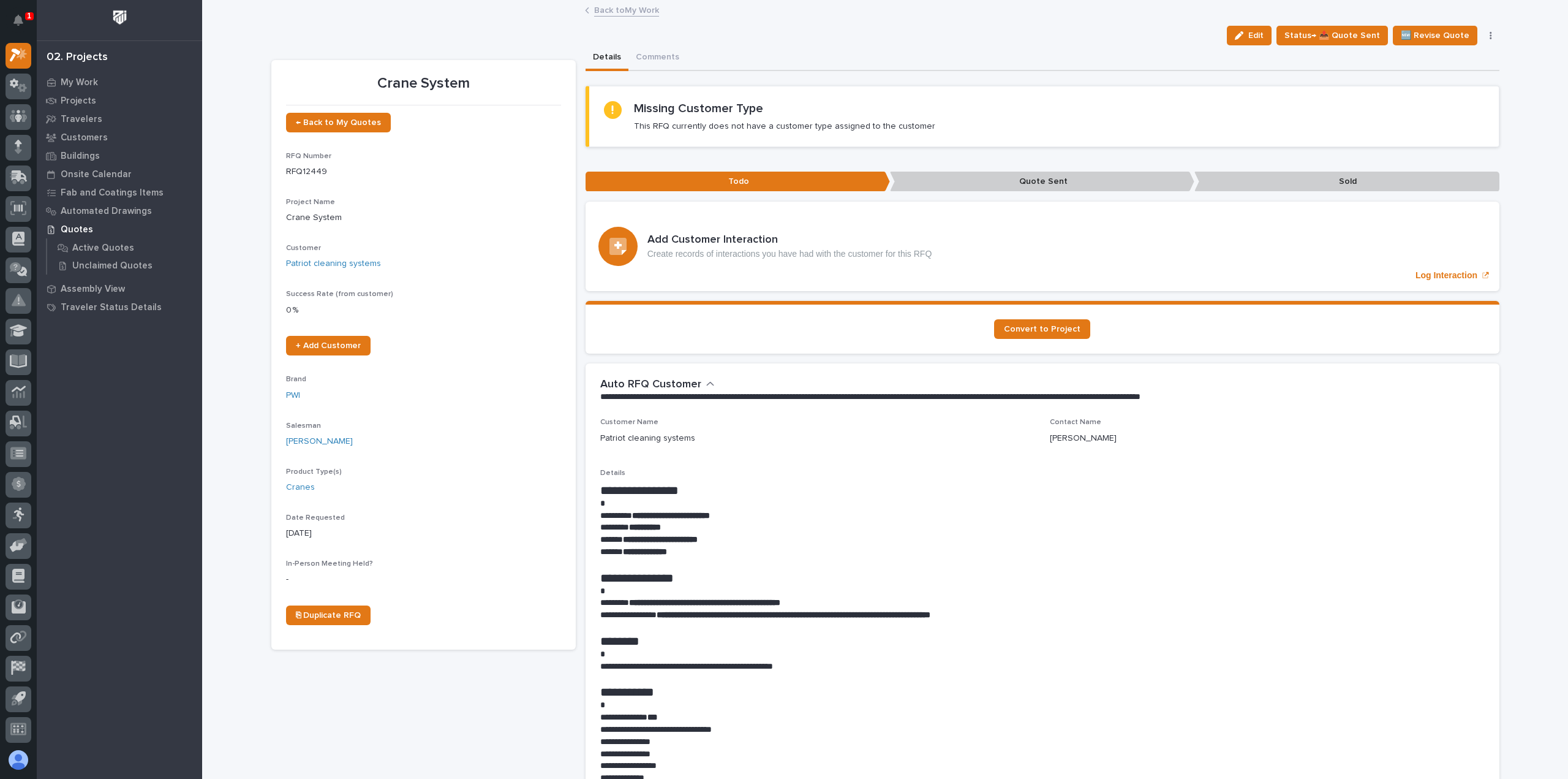
click at [618, 11] on link "Back to My Work" at bounding box center [626, 9] width 65 height 14
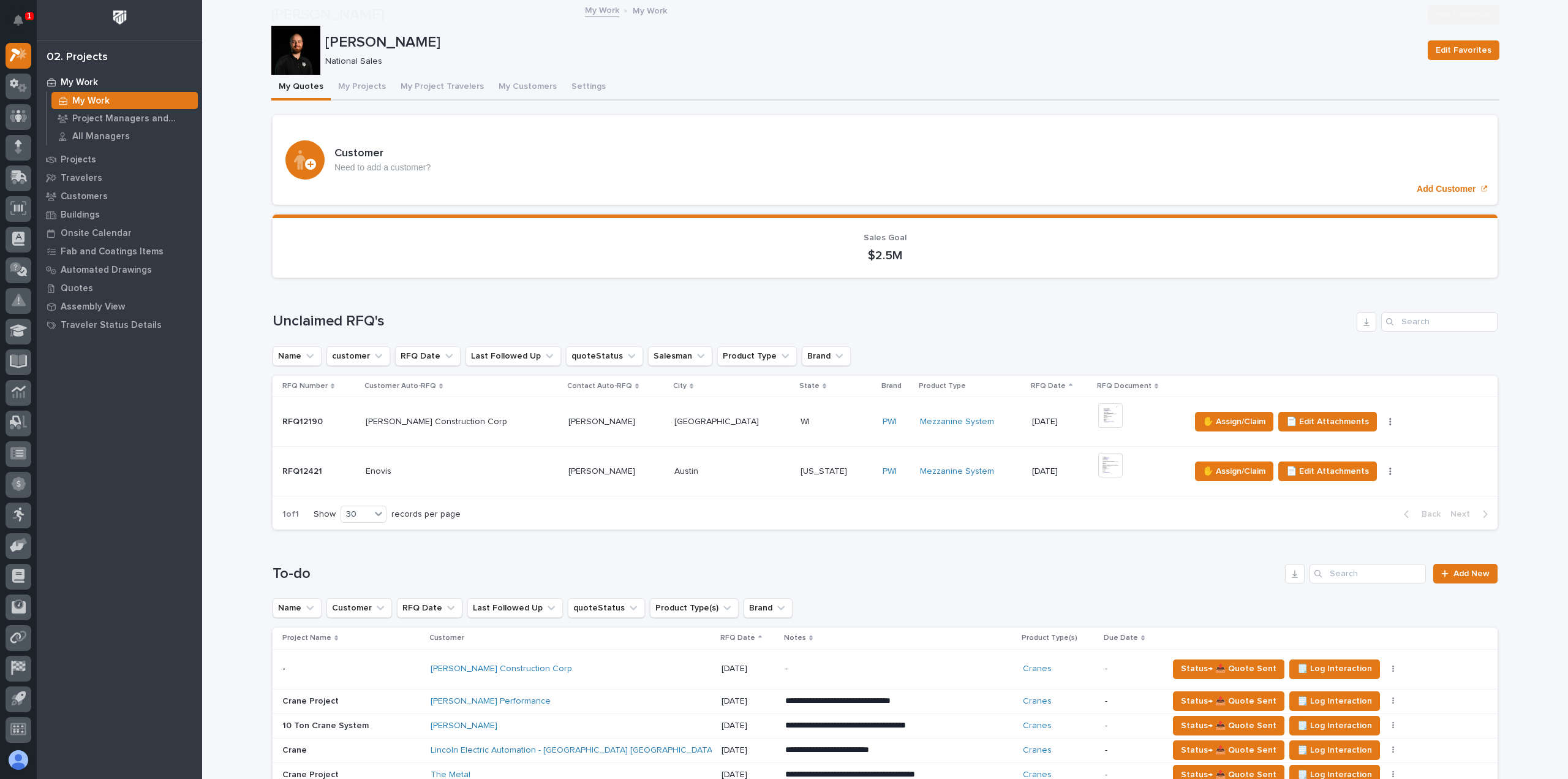
scroll to position [245, 0]
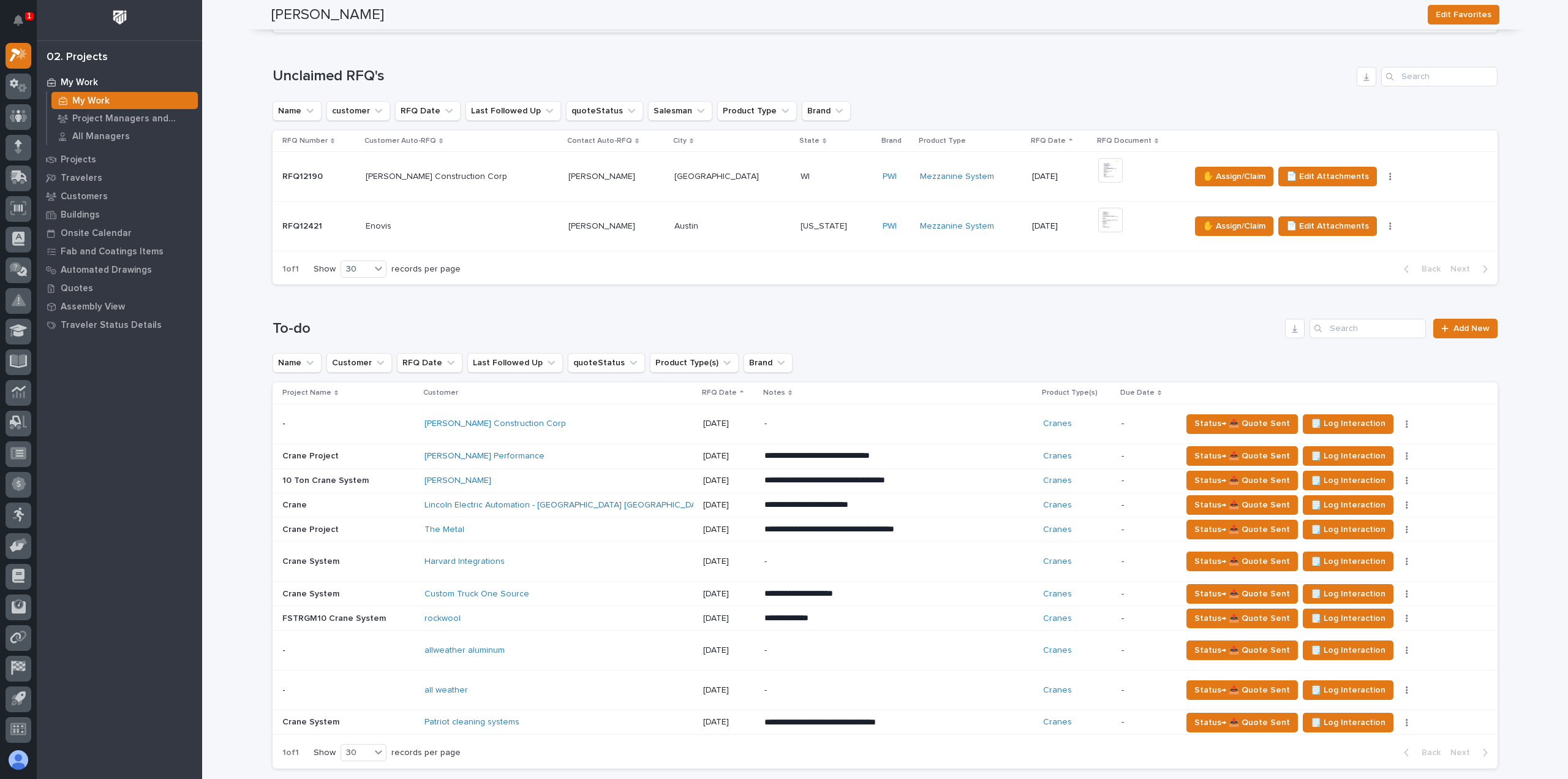
click at [538, 652] on div "allweather aluminum" at bounding box center [532, 650] width 214 height 10
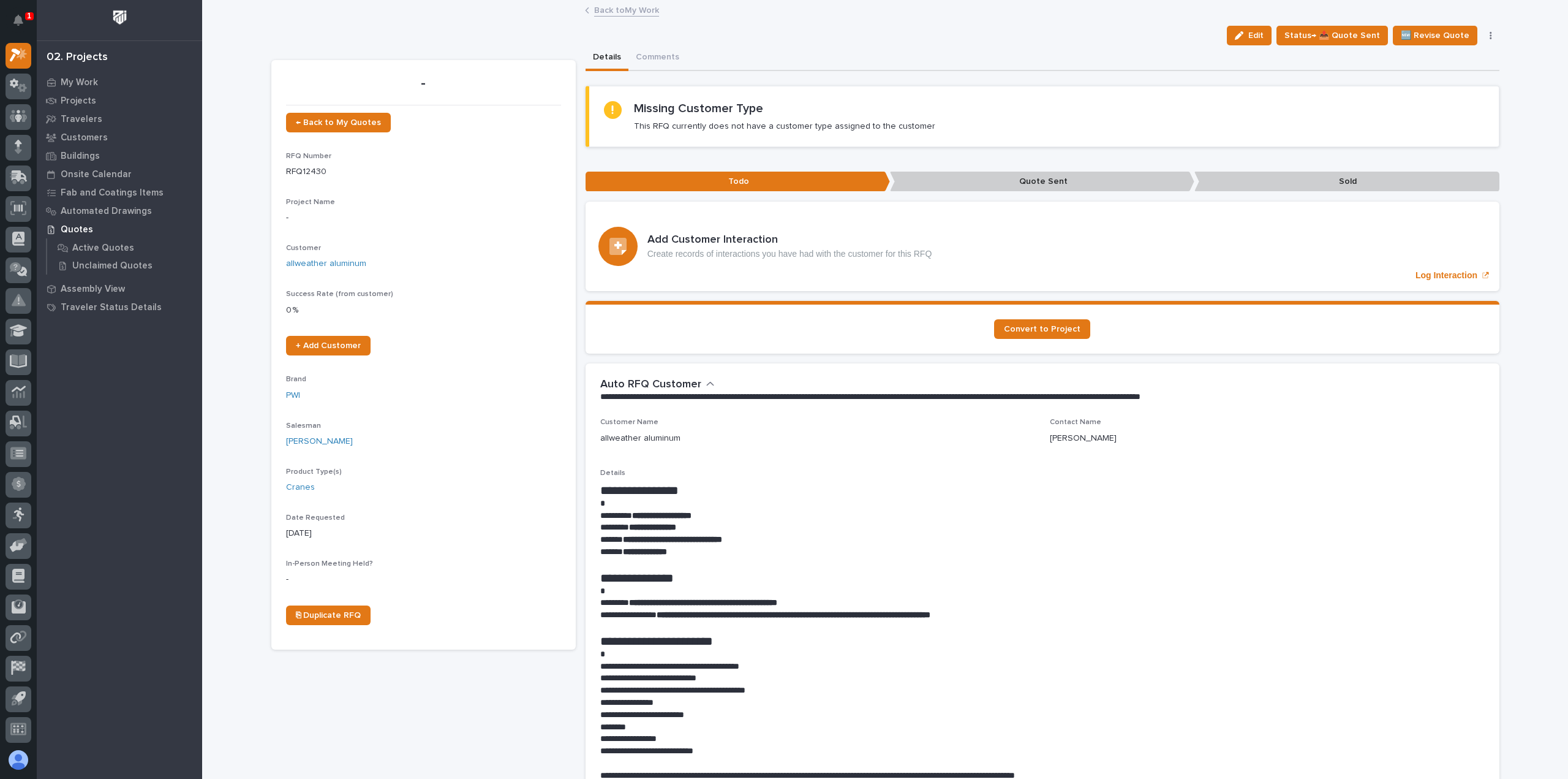
click at [606, 10] on link "Back to My Work" at bounding box center [626, 9] width 65 height 14
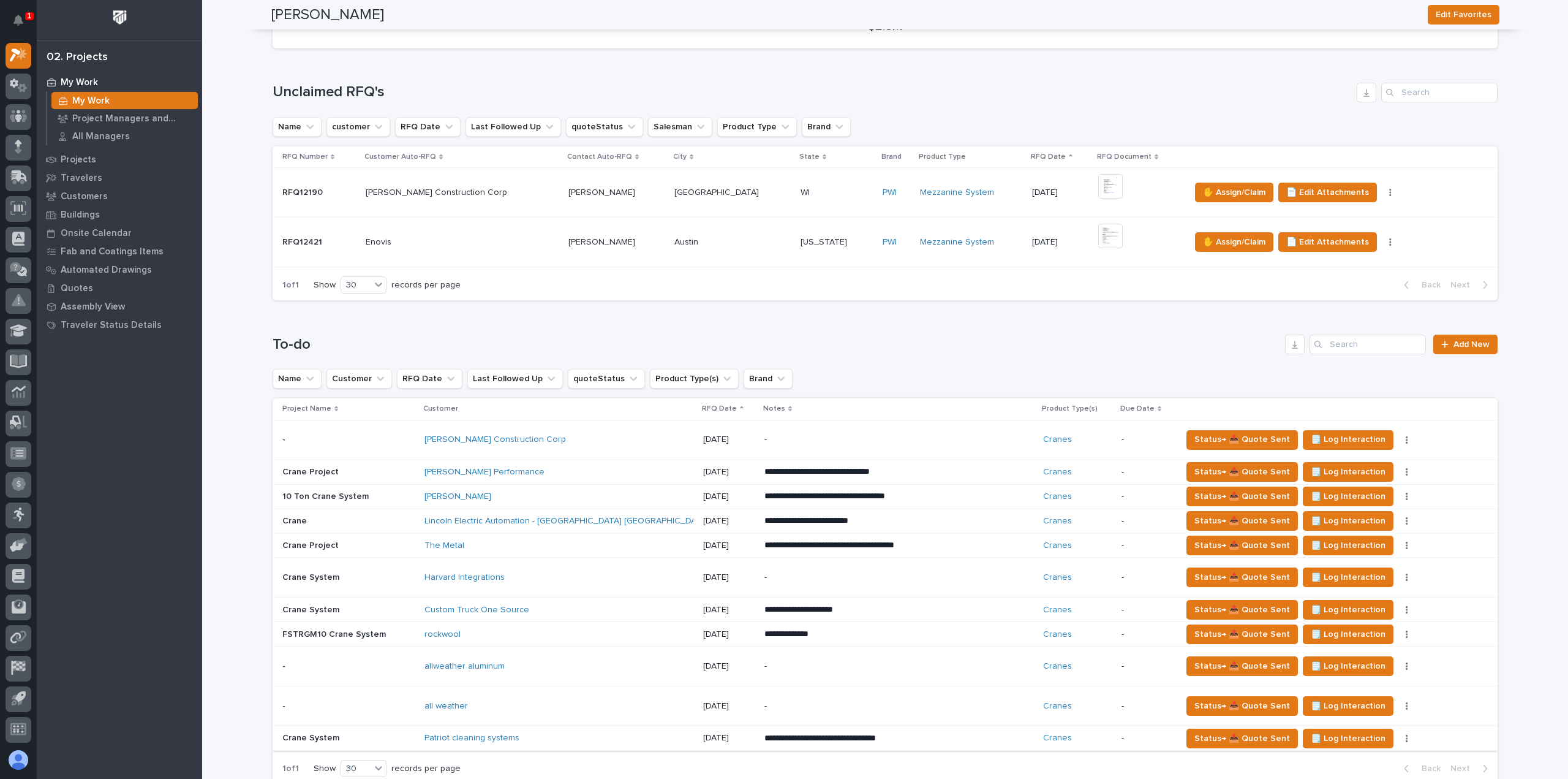
scroll to position [245, 0]
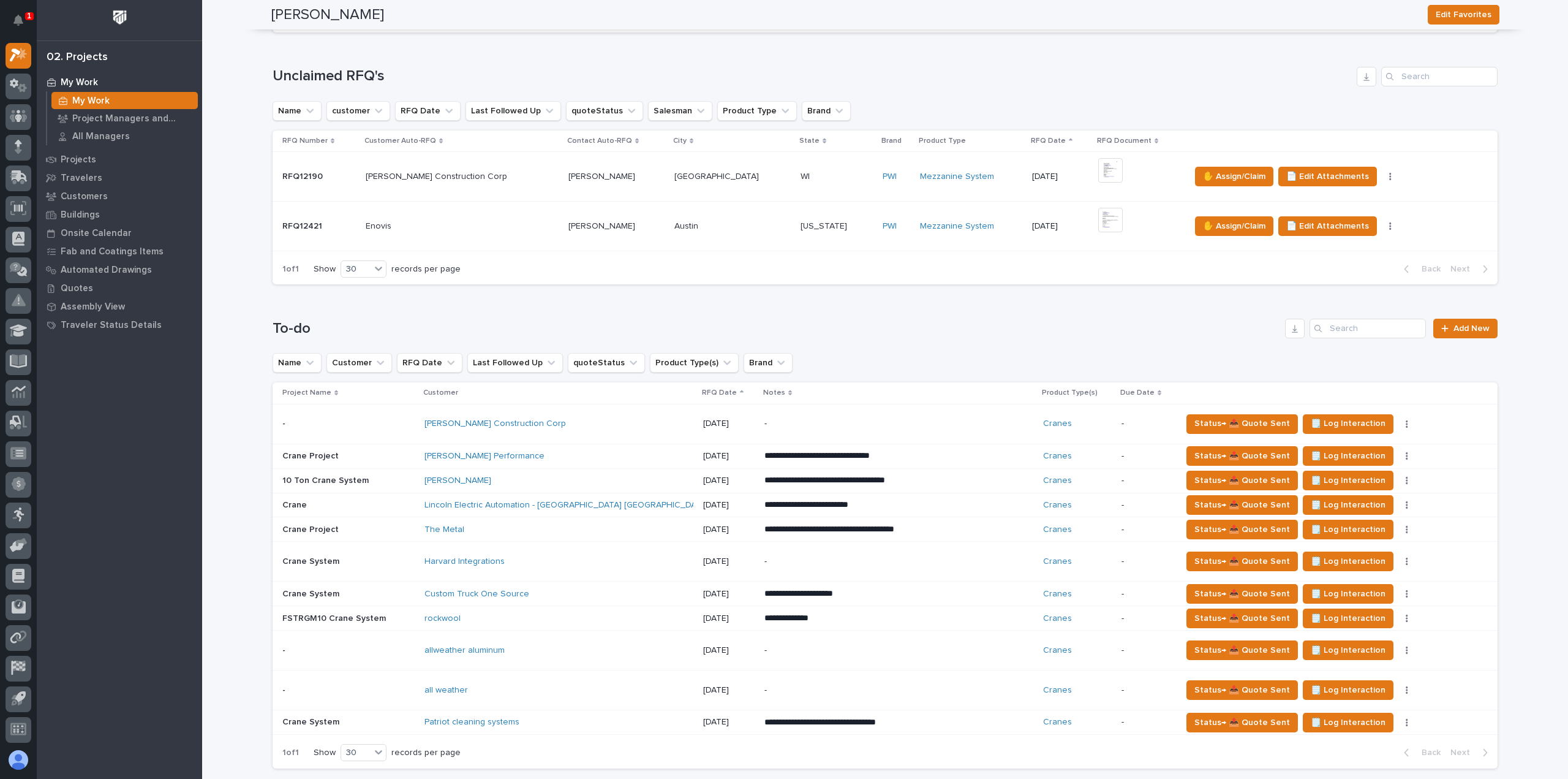
click at [506, 686] on div "all weather" at bounding box center [532, 690] width 214 height 10
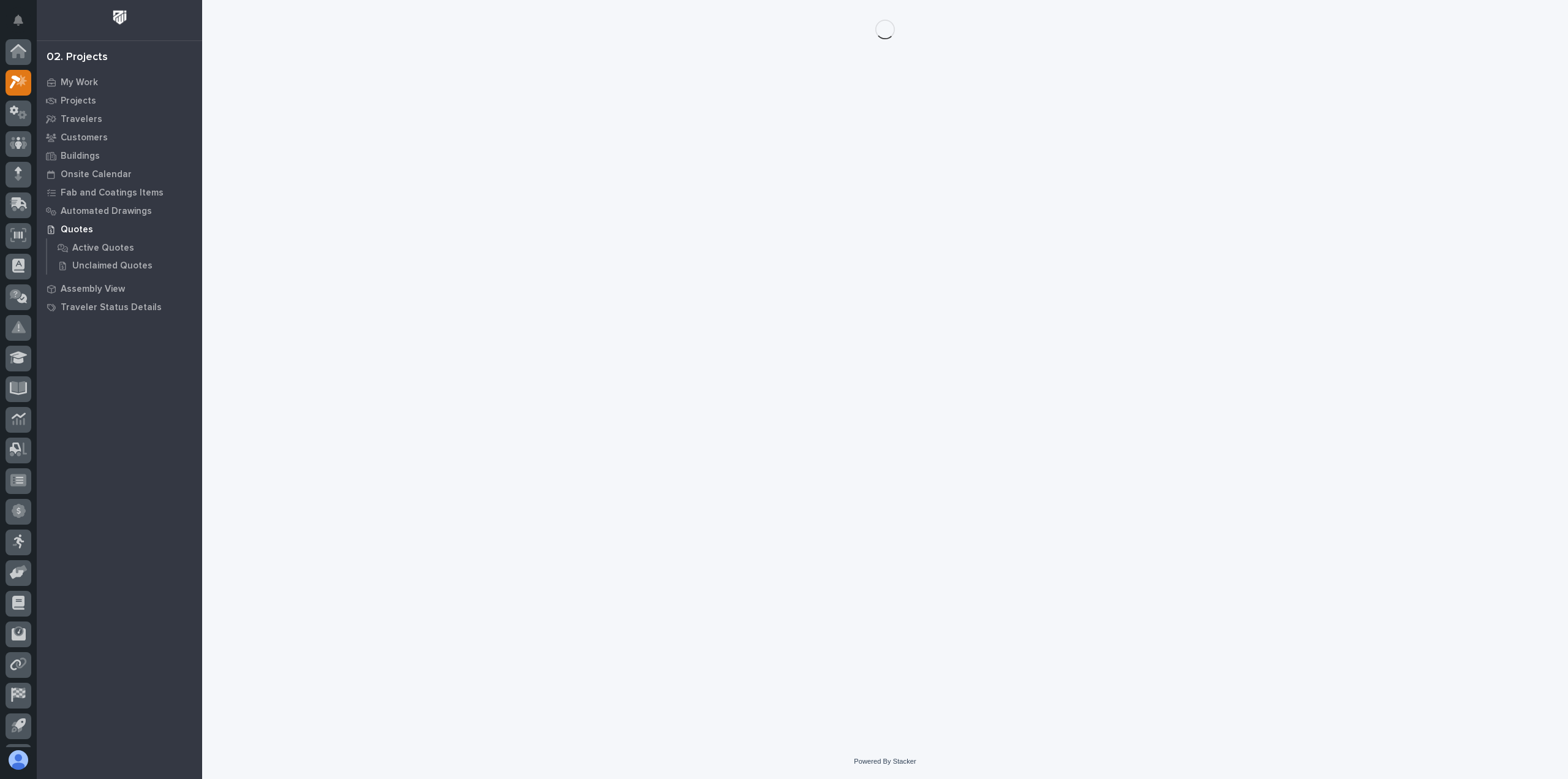
scroll to position [27, 0]
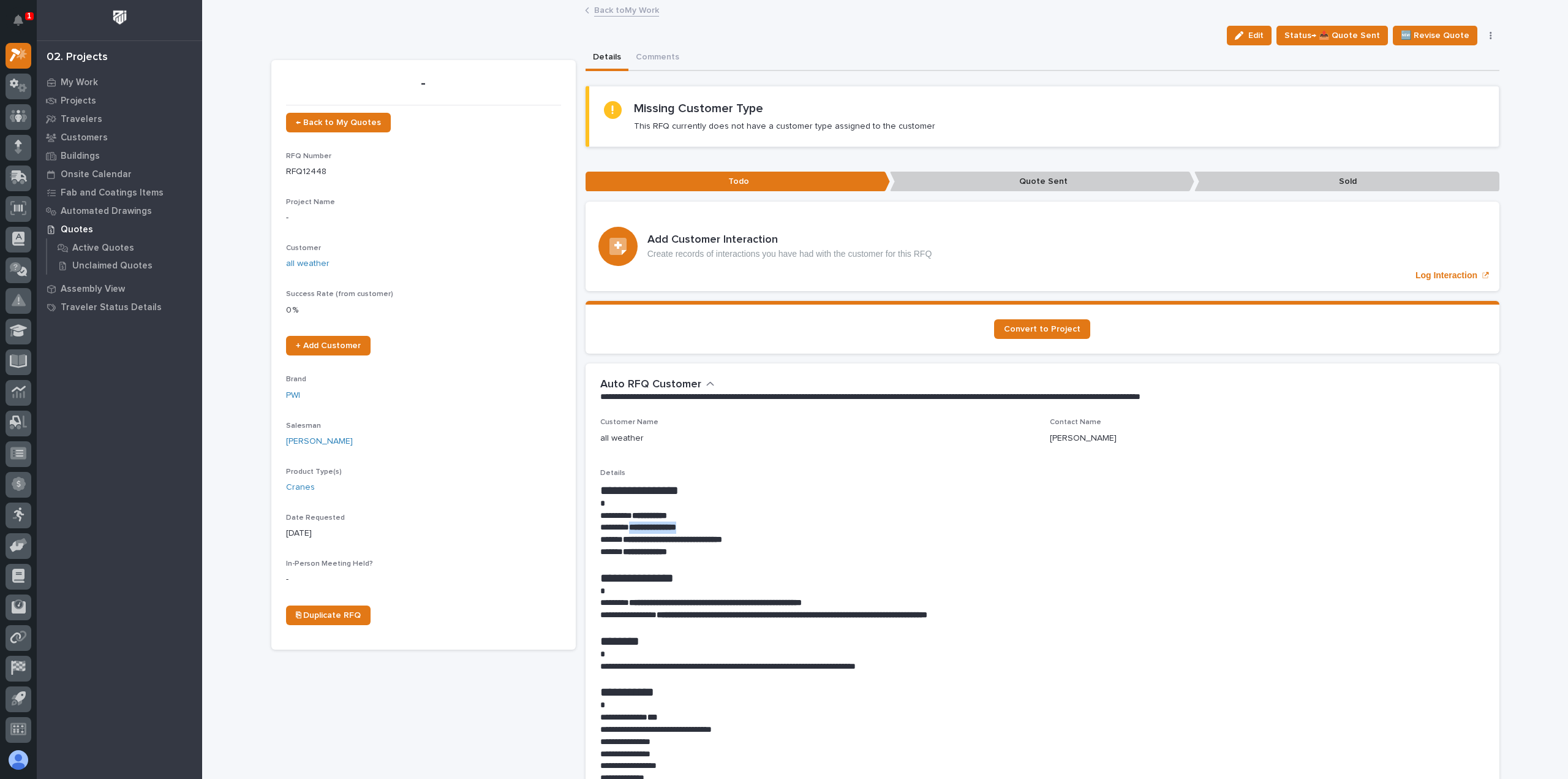
drag, startPoint x: 691, startPoint y: 525, endPoint x: 630, endPoint y: 531, distance: 61.3
click at [630, 531] on p "**********" at bounding box center [1042, 527] width 884 height 12
copy strong "**********"
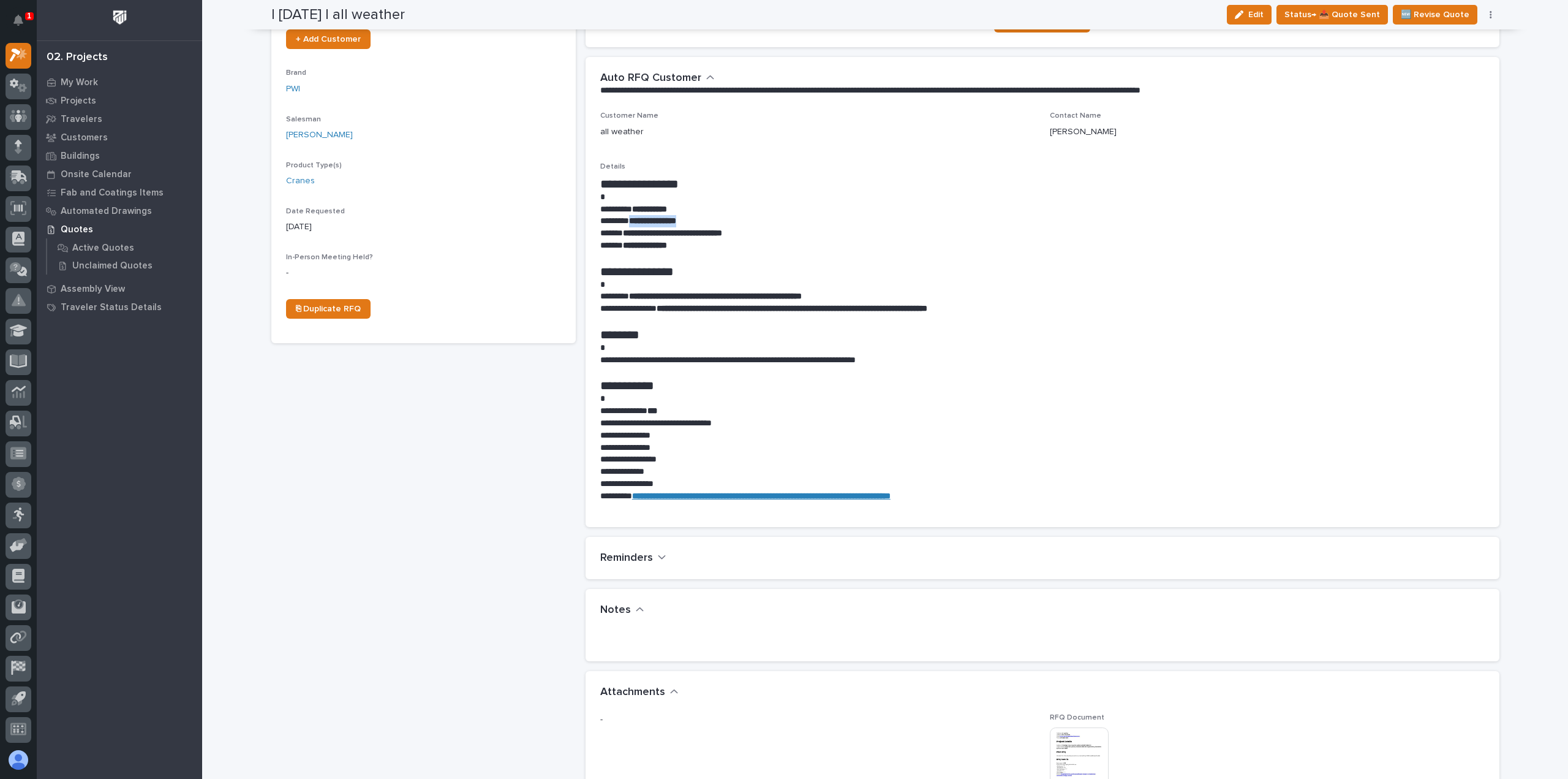
click at [777, 139] on div "Customer Name all weather" at bounding box center [817, 129] width 435 height 36
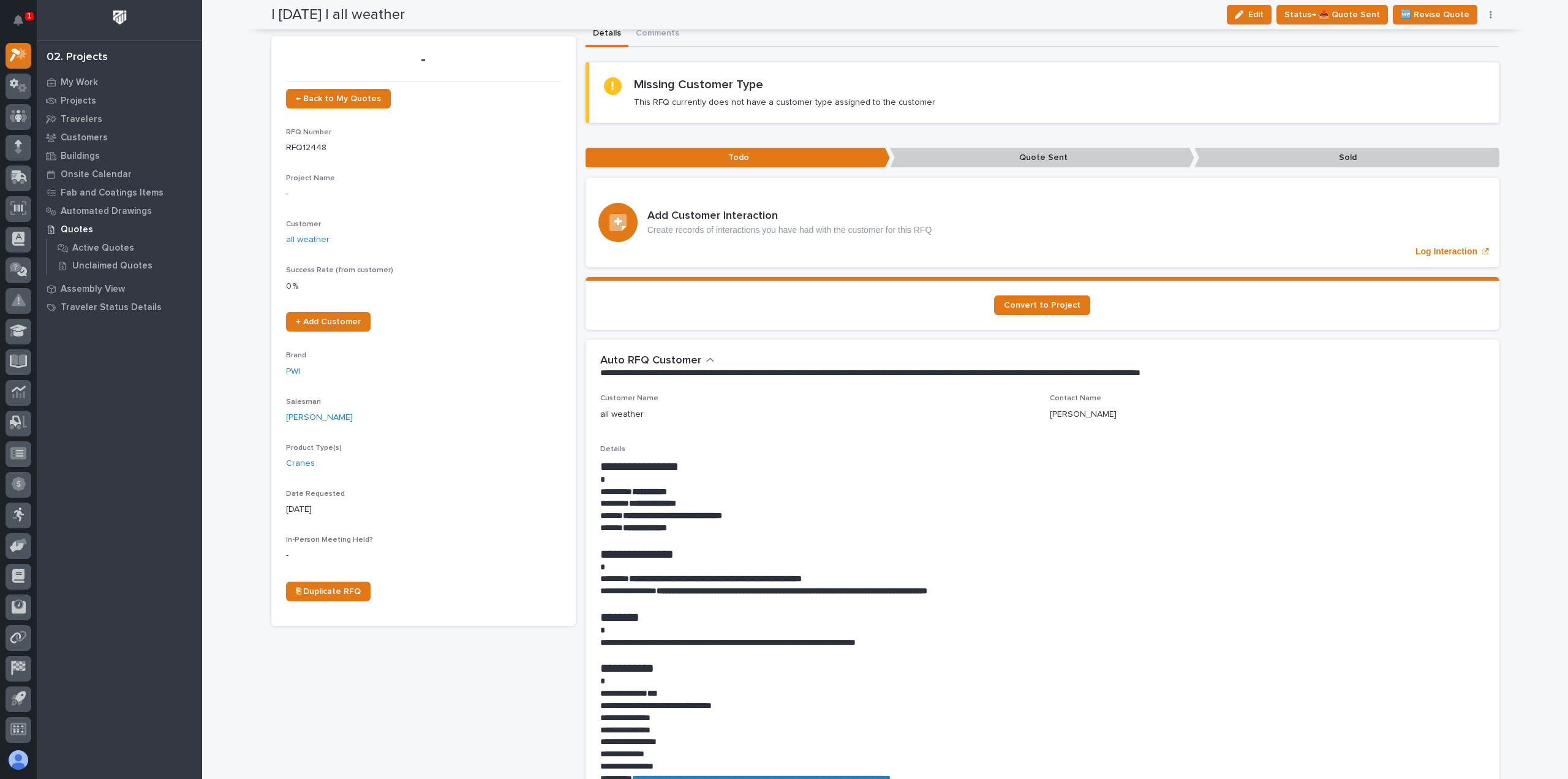
scroll to position [0, 0]
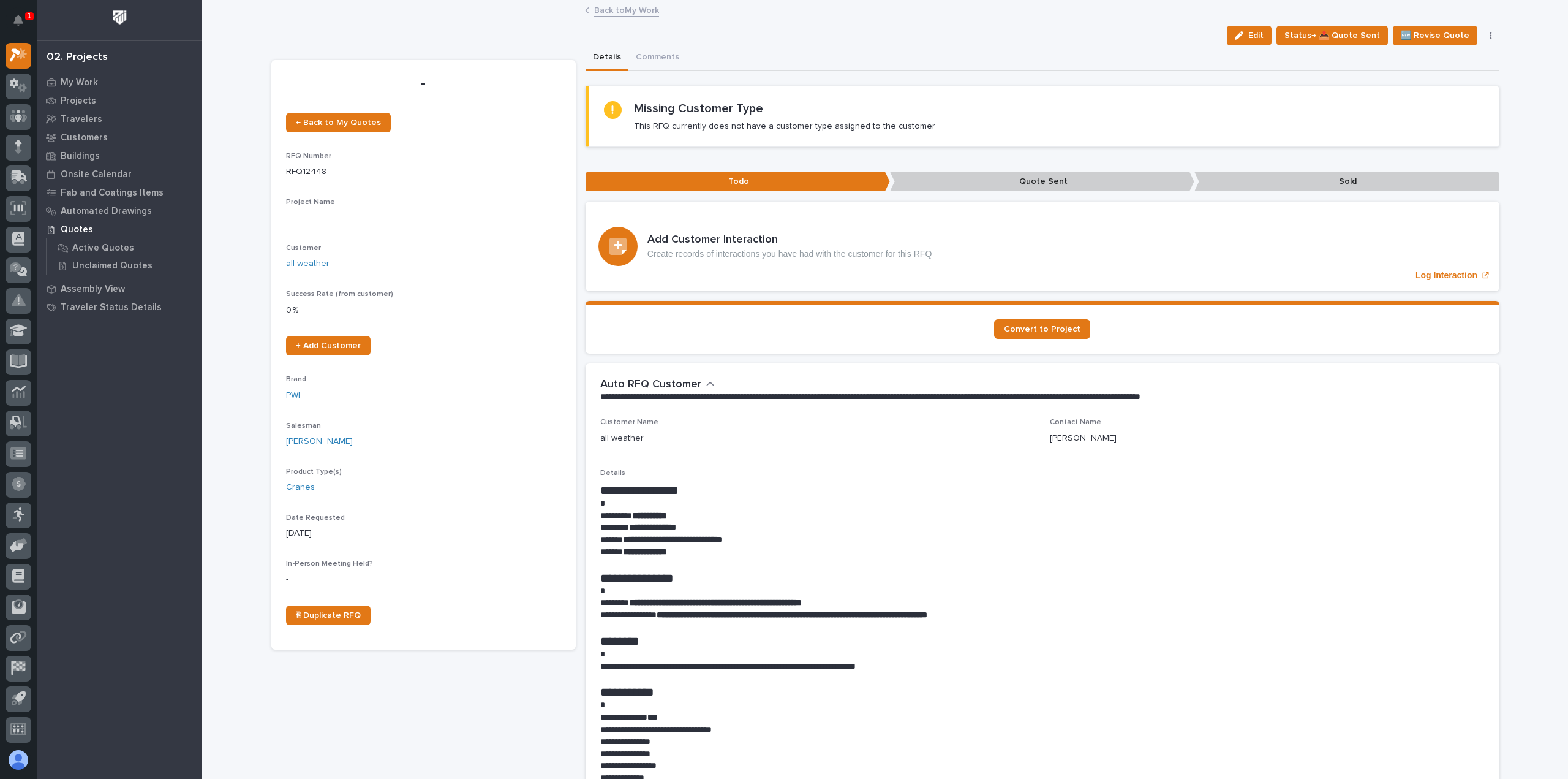
click at [610, 10] on link "Back to My Work" at bounding box center [626, 9] width 65 height 14
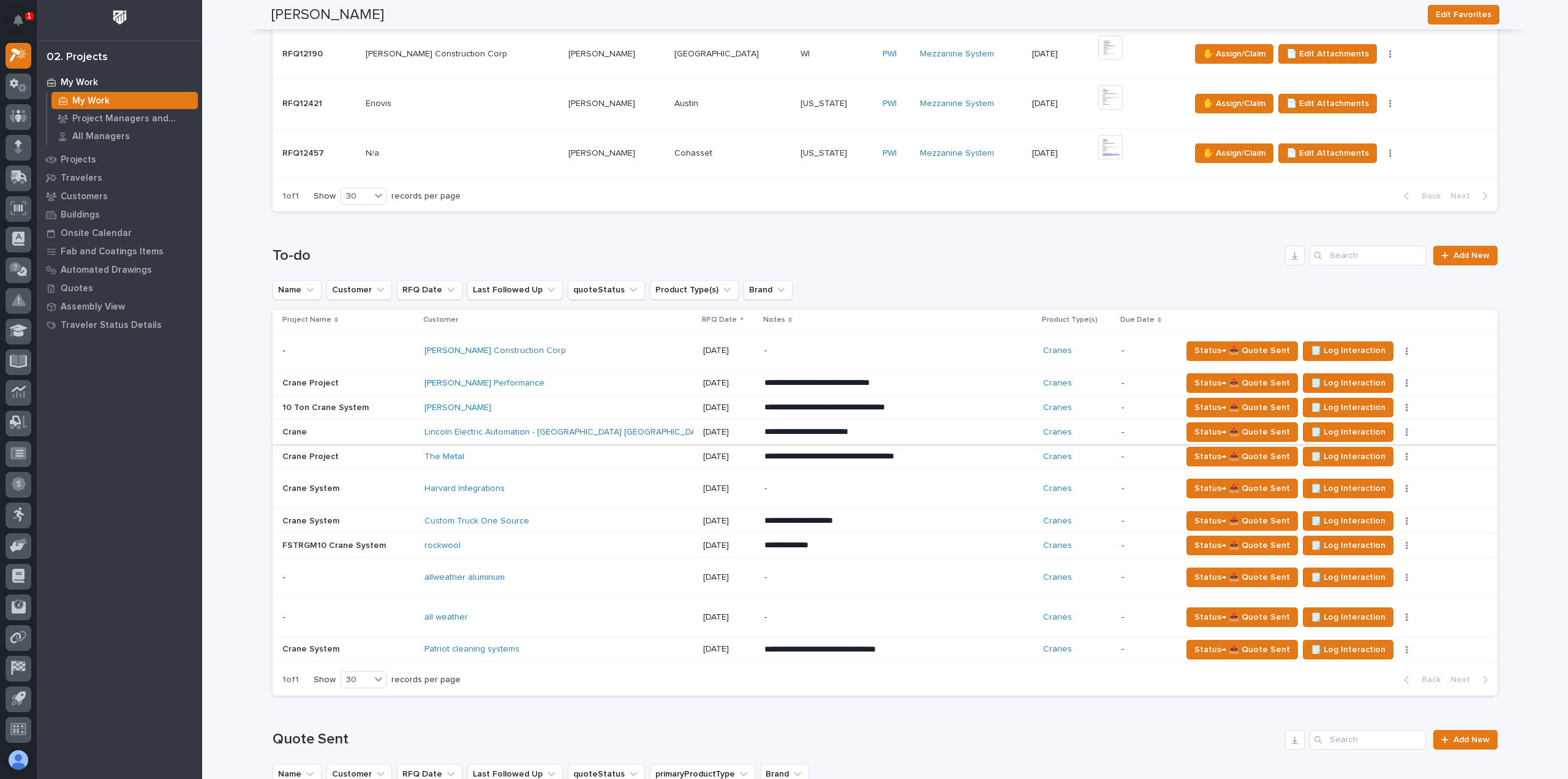
scroll to position [429, 0]
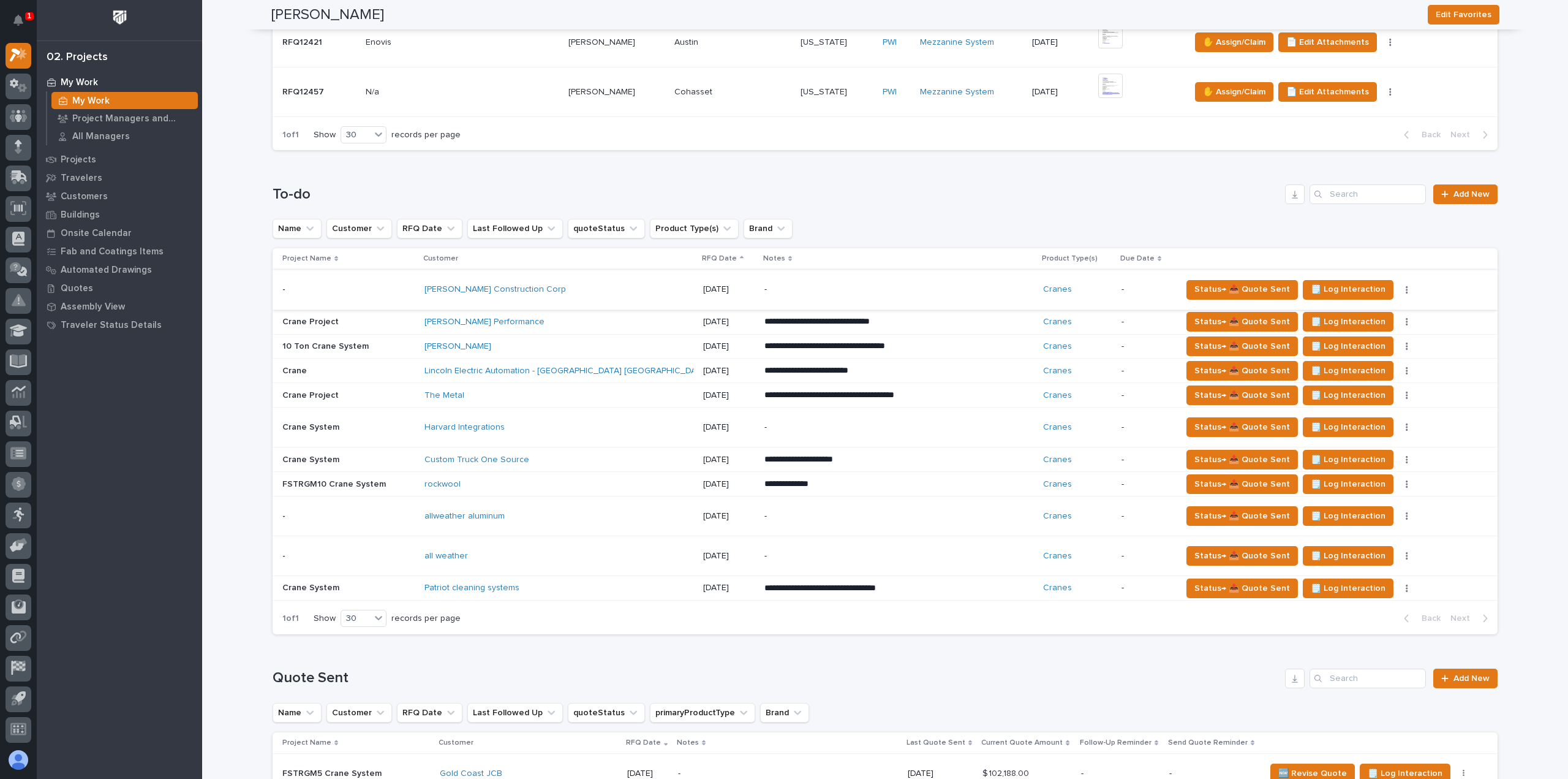
click at [1398, 286] on button "button" at bounding box center [1407, 290] width 17 height 9
click at [1330, 347] on span "Status→ ⏳ Inactive" at bounding box center [1311, 353] width 75 height 14
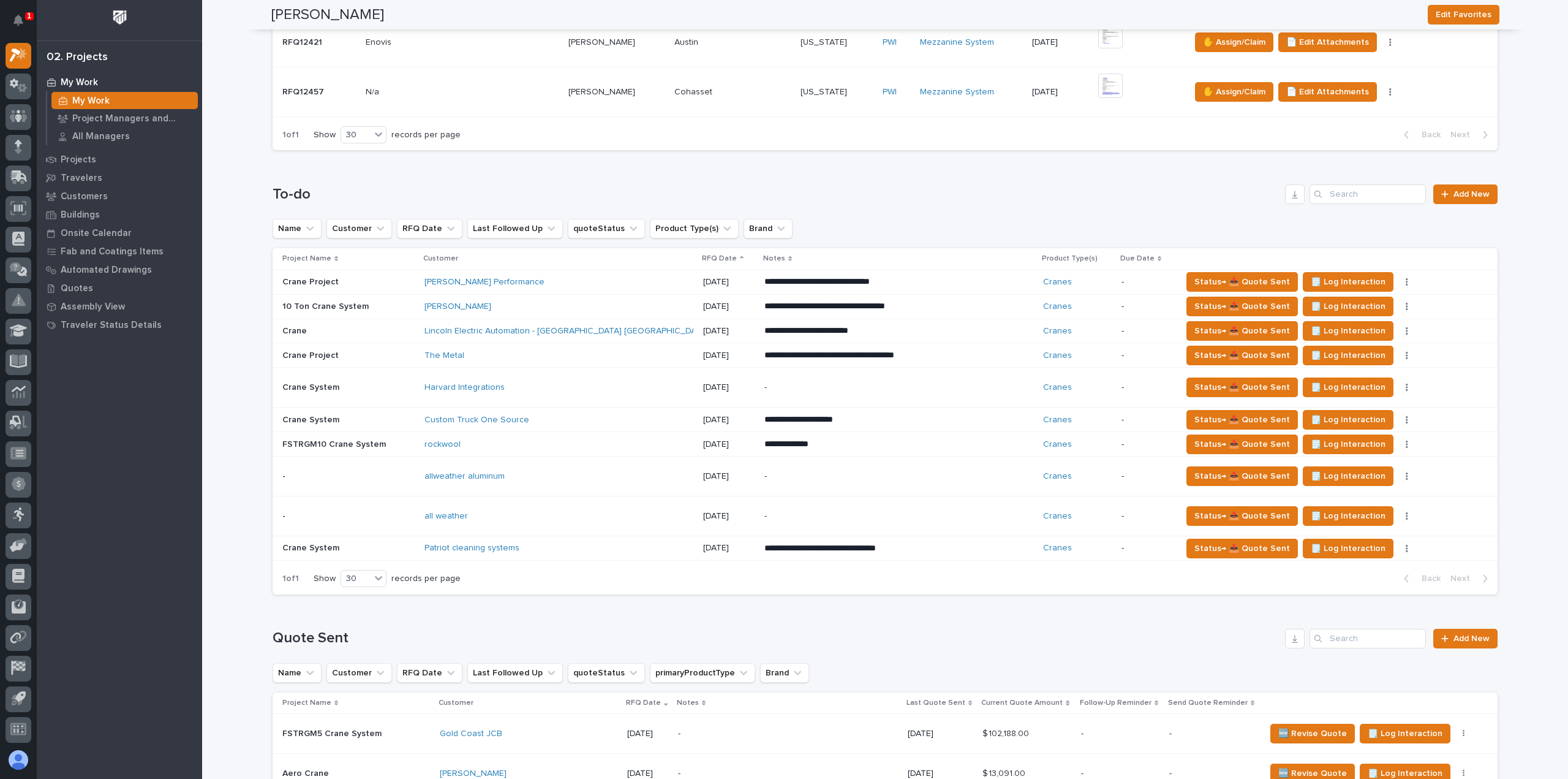
click at [560, 281] on div "Dawson Performance" at bounding box center [532, 282] width 214 height 10
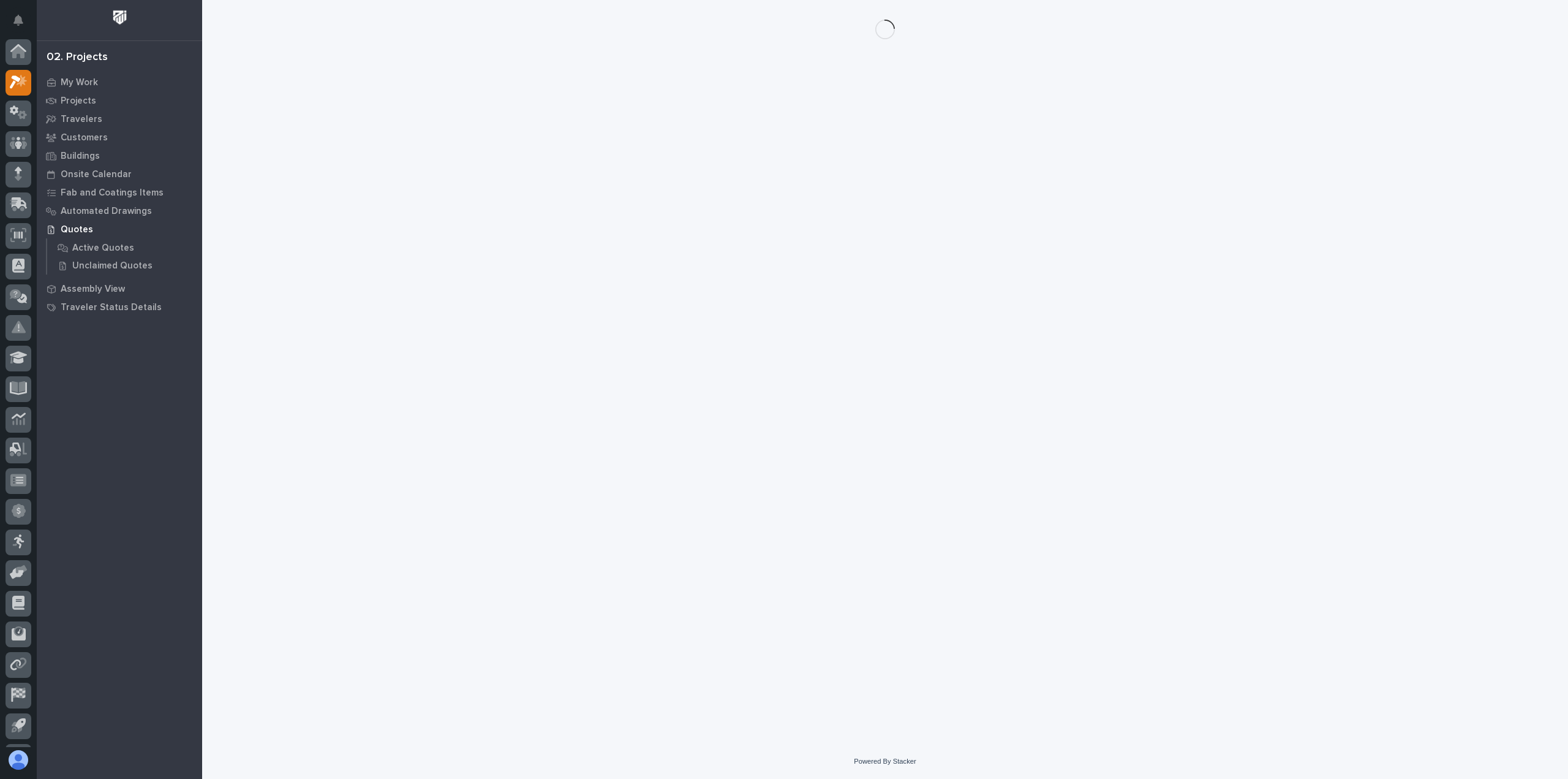
scroll to position [27, 0]
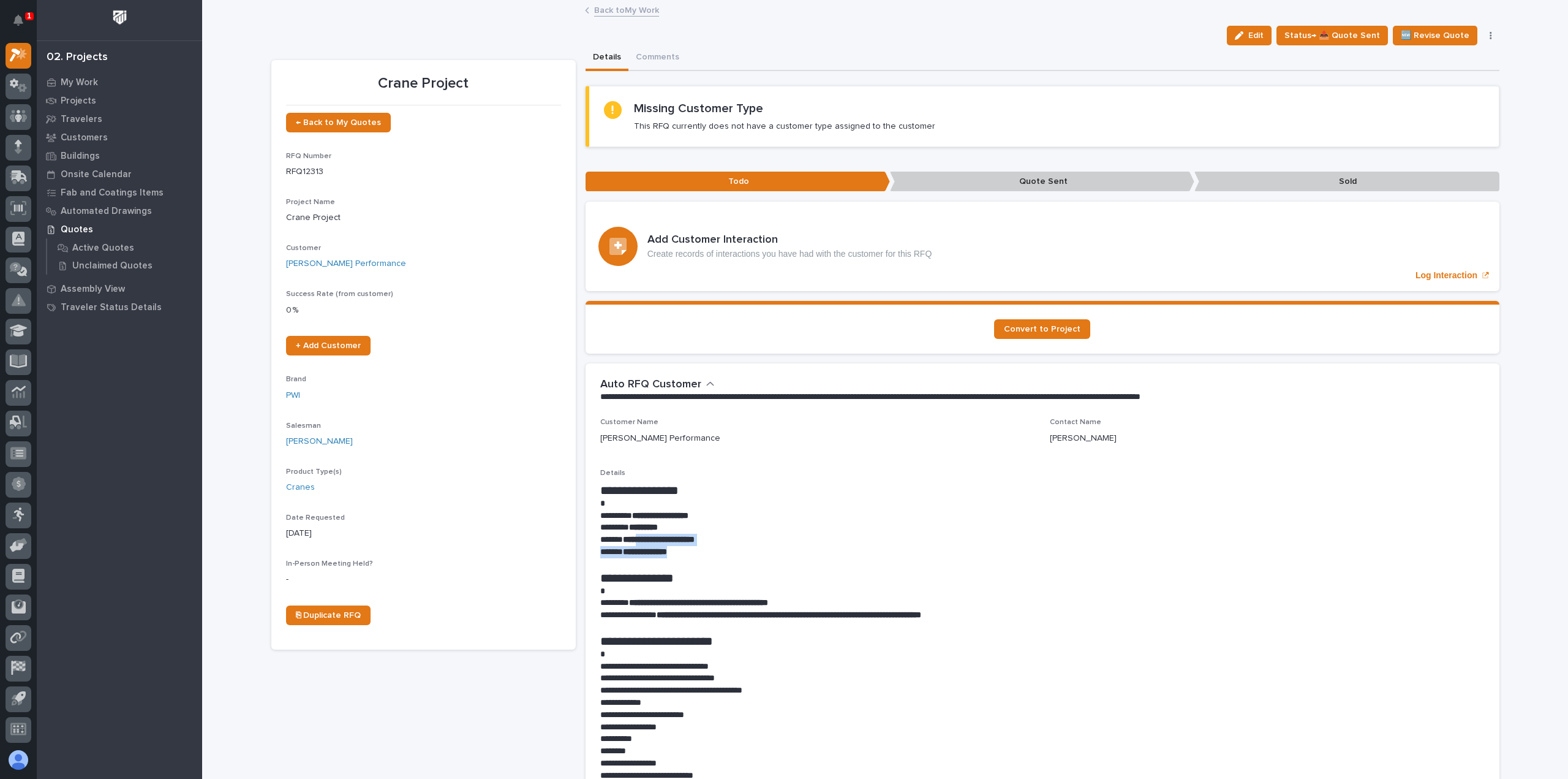
drag, startPoint x: 729, startPoint y: 546, endPoint x: 637, endPoint y: 532, distance: 93.1
click at [637, 535] on div "**********" at bounding box center [1042, 713] width 884 height 460
click at [642, 527] on strong "*********" at bounding box center [644, 527] width 29 height 9
drag, startPoint x: 726, startPoint y: 539, endPoint x: 621, endPoint y: 538, distance: 105.0
click at [621, 538] on p "**********" at bounding box center [1042, 540] width 884 height 12
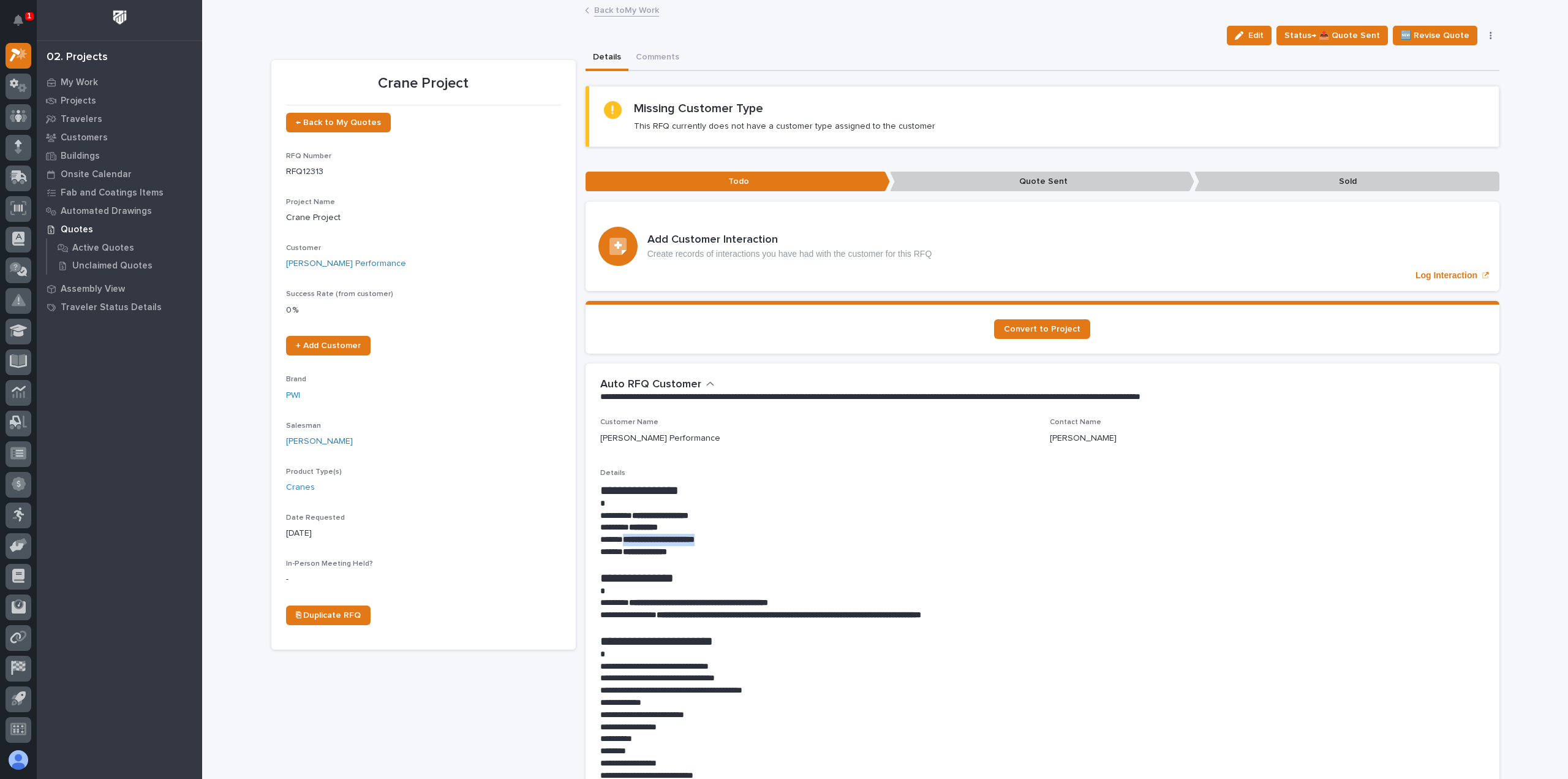
copy strong "**********"
click at [638, 553] on strong "**********" at bounding box center [644, 552] width 44 height 9
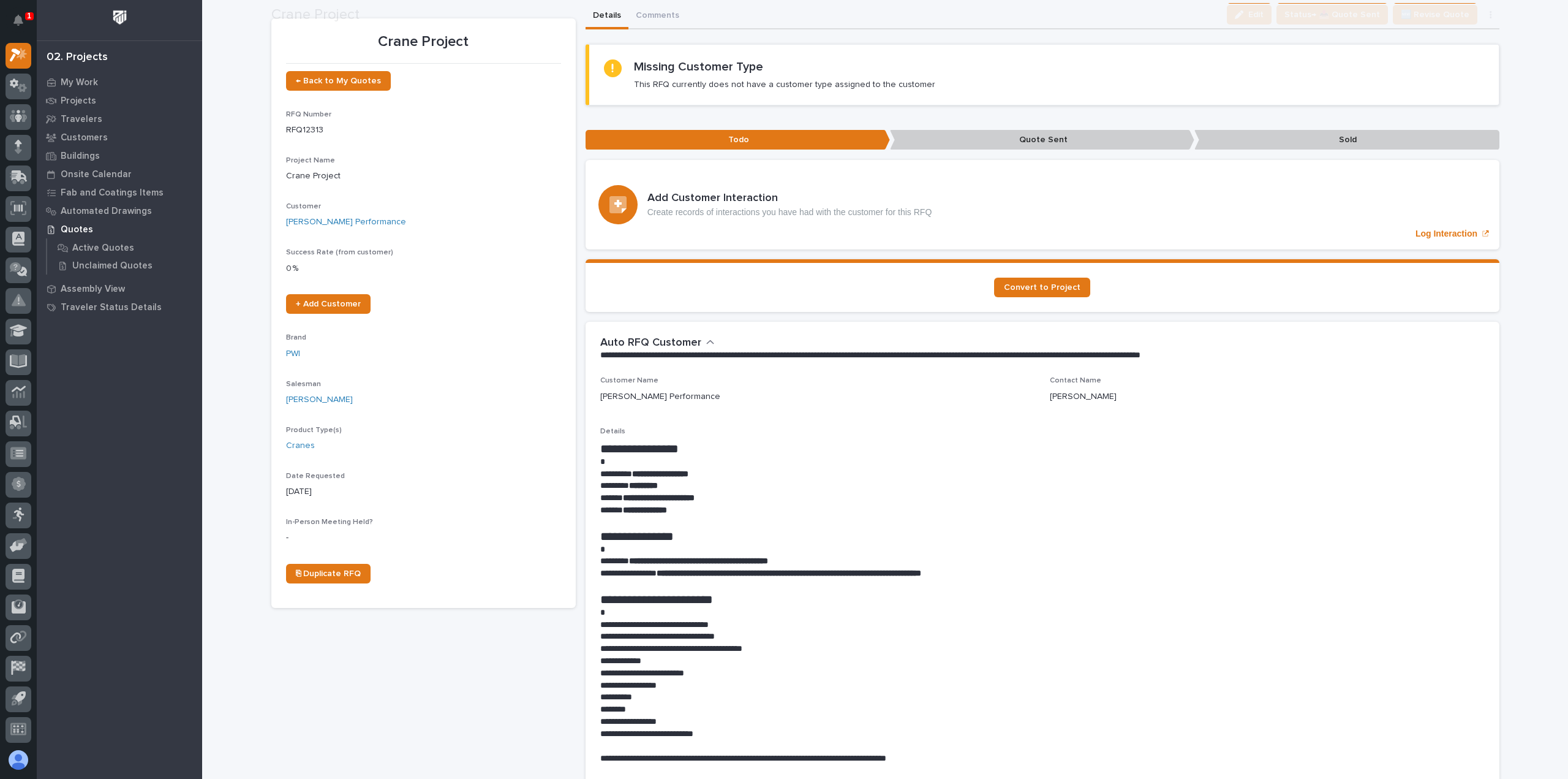
scroll to position [61, 0]
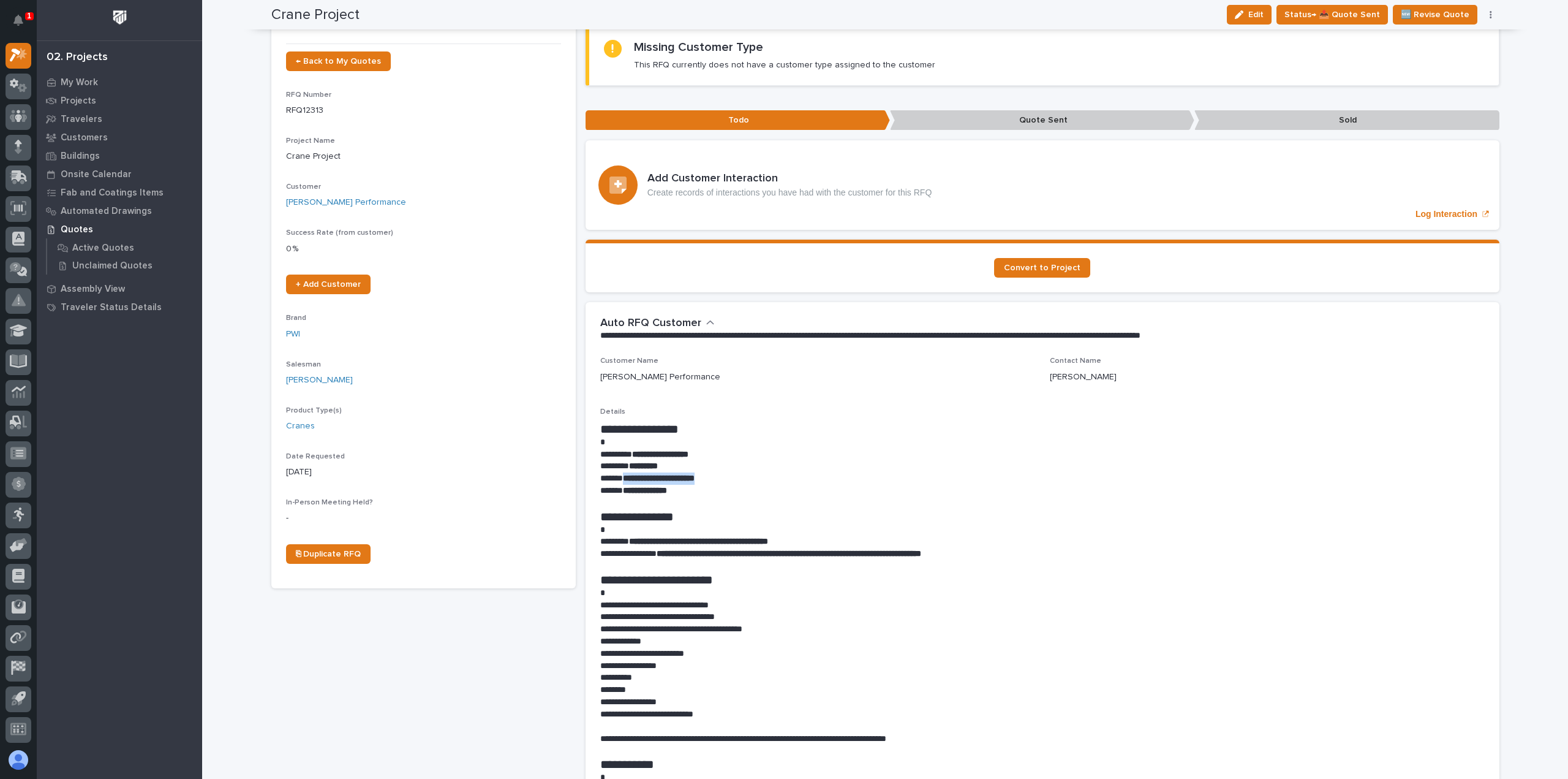
drag, startPoint x: 729, startPoint y: 475, endPoint x: 620, endPoint y: 479, distance: 109.1
click at [620, 479] on p "**********" at bounding box center [1042, 478] width 884 height 12
copy strong "**********"
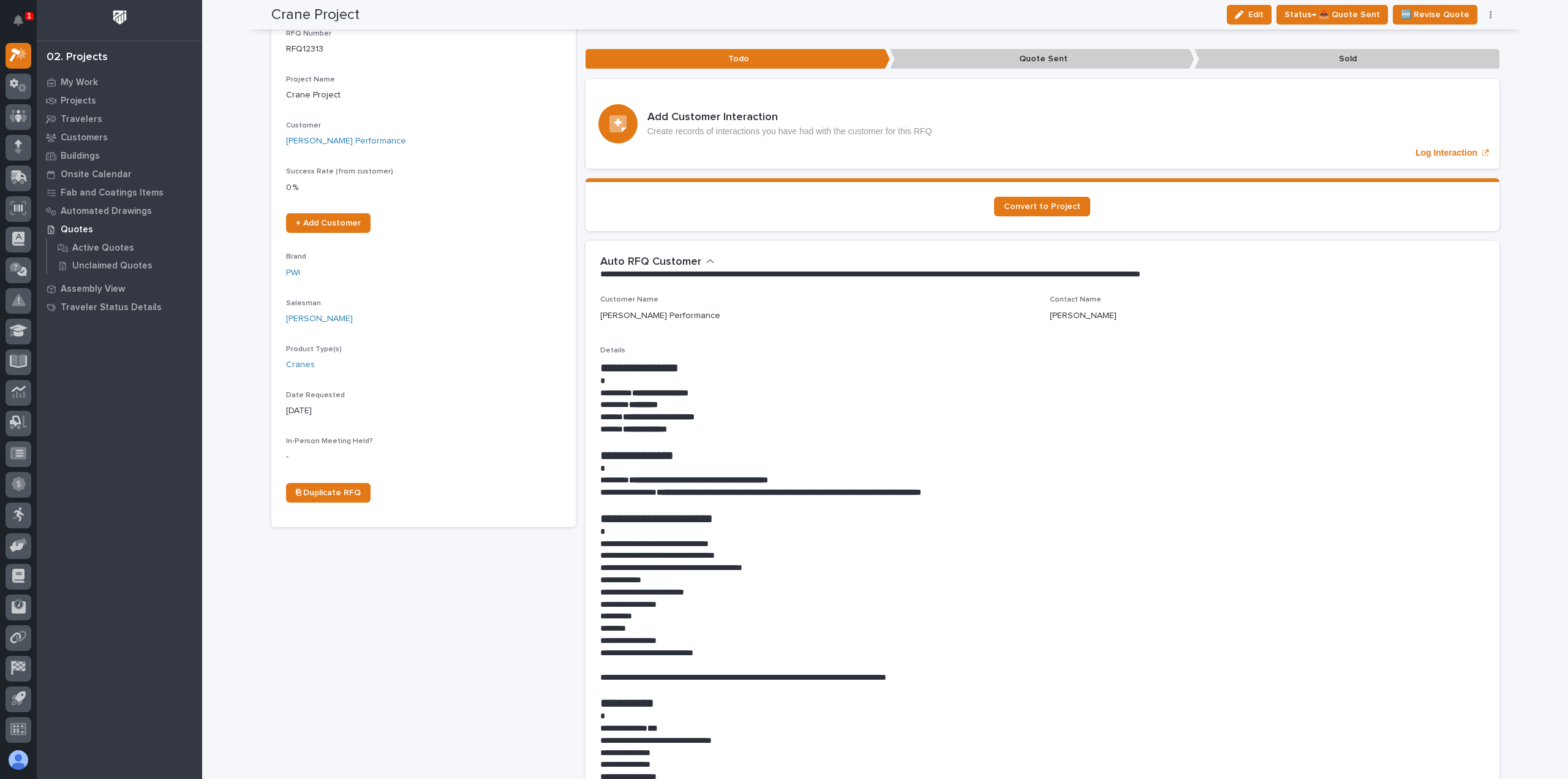
click at [746, 281] on div "**********" at bounding box center [1042, 268] width 914 height 55
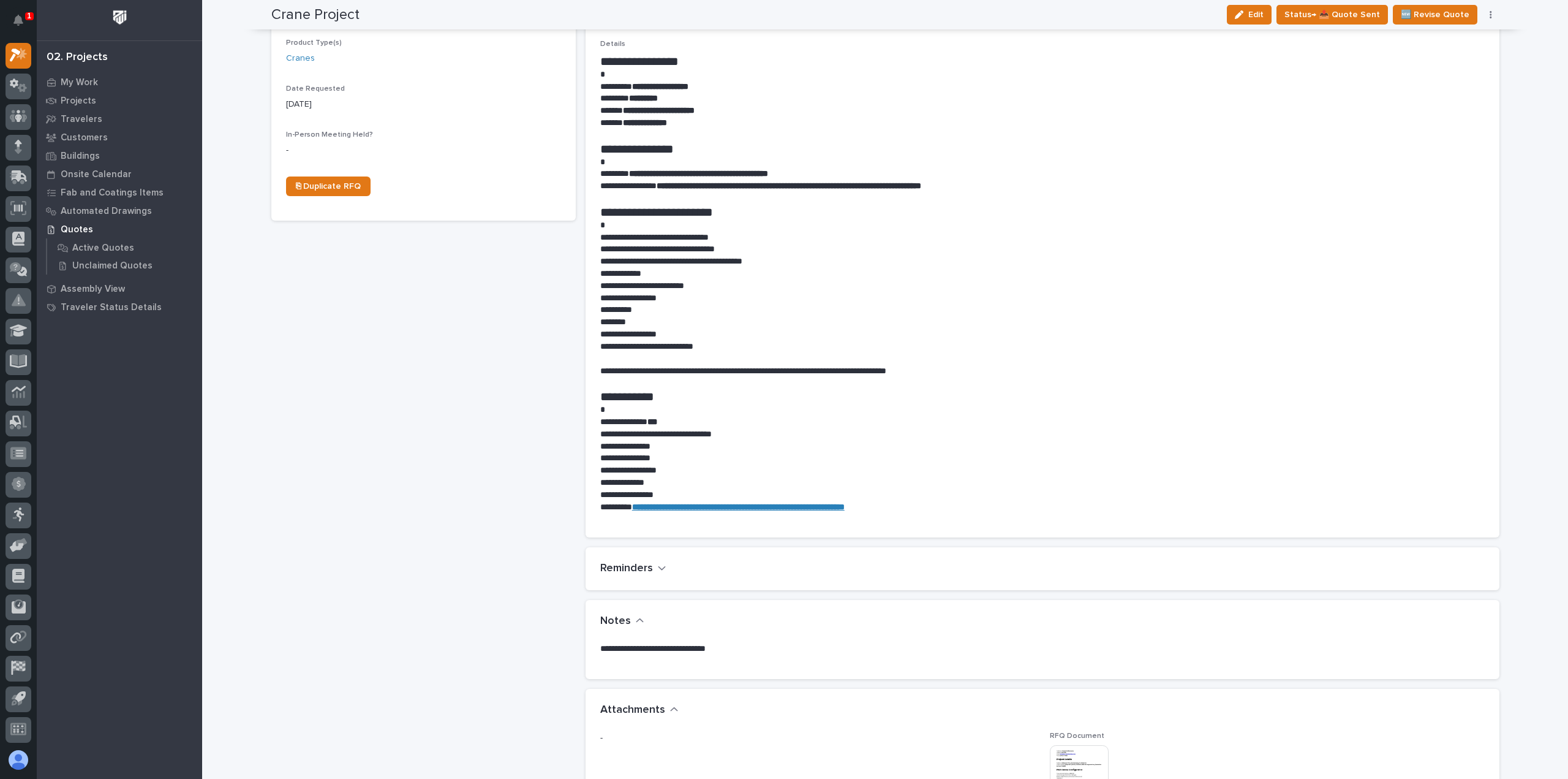
scroll to position [0, 0]
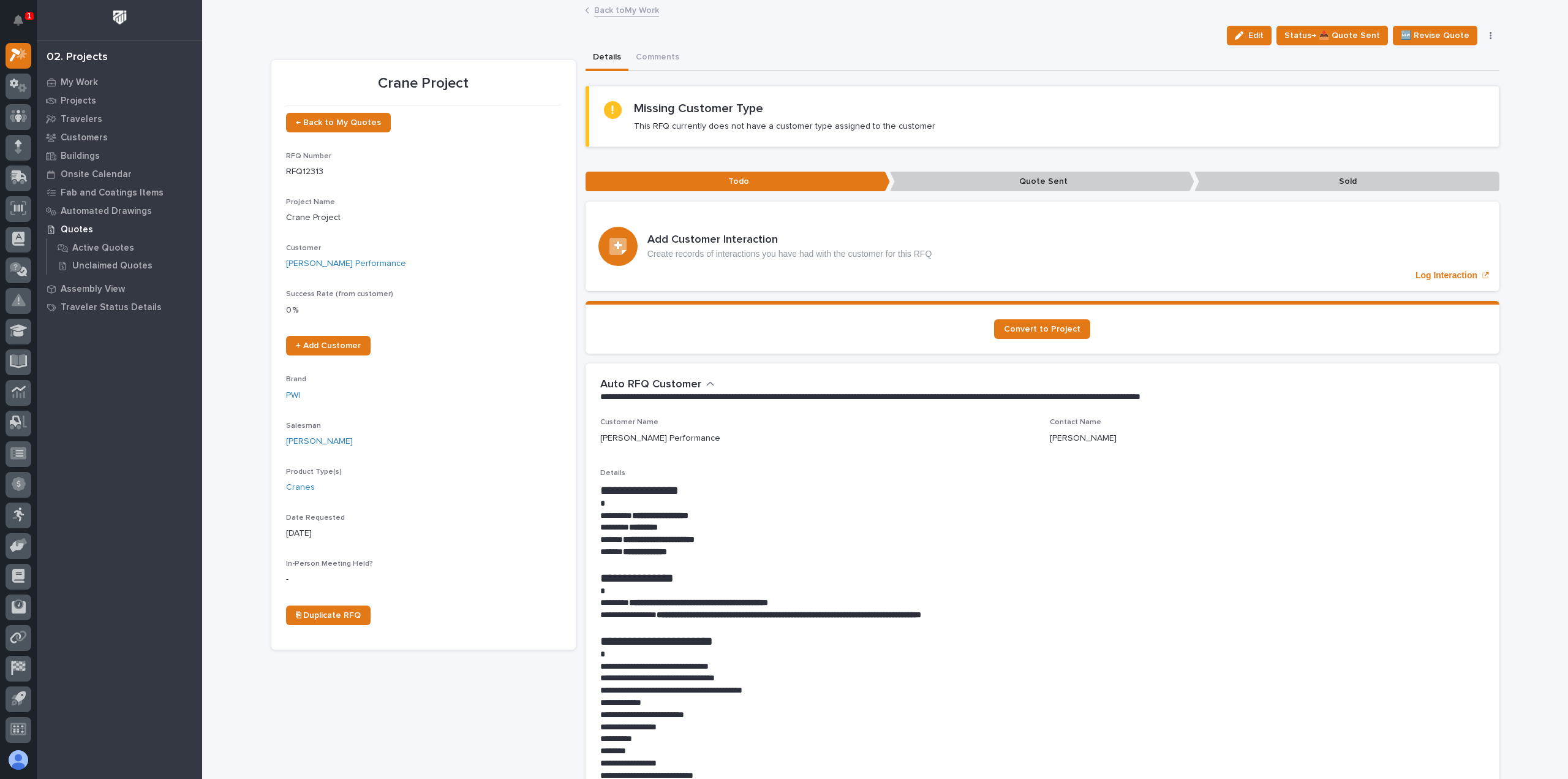
click at [608, 6] on link "Back to My Work" at bounding box center [626, 9] width 65 height 14
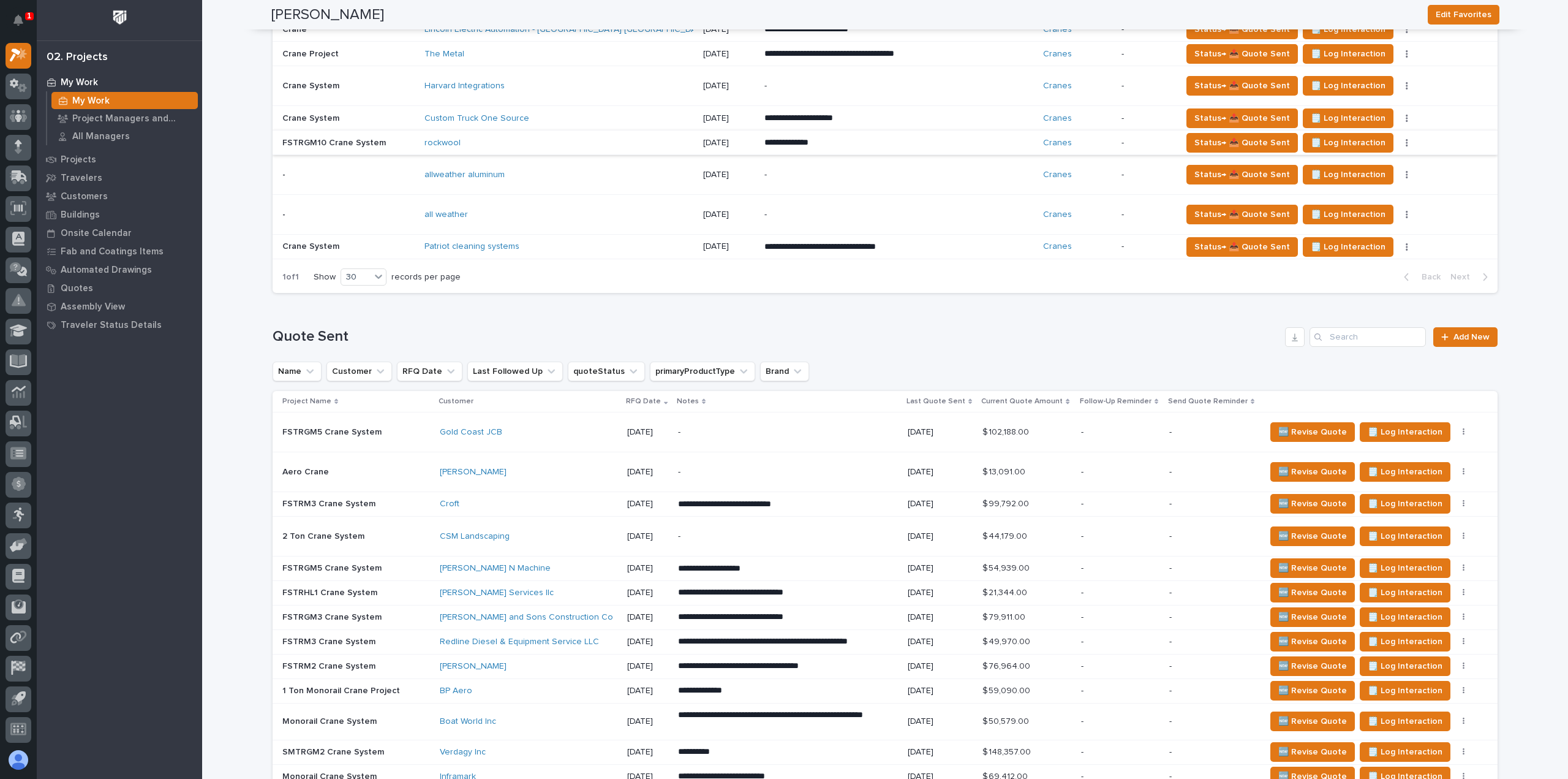
scroll to position [714, 0]
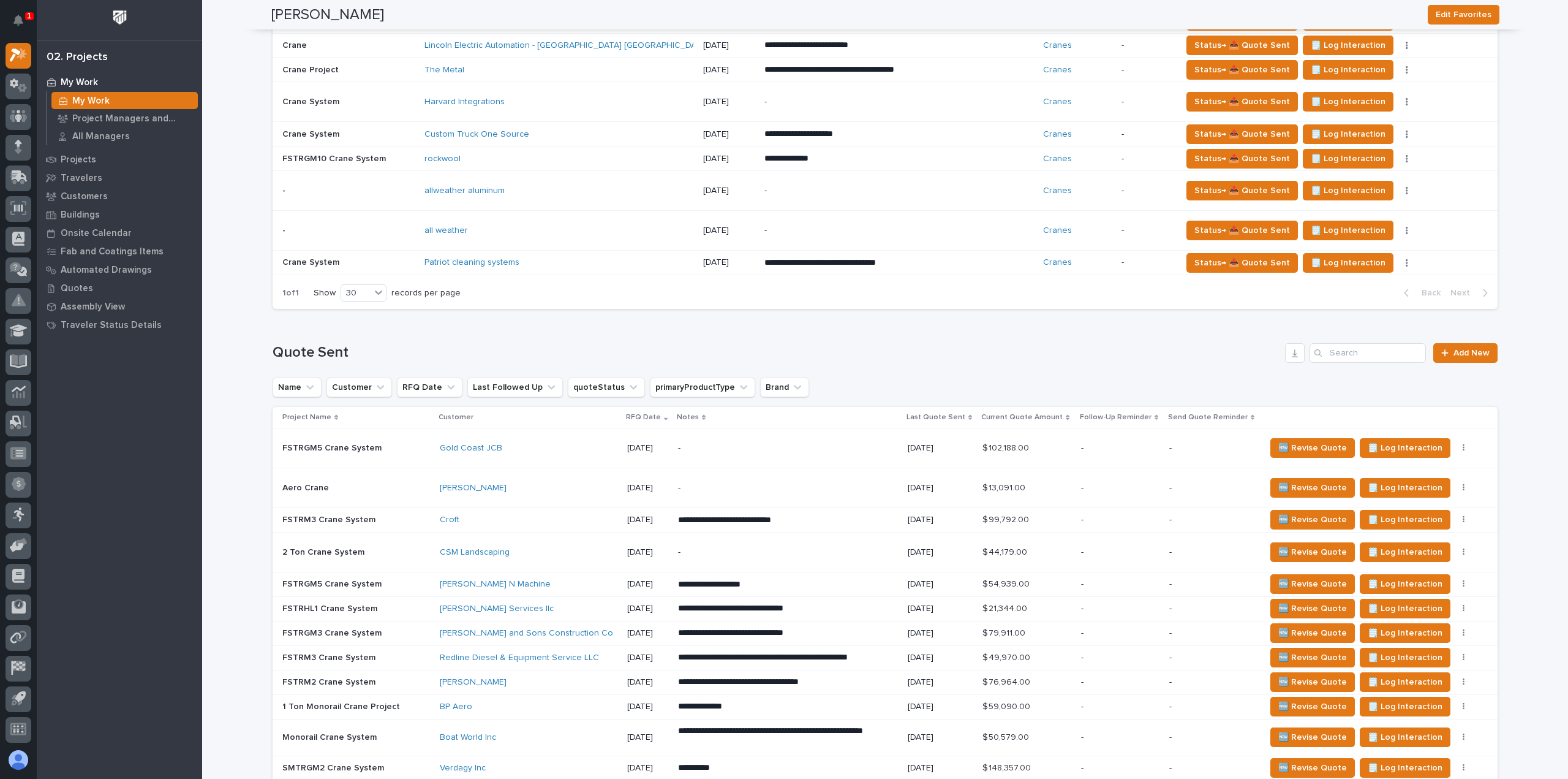
click at [574, 102] on div "Harvard Integrations" at bounding box center [532, 102] width 214 height 10
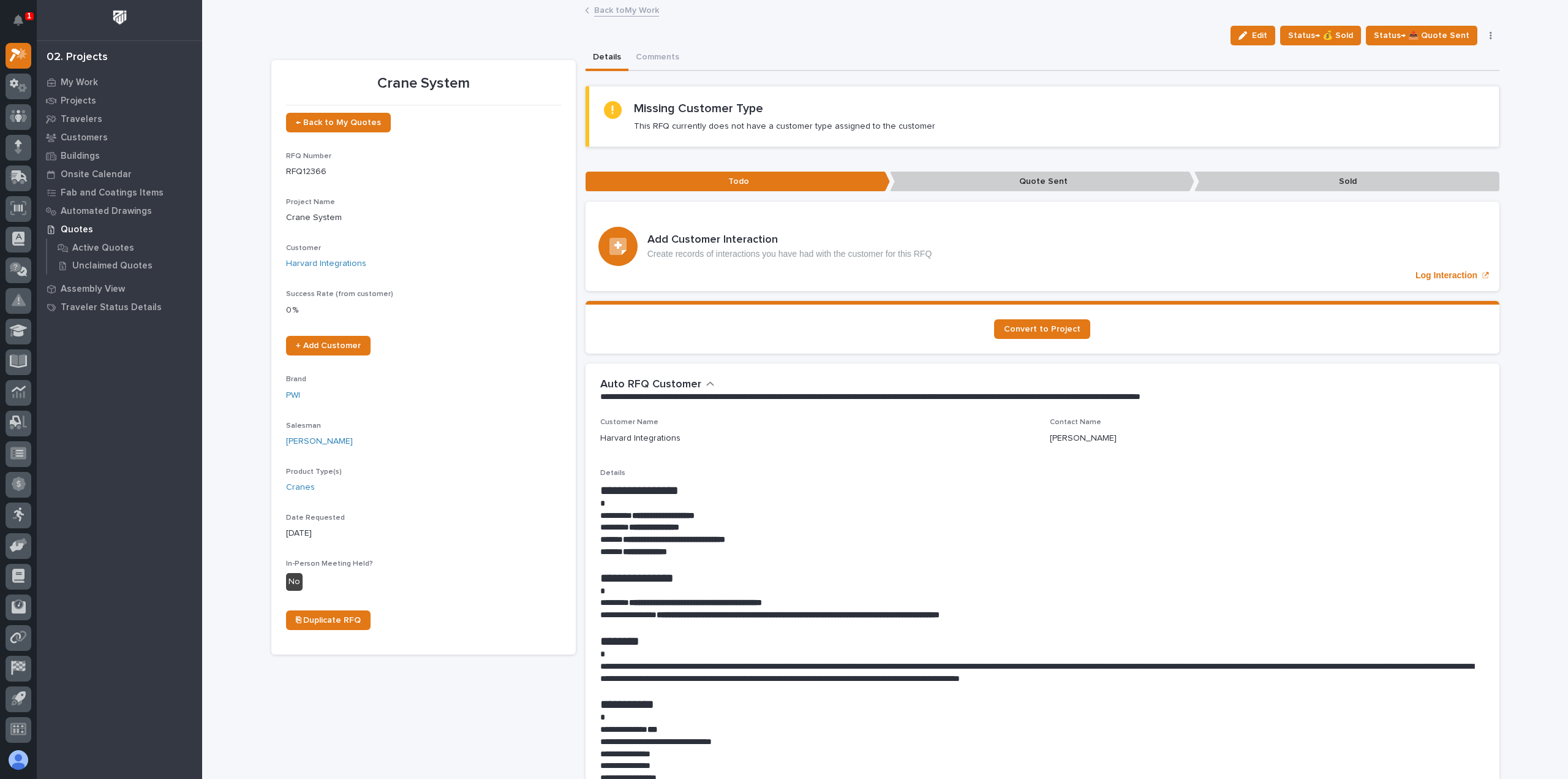
click at [611, 14] on link "Back to My Work" at bounding box center [626, 9] width 65 height 14
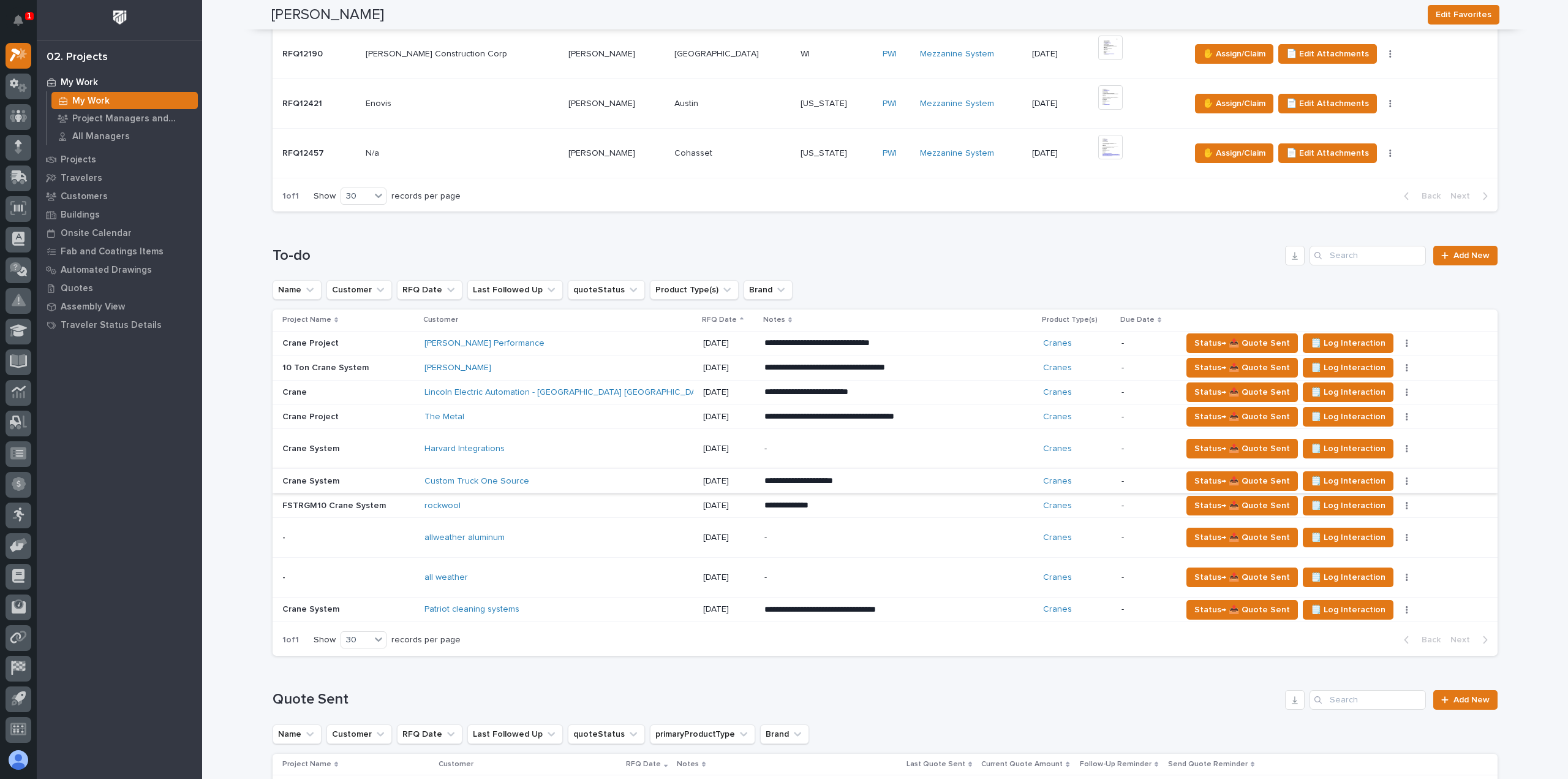
scroll to position [490, 0]
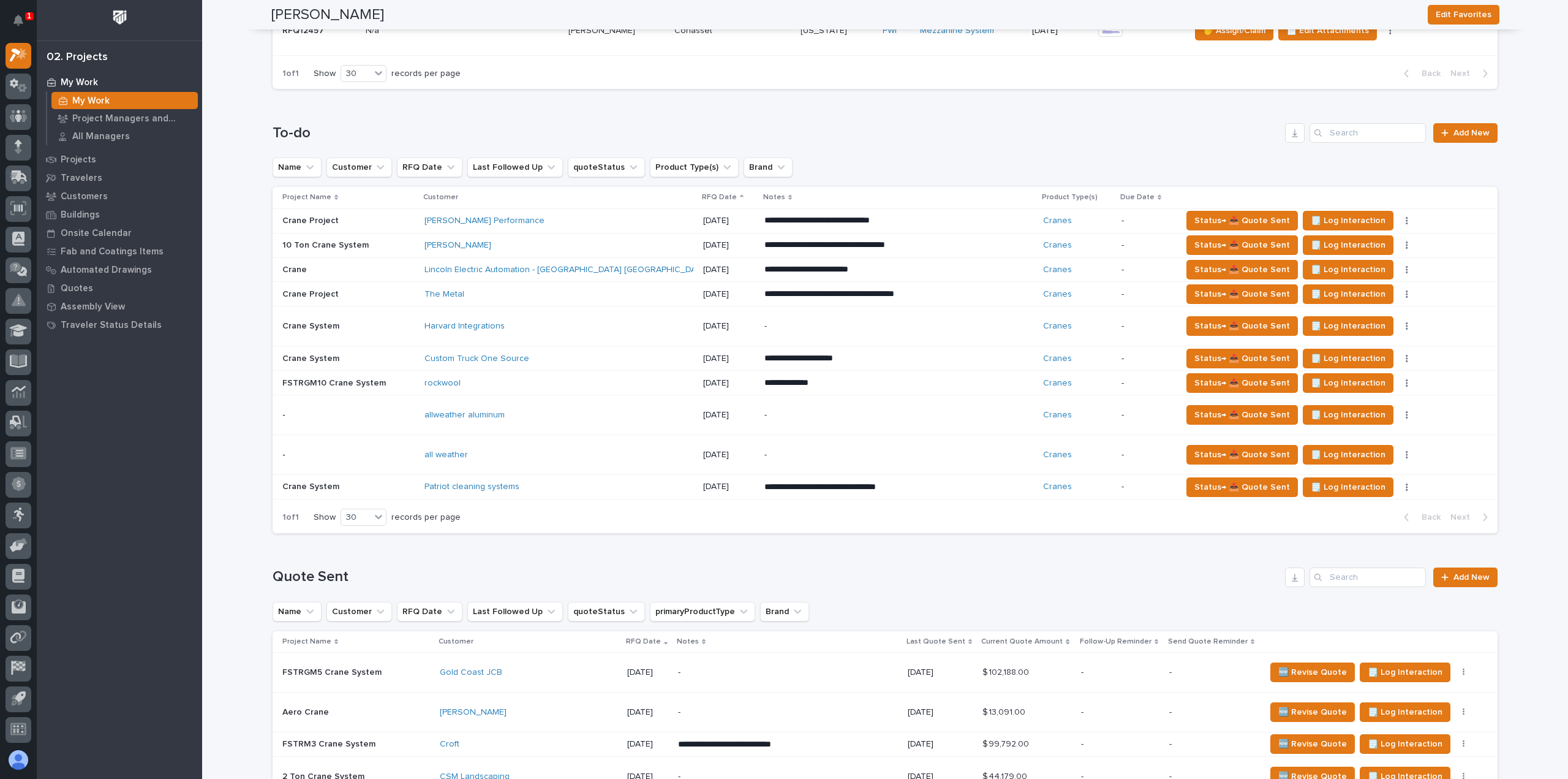
click at [487, 451] on div "all weather" at bounding box center [532, 455] width 214 height 10
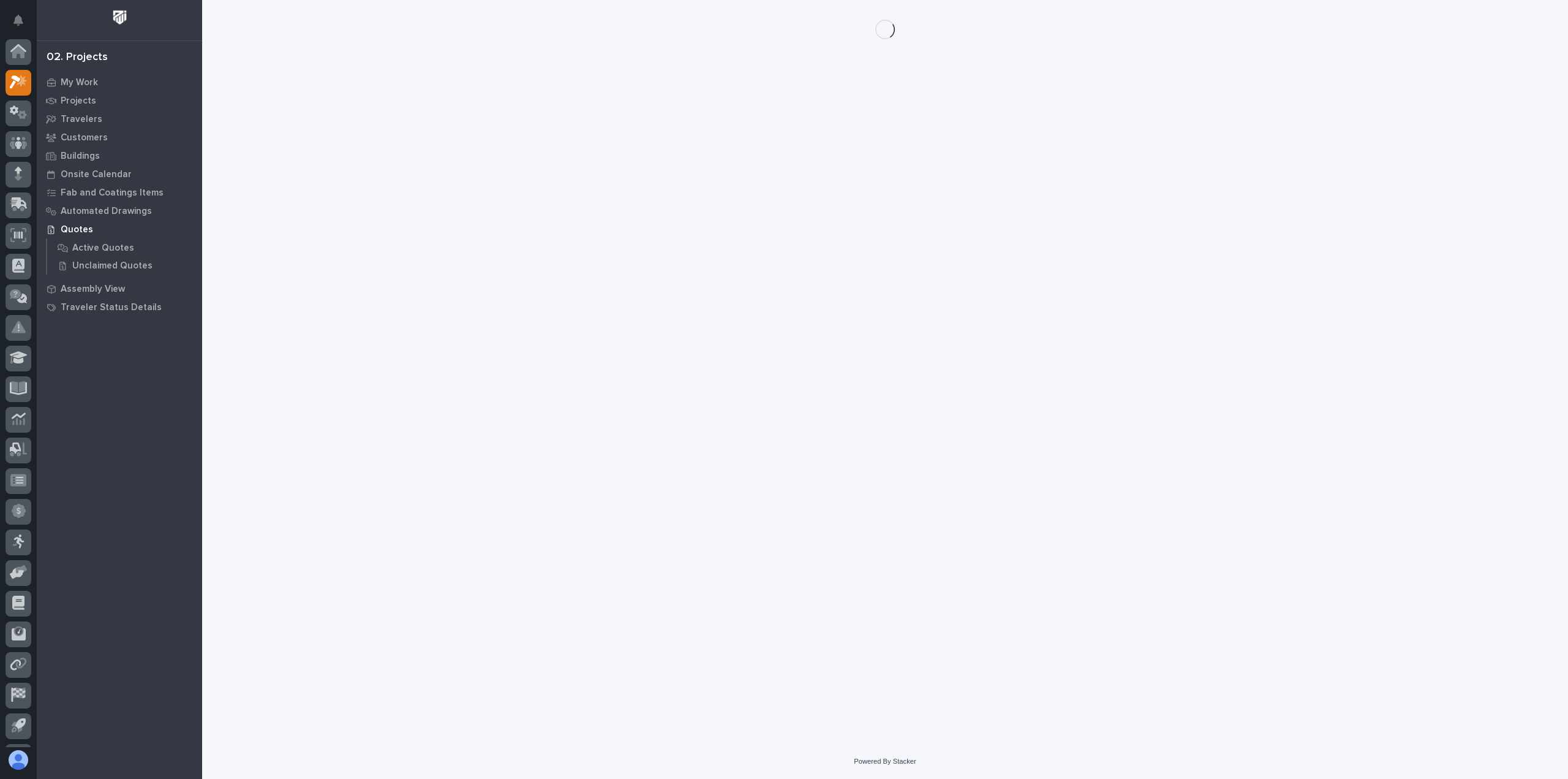
scroll to position [27, 0]
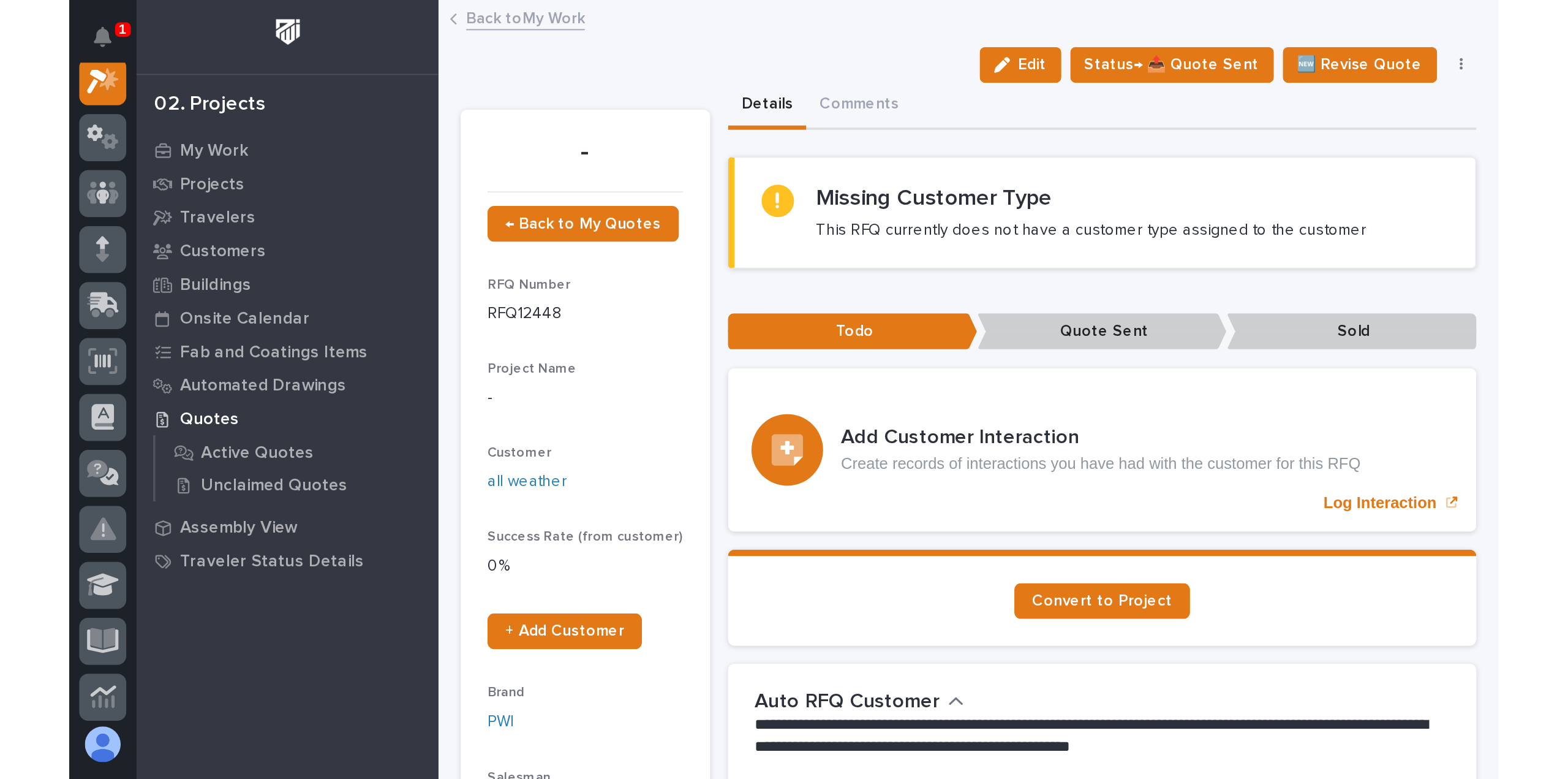
scroll to position [27, 0]
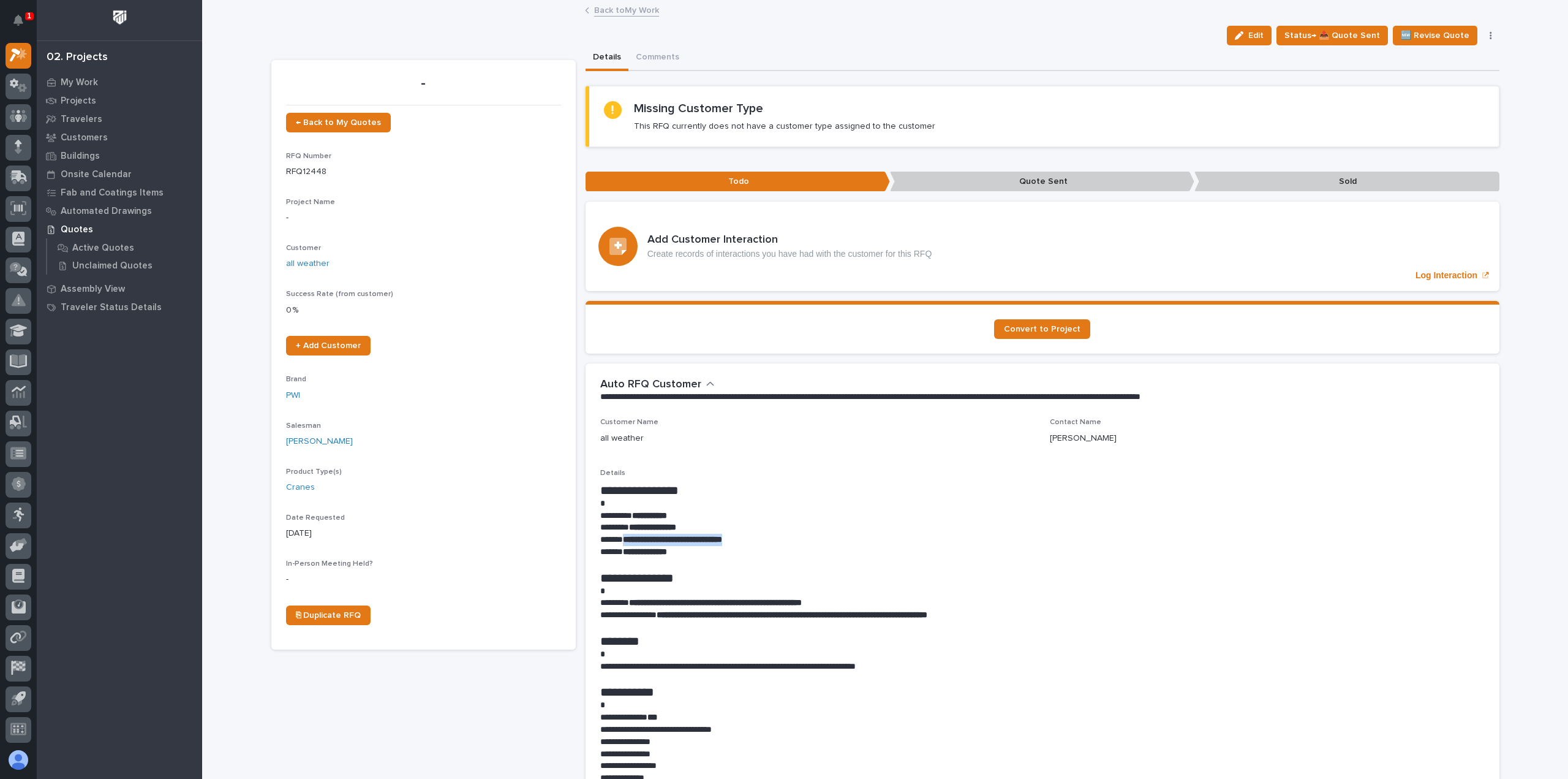
drag, startPoint x: 756, startPoint y: 541, endPoint x: 621, endPoint y: 543, distance: 135.0
click at [621, 543] on p "**********" at bounding box center [1042, 540] width 884 height 12
copy strong "**********"
click at [773, 539] on p "**********" at bounding box center [1042, 540] width 884 height 12
drag, startPoint x: 807, startPoint y: 602, endPoint x: 632, endPoint y: 607, distance: 175.1
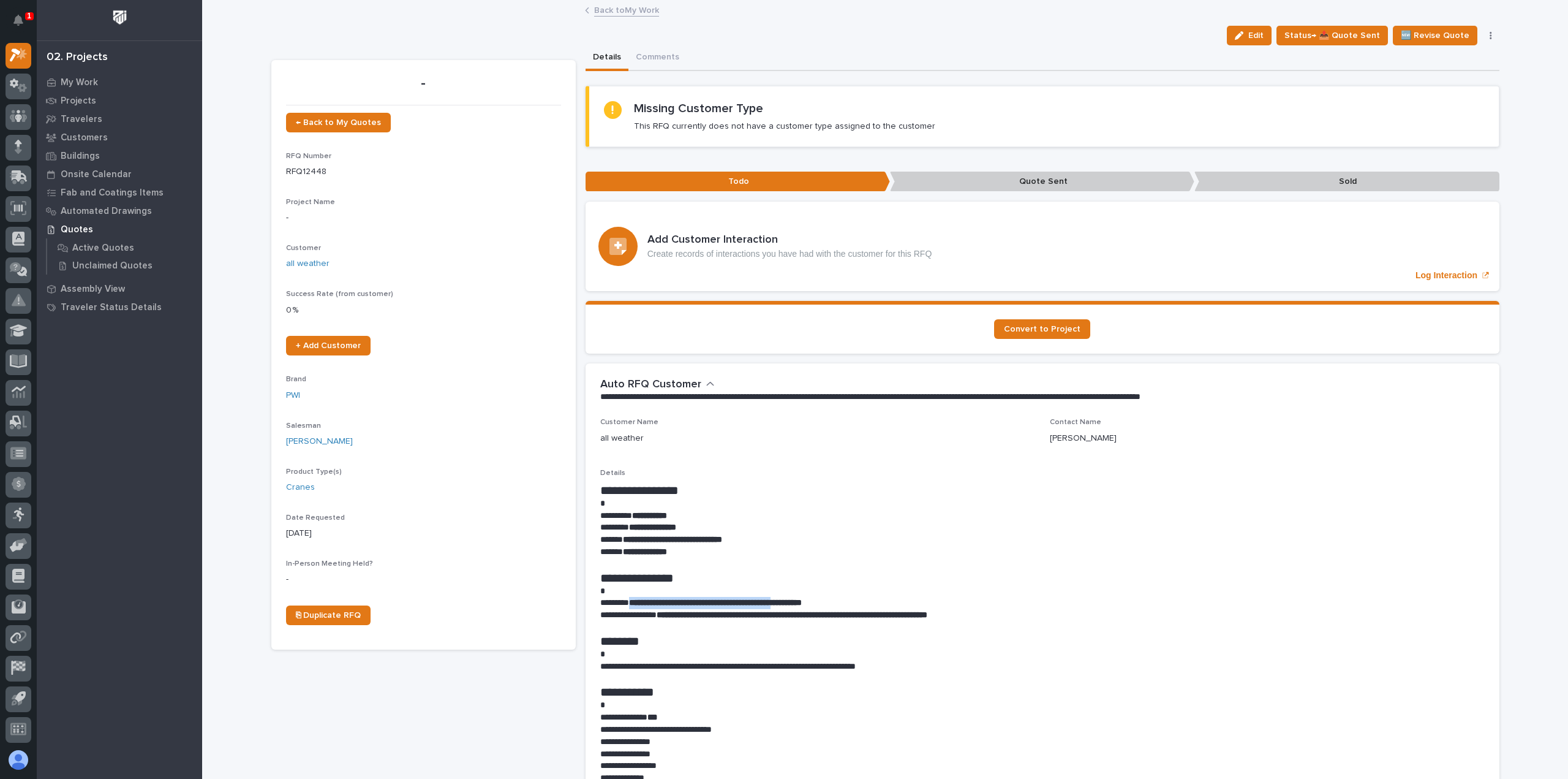
click at [632, 607] on p "**********" at bounding box center [1042, 603] width 884 height 12
copy strong "**********"
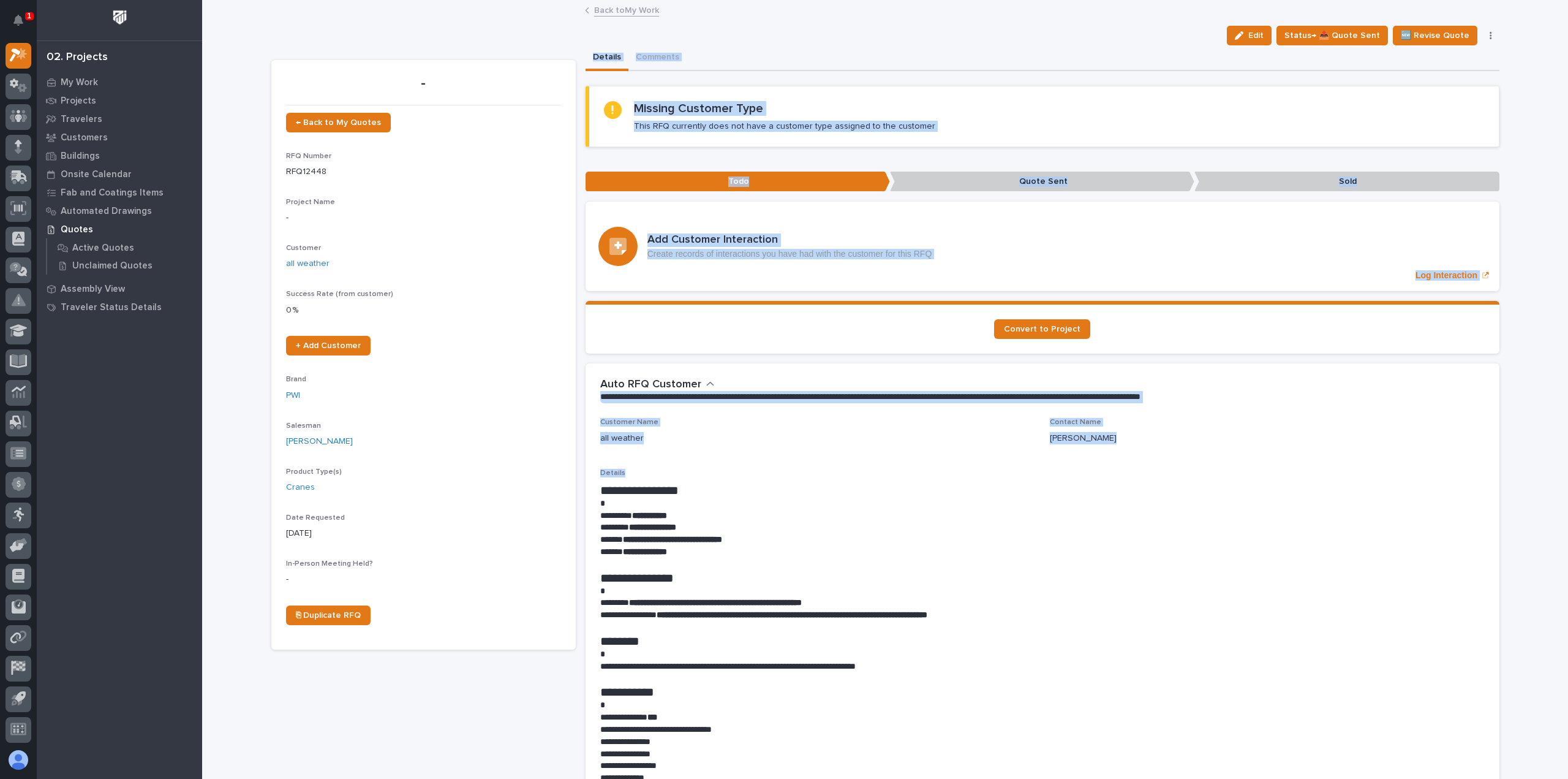
drag, startPoint x: 389, startPoint y: 650, endPoint x: 219, endPoint y: 752, distance: 198.3
click at [251, 736] on div "Loading... Saving… Loading... Saving… | 10/03/2025 | all weather Edit Status→ 📤…" at bounding box center [885, 760] width 1366 height 1518
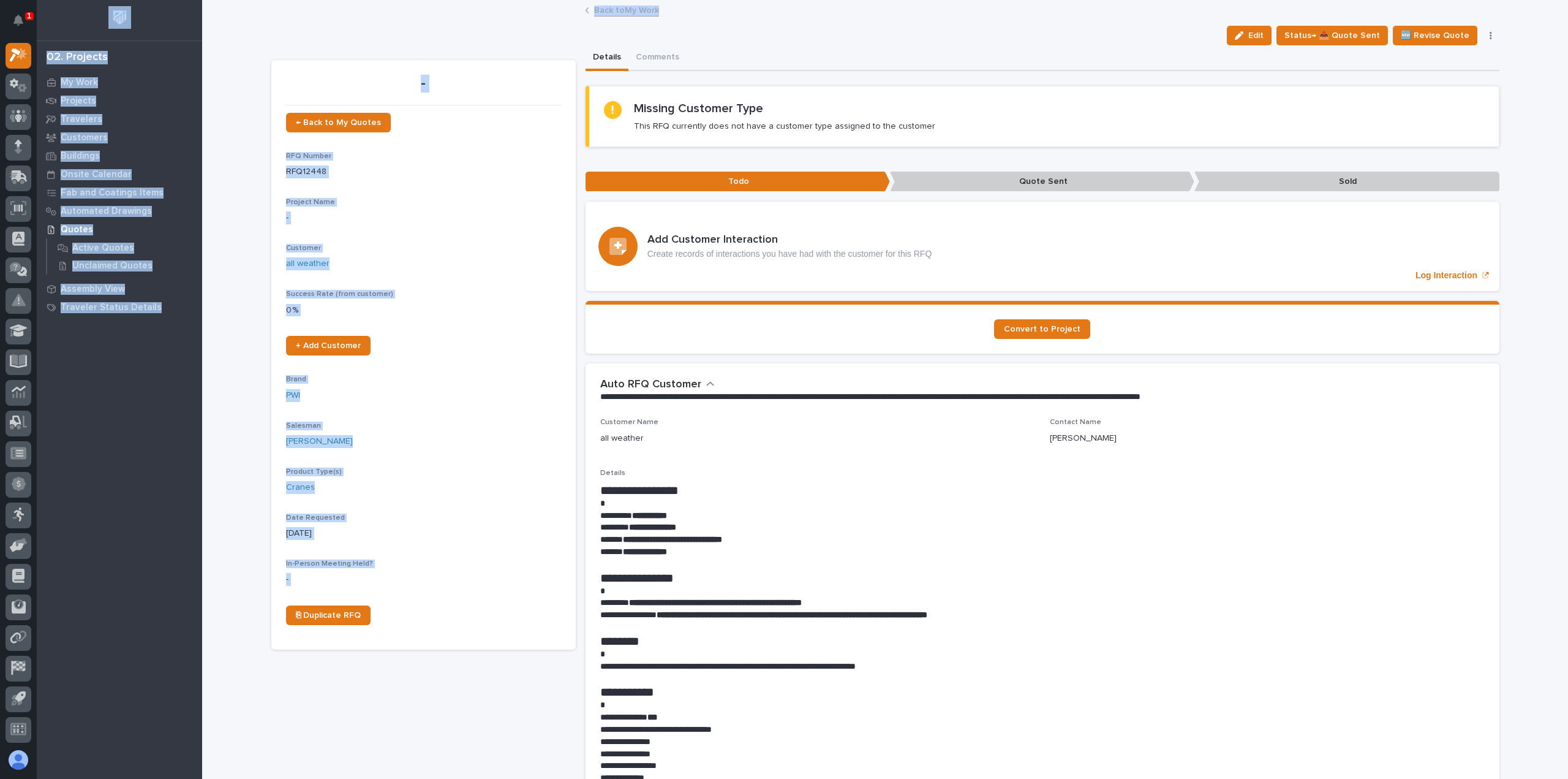
drag, startPoint x: 241, startPoint y: 808, endPoint x: 256, endPoint y: 808, distance: 15.0
click at [256, 778] on html "1 My Settings Log Out 02. Projects My Work Projects Travelers Customers Buildin…" at bounding box center [784, 390] width 1568 height 779
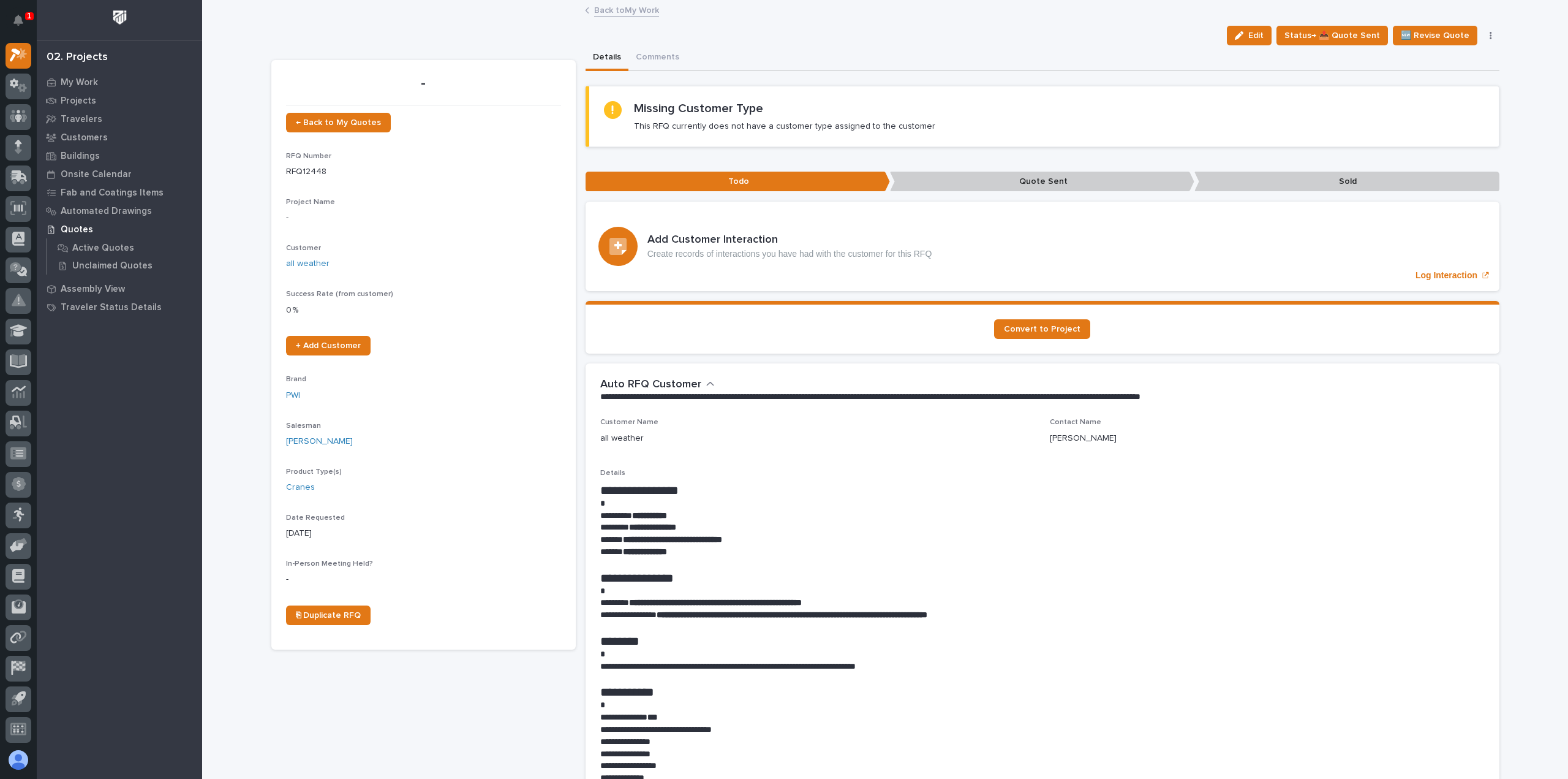
click at [1149, 576] on h1 "**********" at bounding box center [1042, 578] width 884 height 14
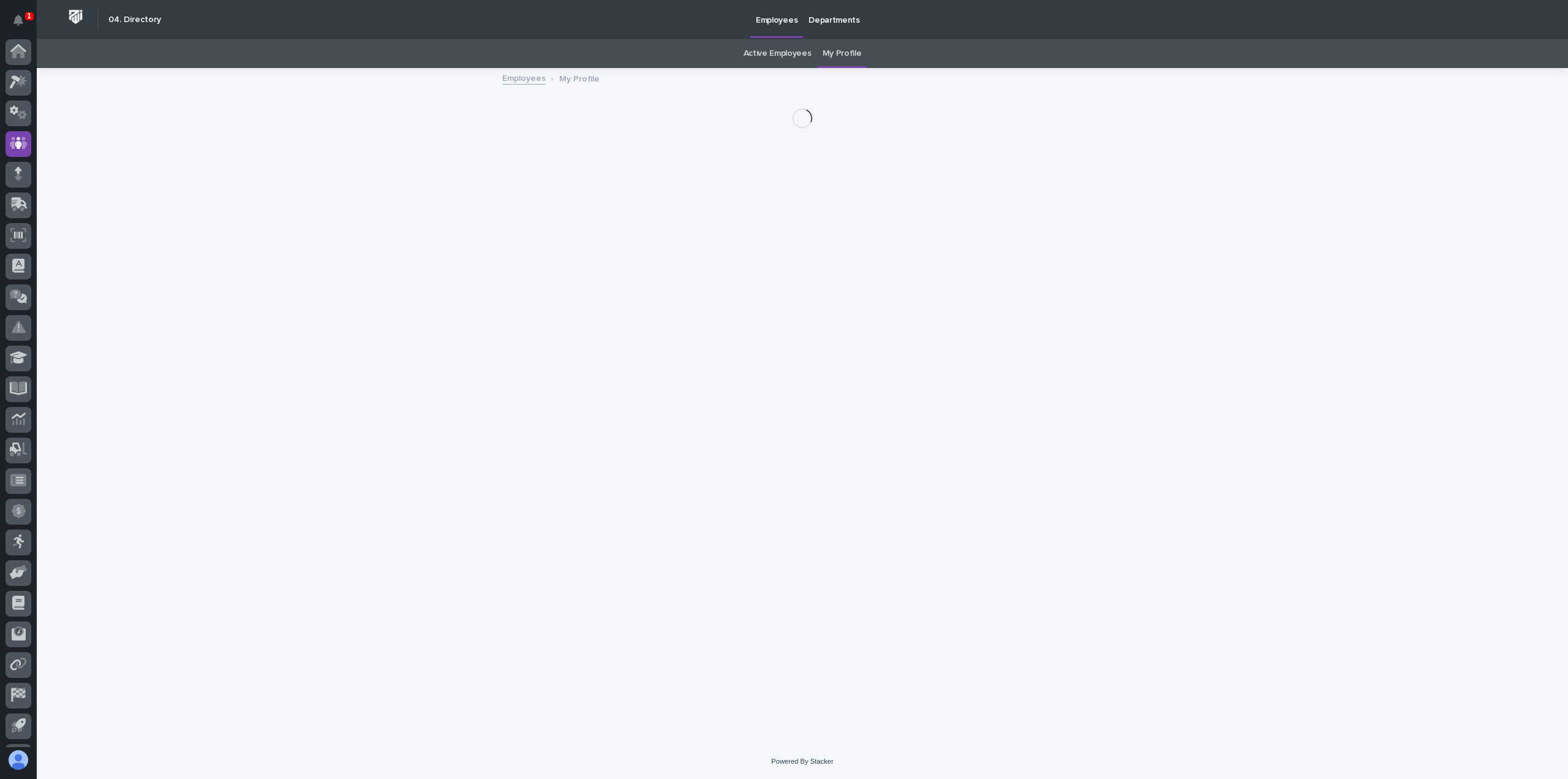
scroll to position [27, 0]
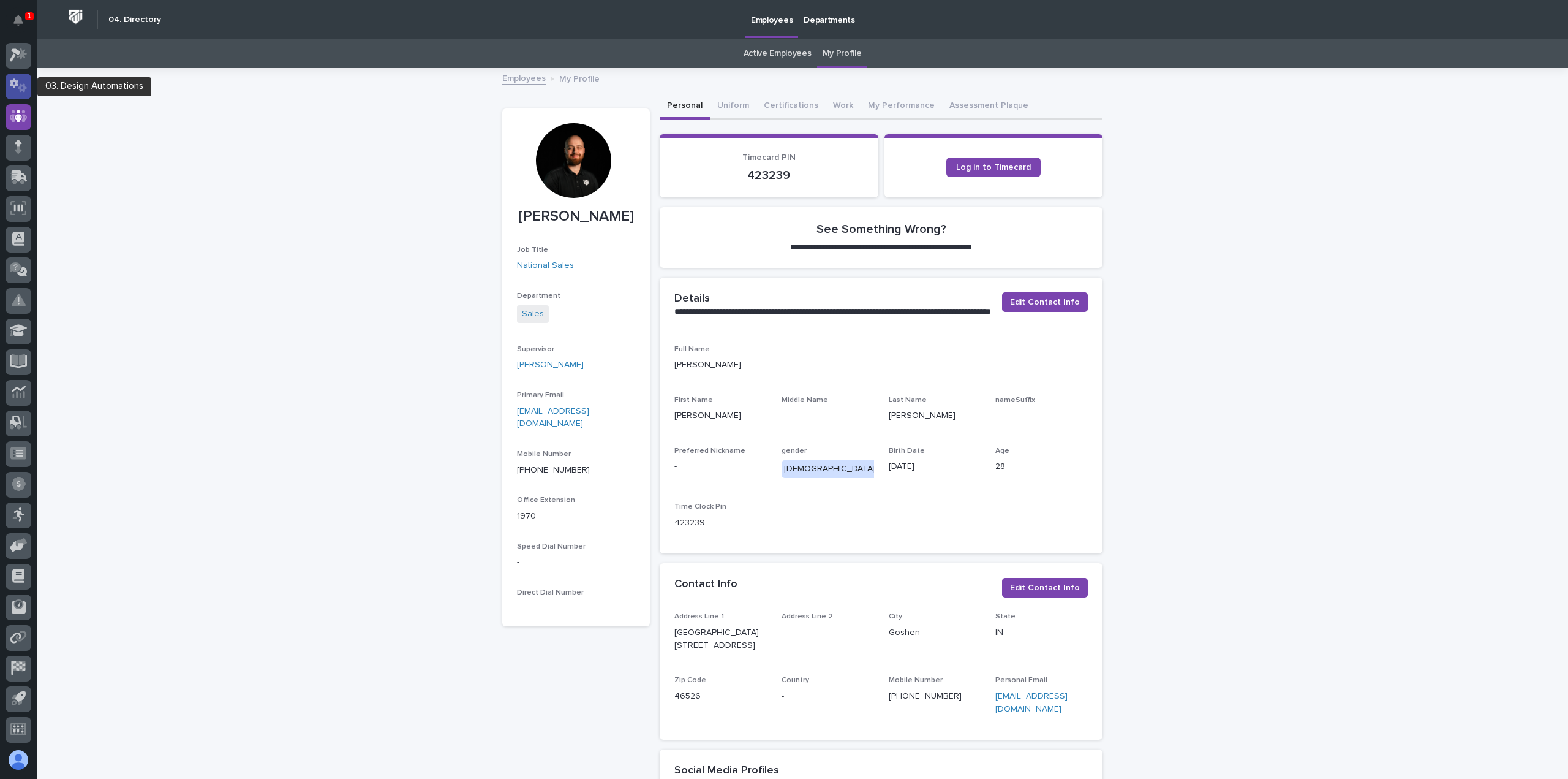
click at [15, 82] on icon at bounding box center [14, 83] width 9 height 9
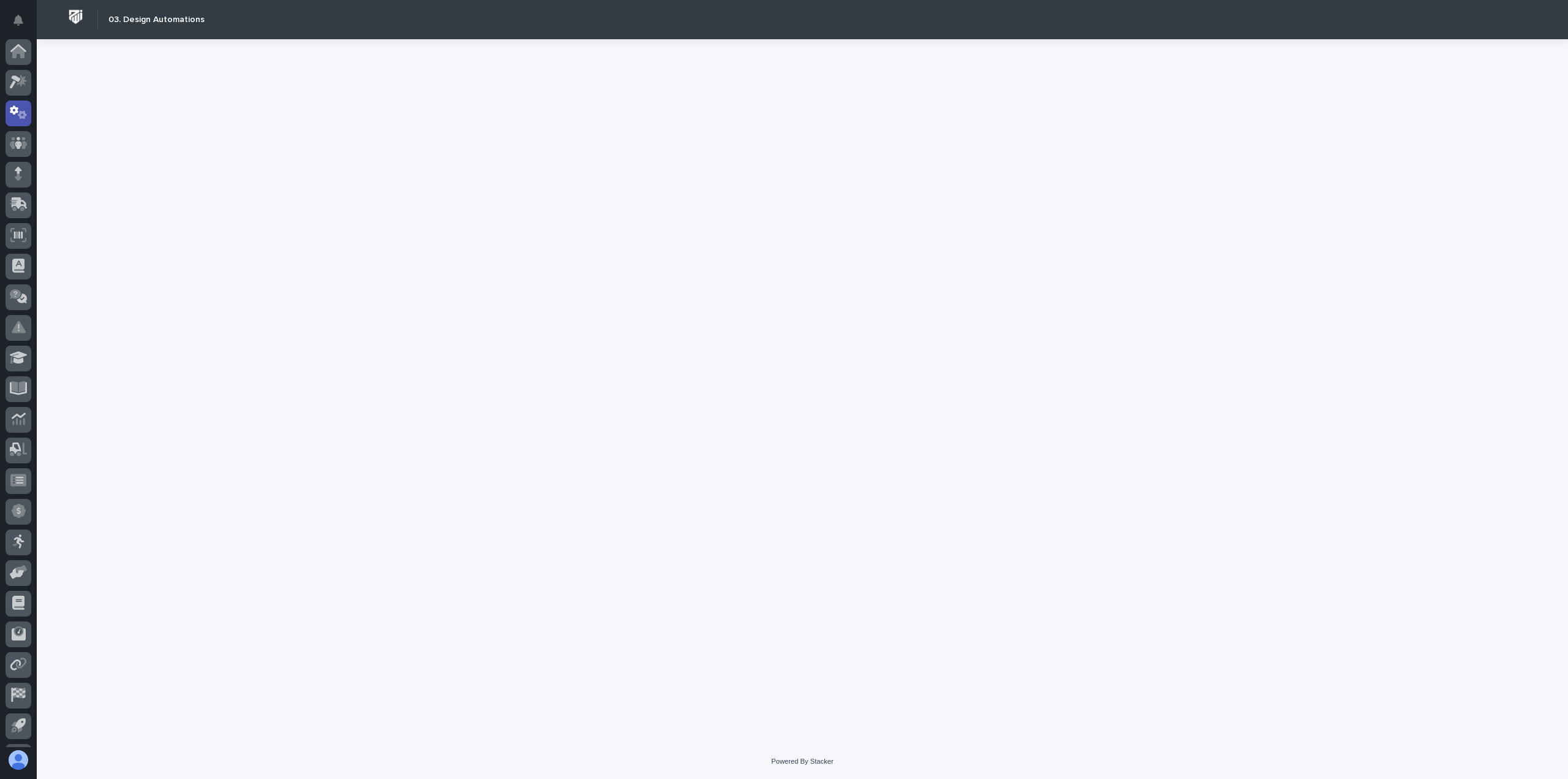
scroll to position [27, 0]
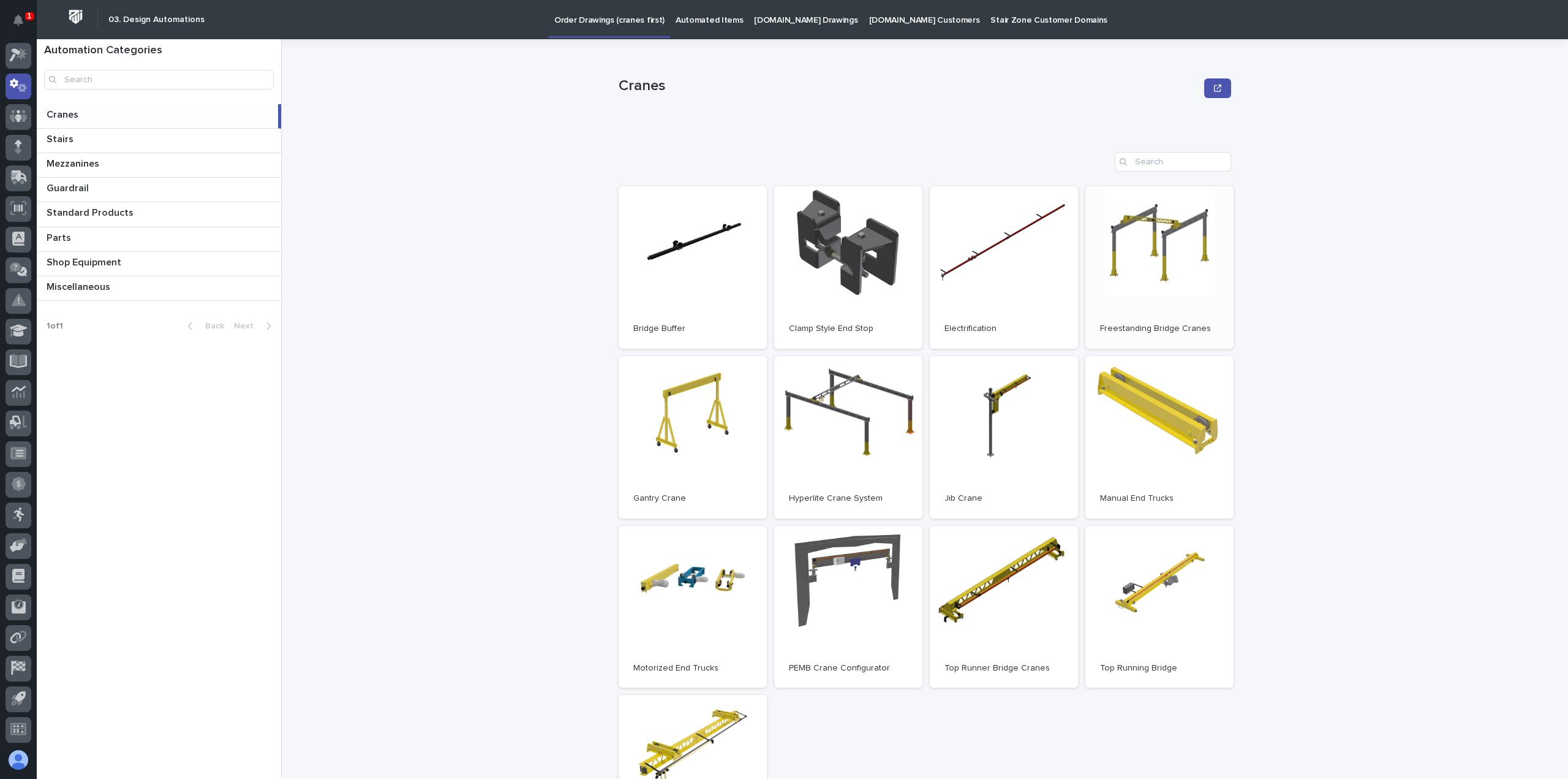
click at [1174, 289] on link "Open" at bounding box center [1159, 267] width 148 height 162
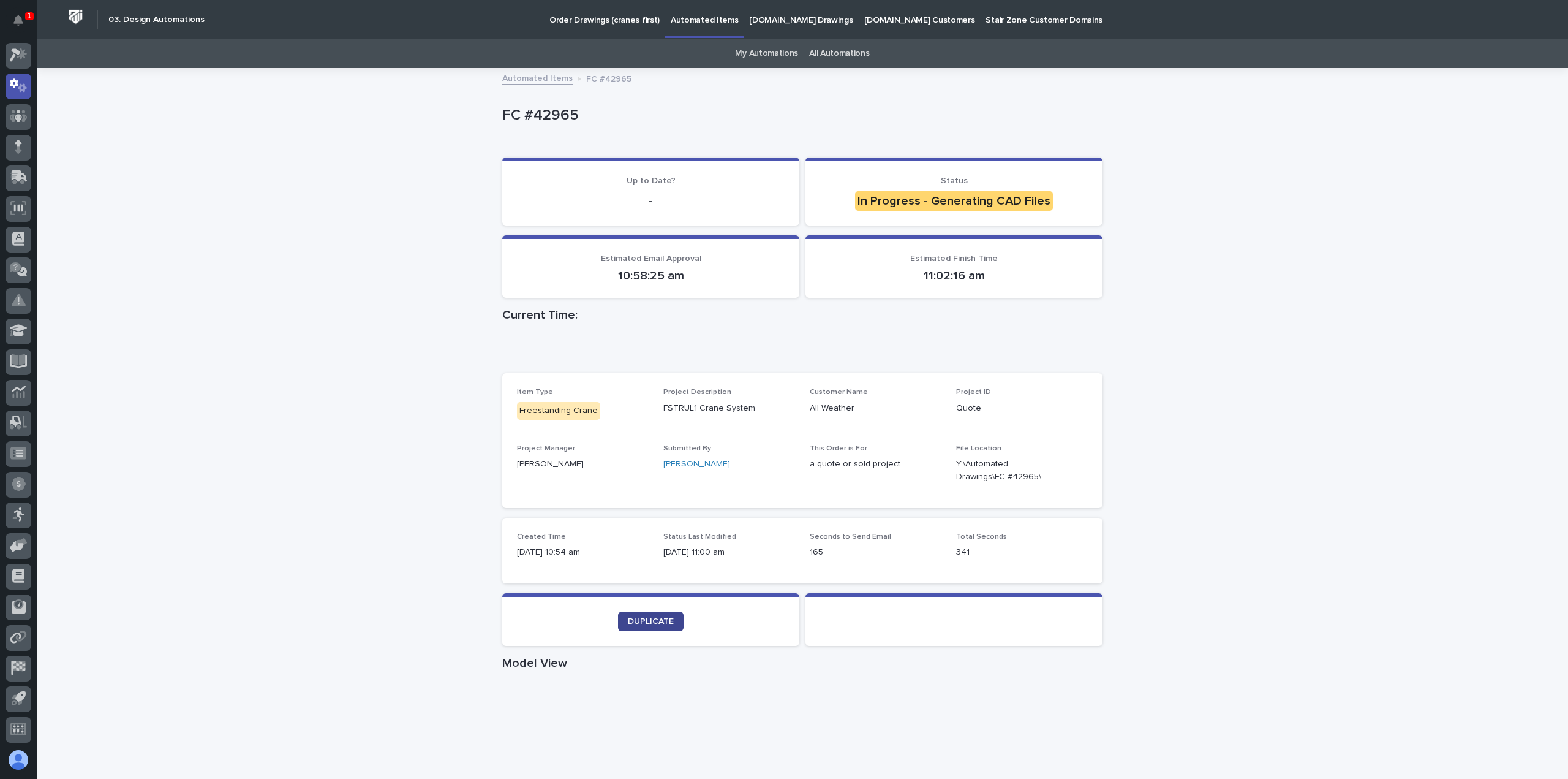
click at [639, 621] on span "DUPLICATE" at bounding box center [651, 622] width 46 height 9
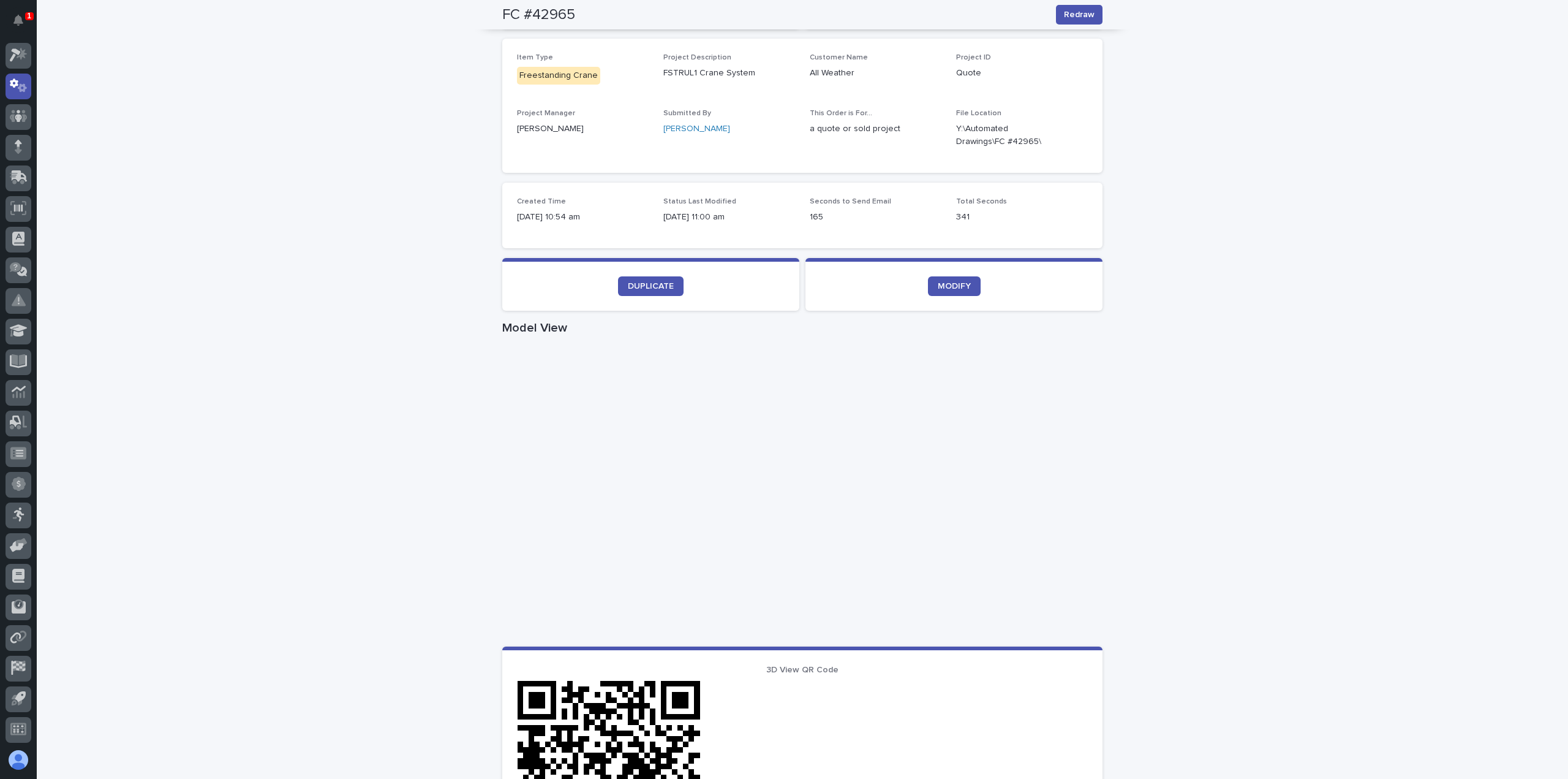
scroll to position [184, 0]
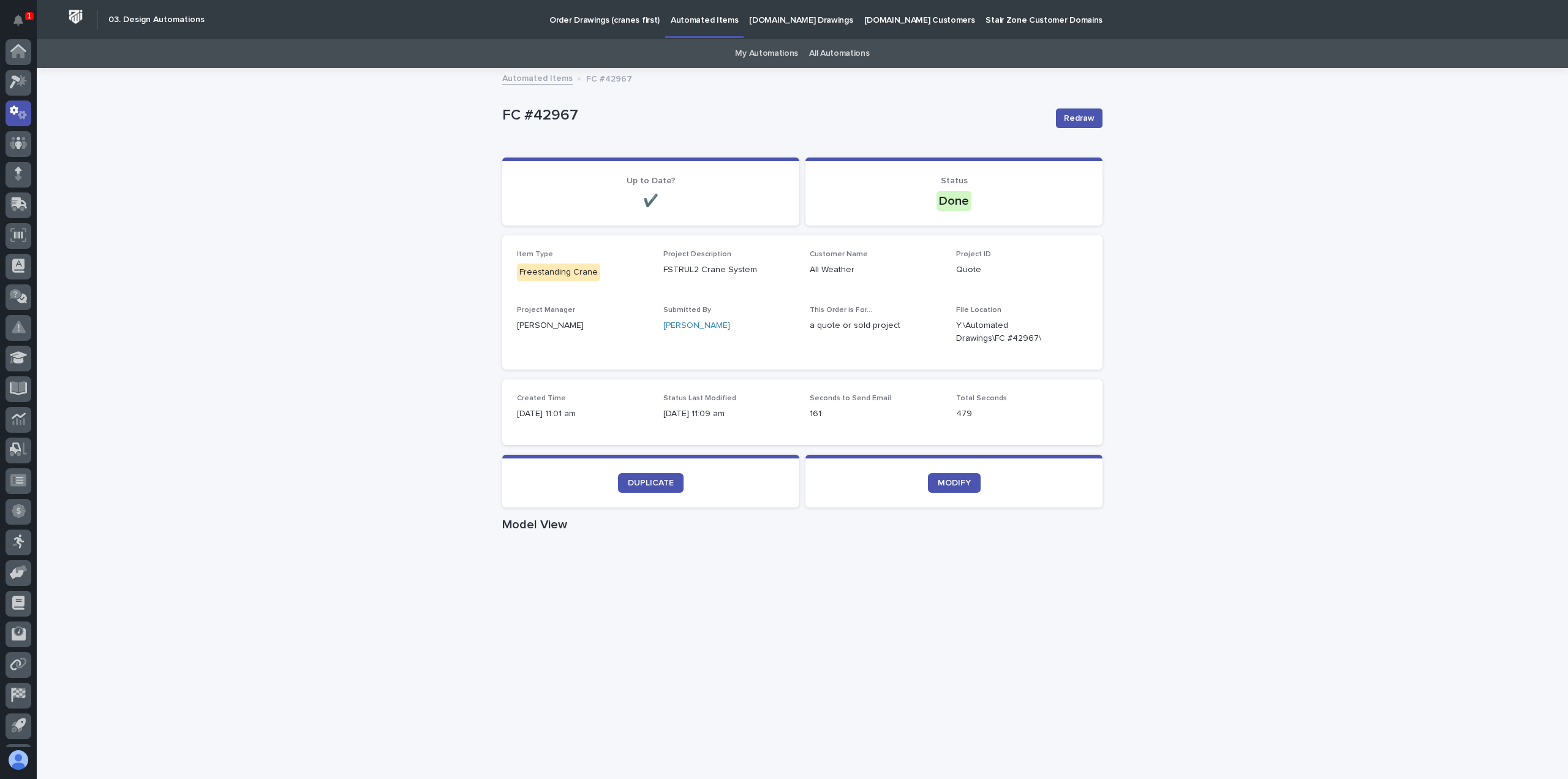
scroll to position [27, 0]
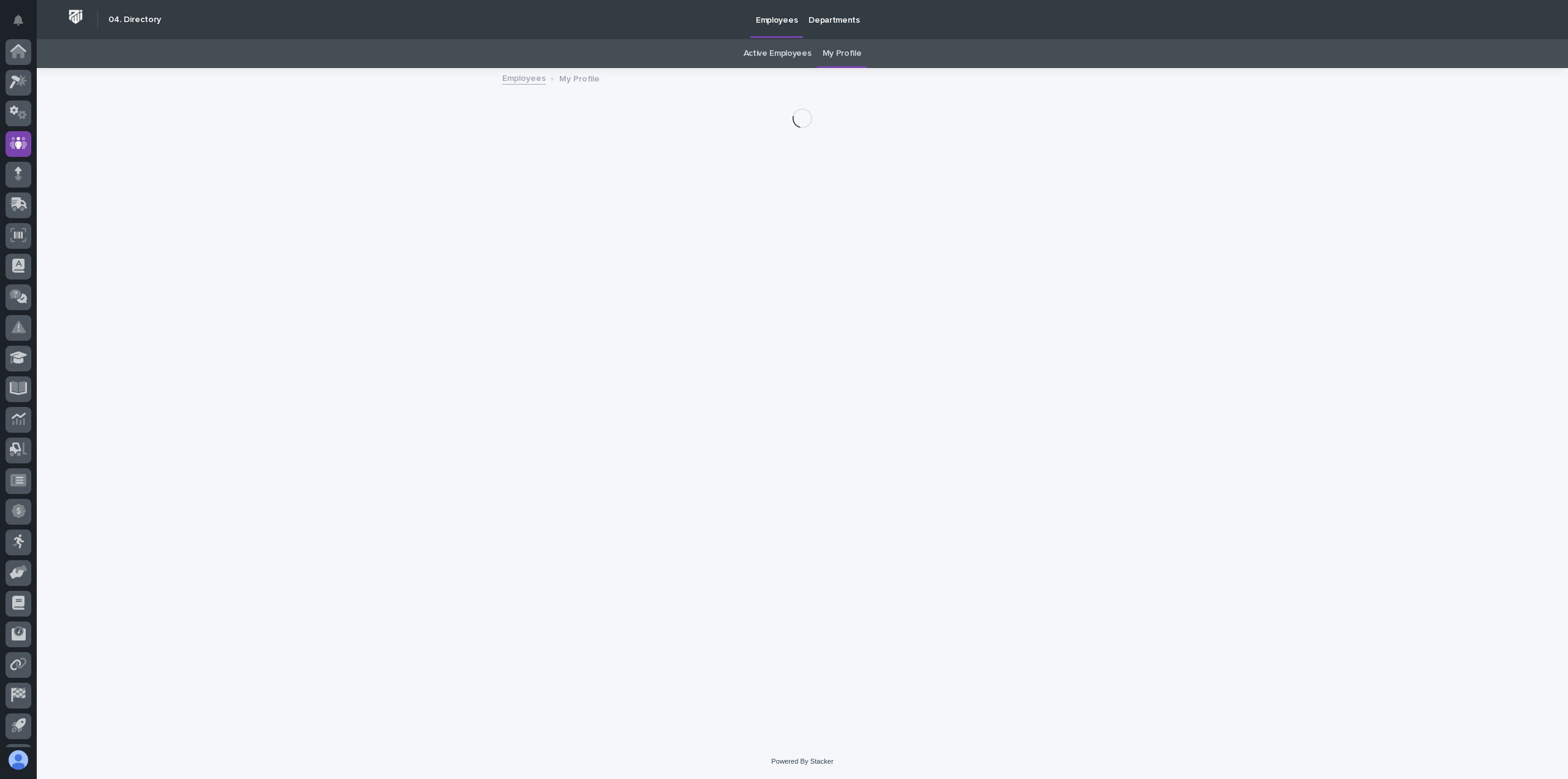
scroll to position [27, 0]
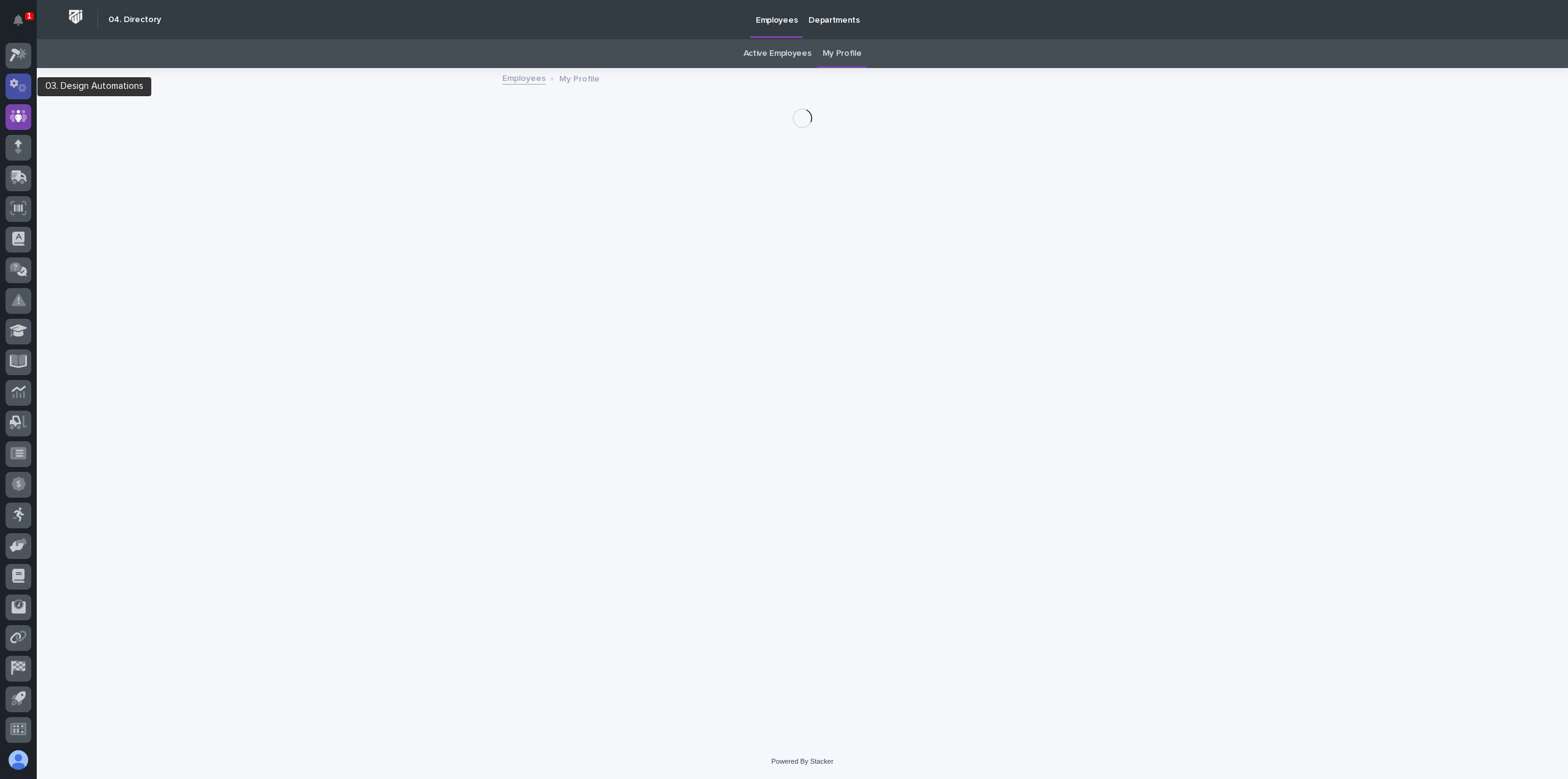
click at [26, 89] on icon at bounding box center [22, 88] width 9 height 9
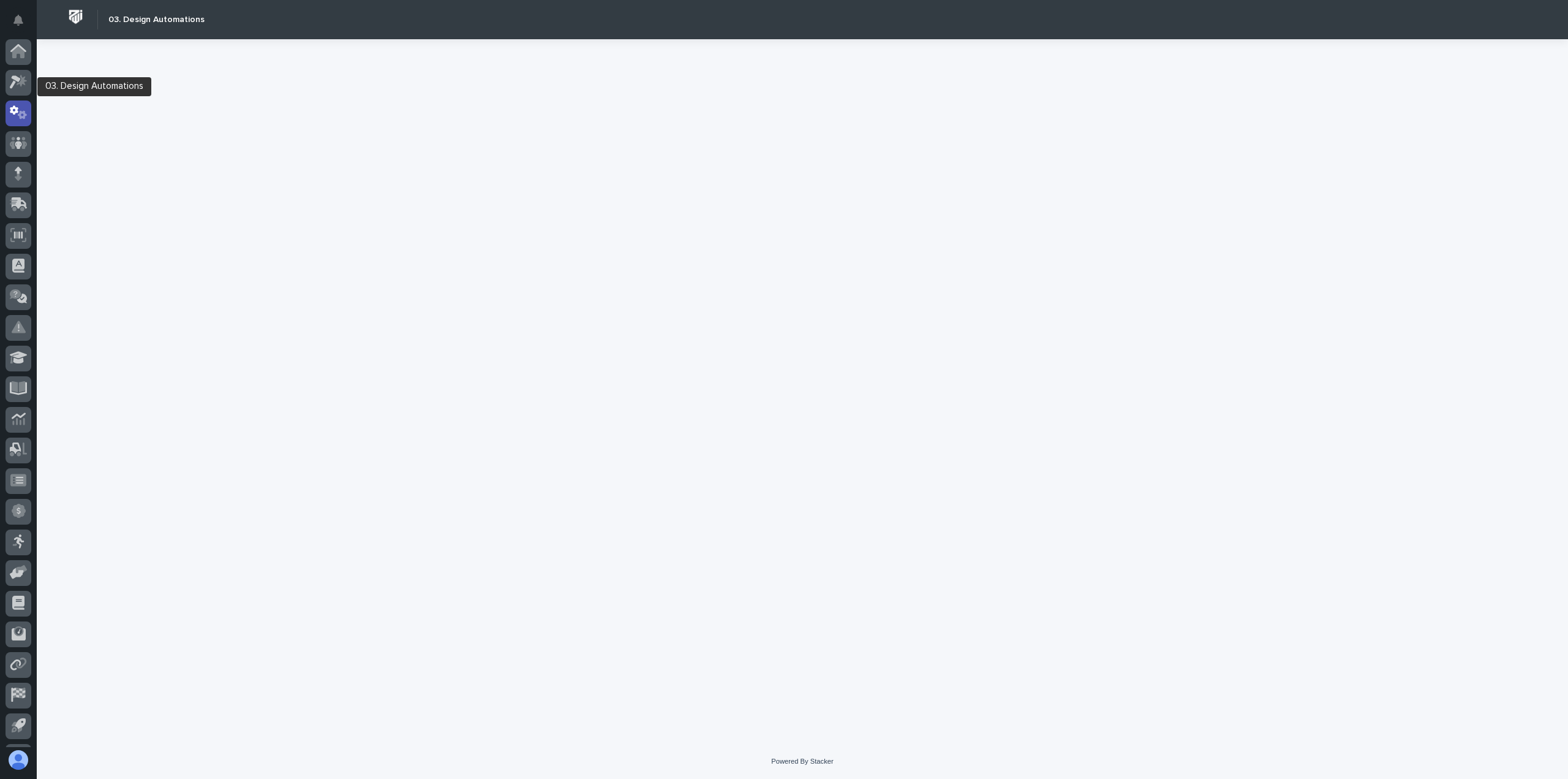
scroll to position [27, 0]
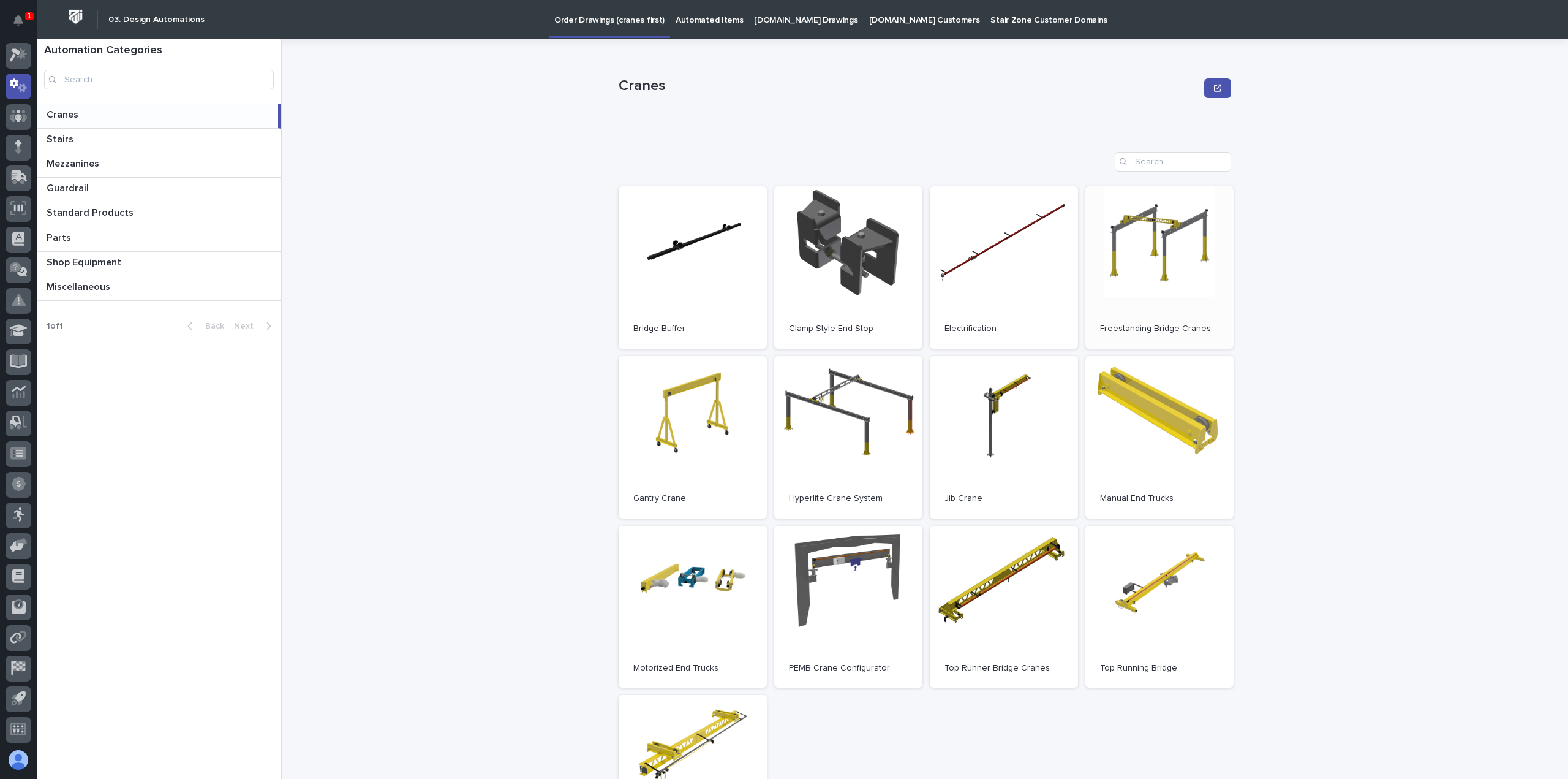
click at [1126, 231] on link "Open" at bounding box center [1159, 267] width 148 height 162
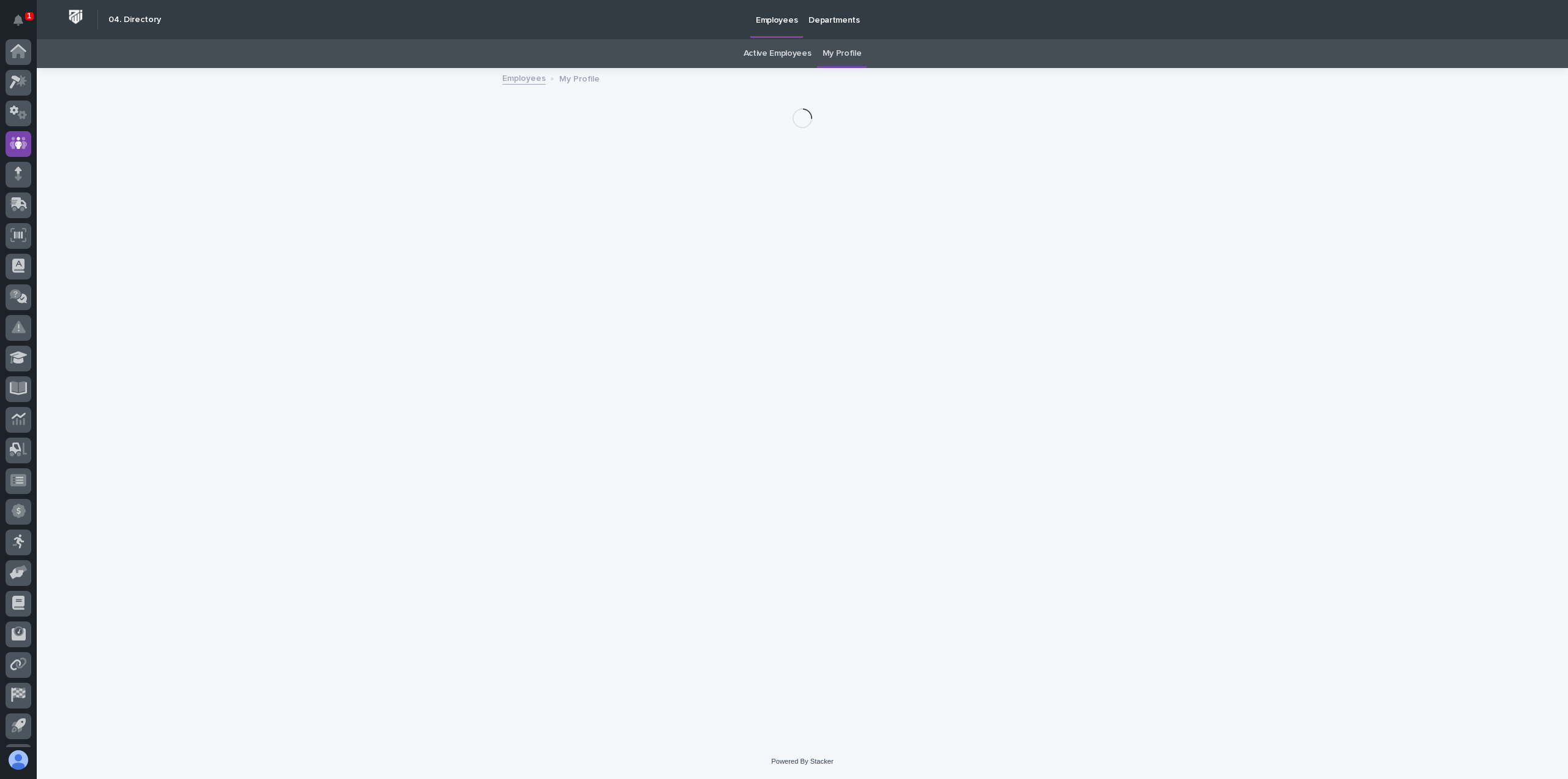
scroll to position [27, 0]
click at [32, 182] on div at bounding box center [18, 393] width 37 height 708
click at [27, 183] on icon at bounding box center [19, 178] width 18 height 14
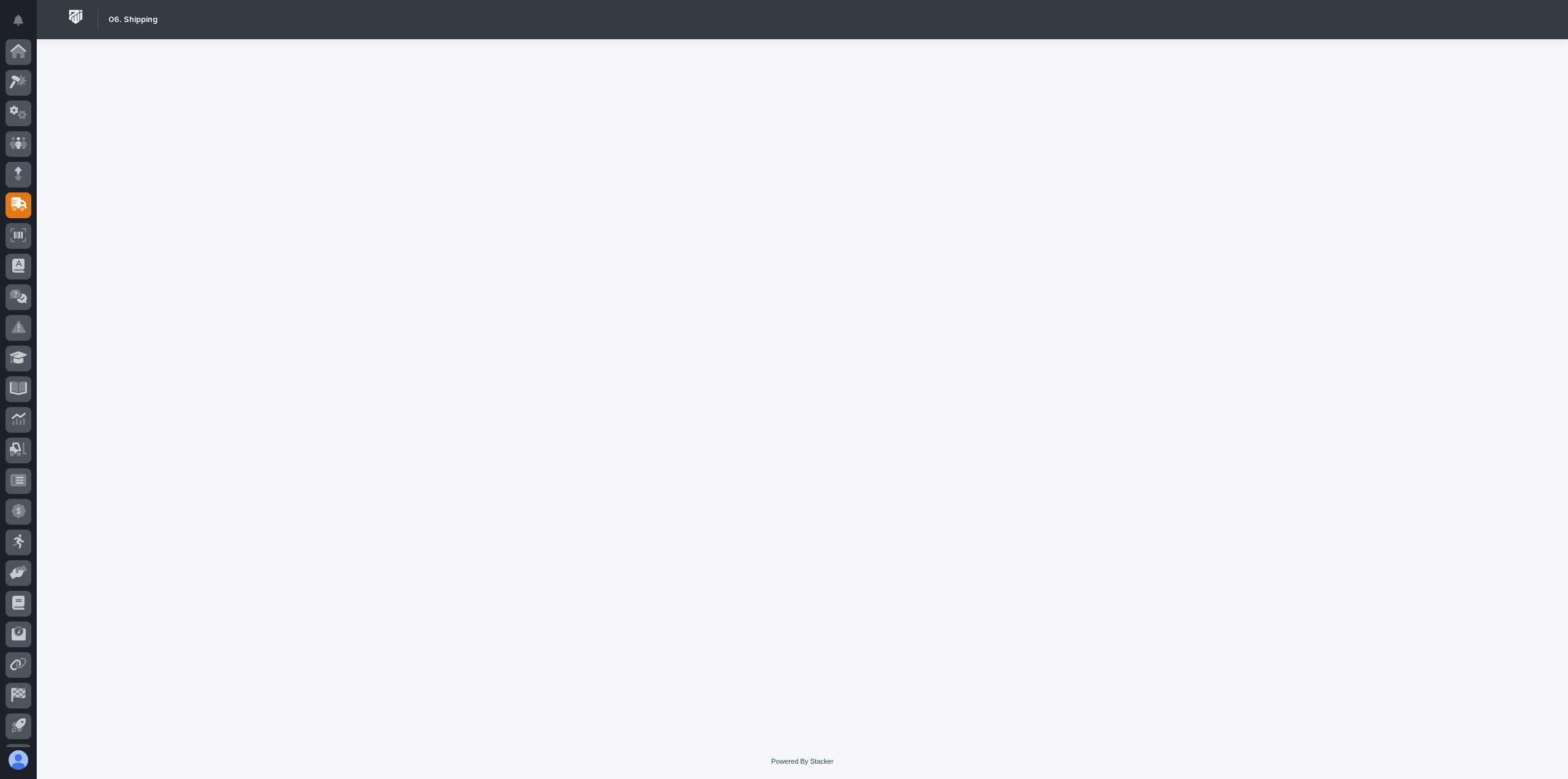
scroll to position [27, 0]
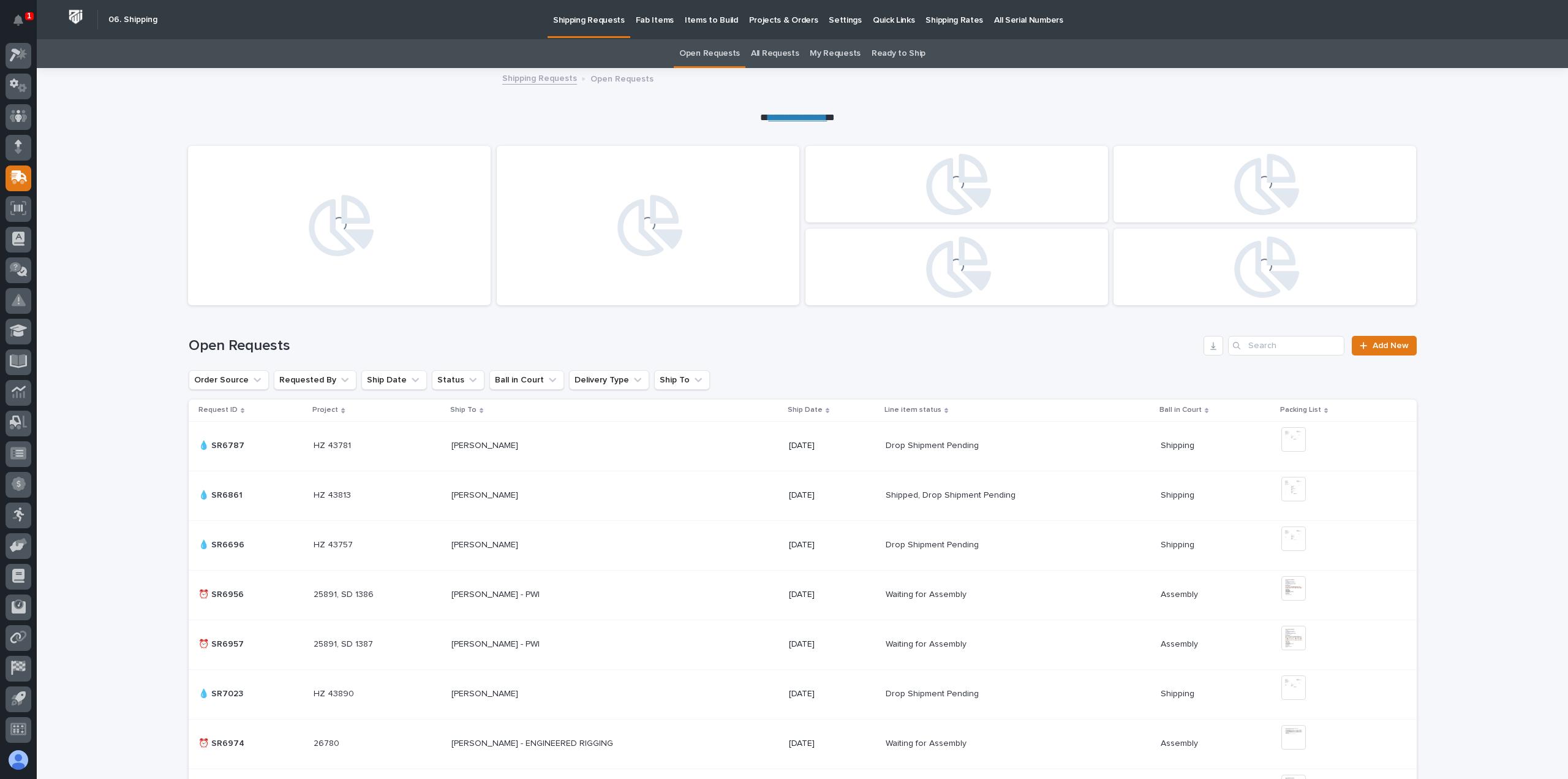
click at [940, 30] on link "Shipping Rates" at bounding box center [955, 19] width 69 height 38
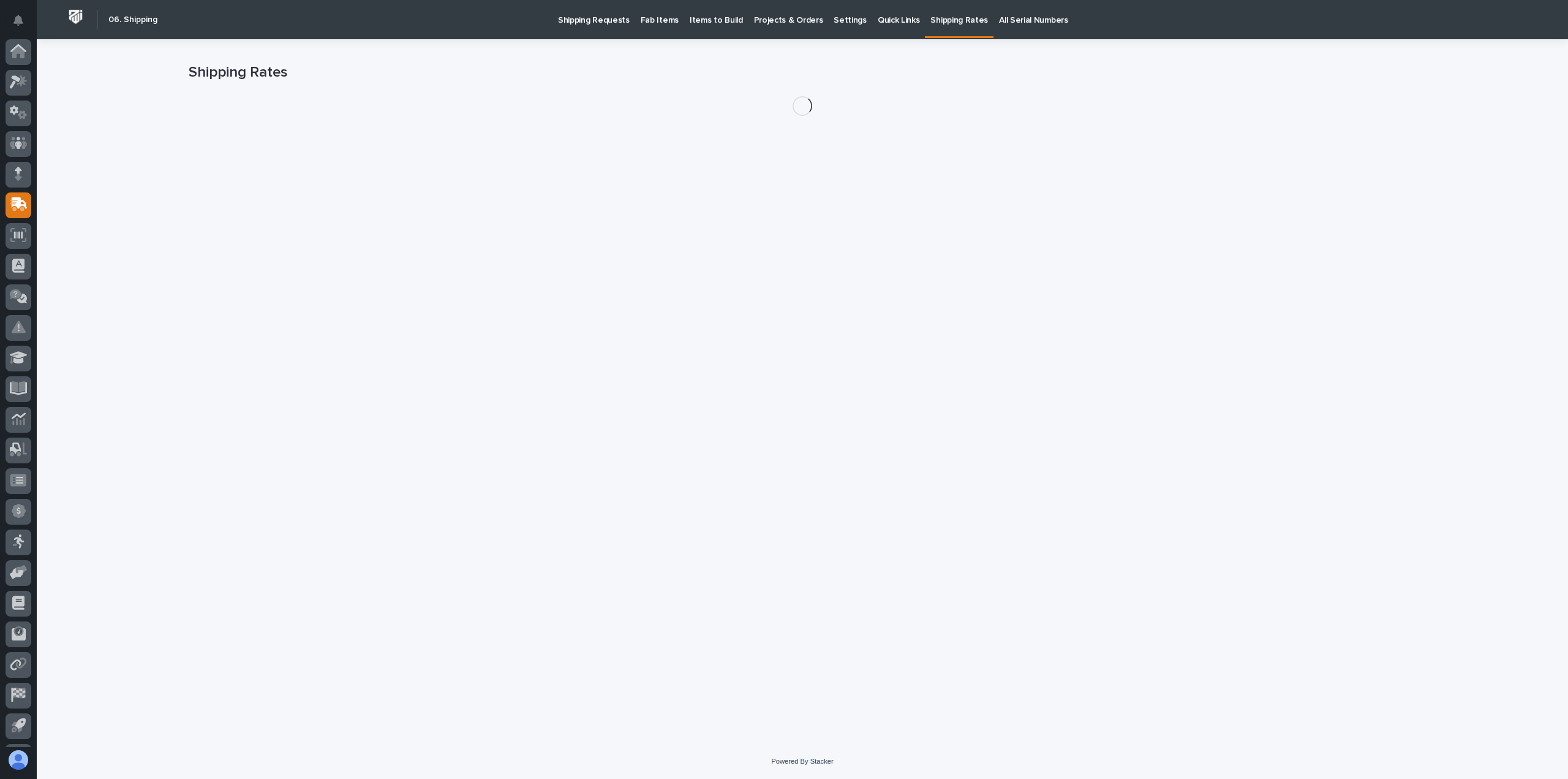
scroll to position [27, 0]
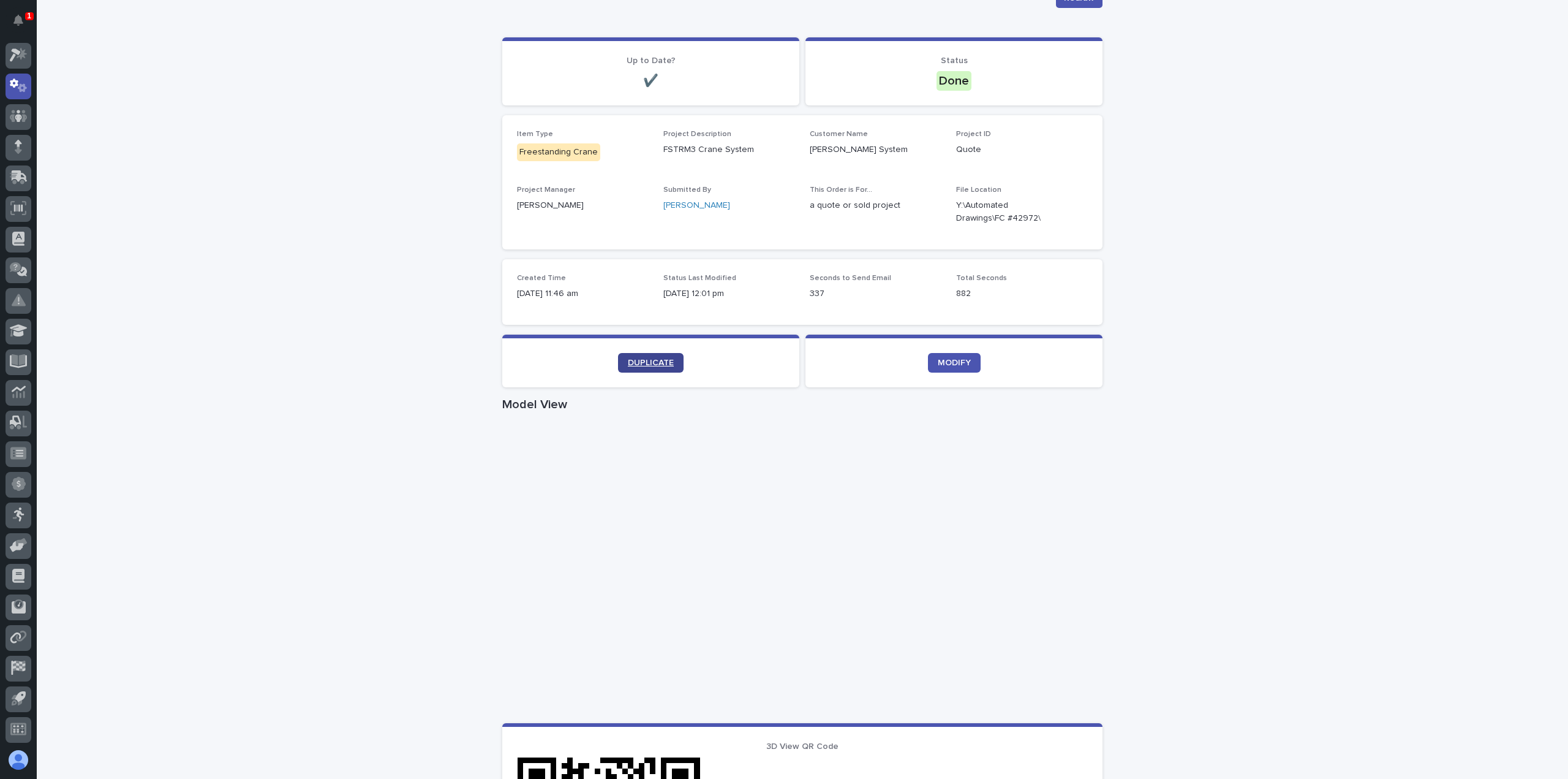
scroll to position [123, 0]
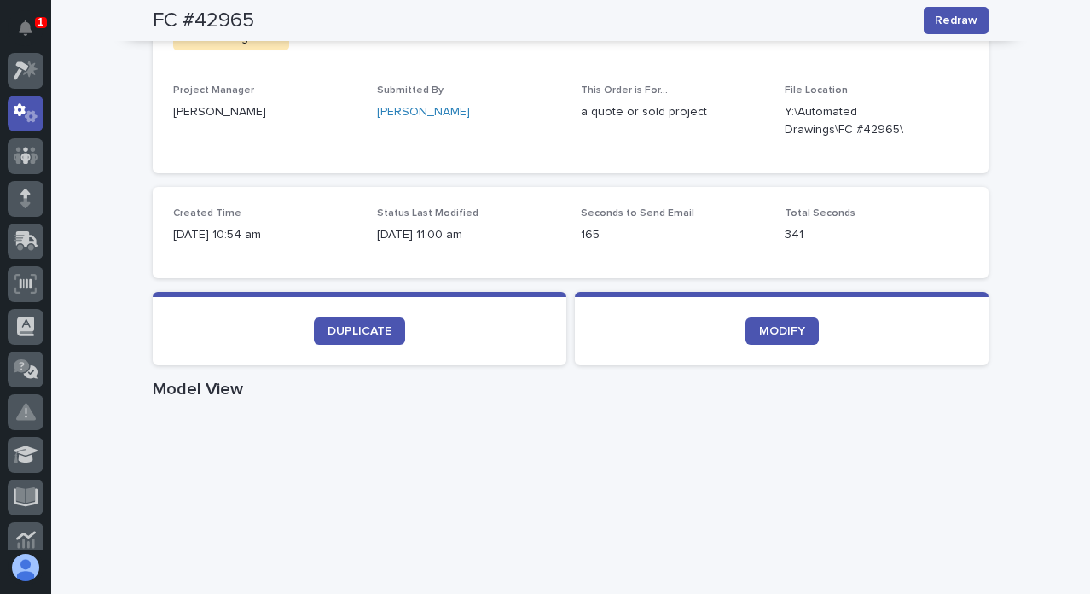
scroll to position [88, 0]
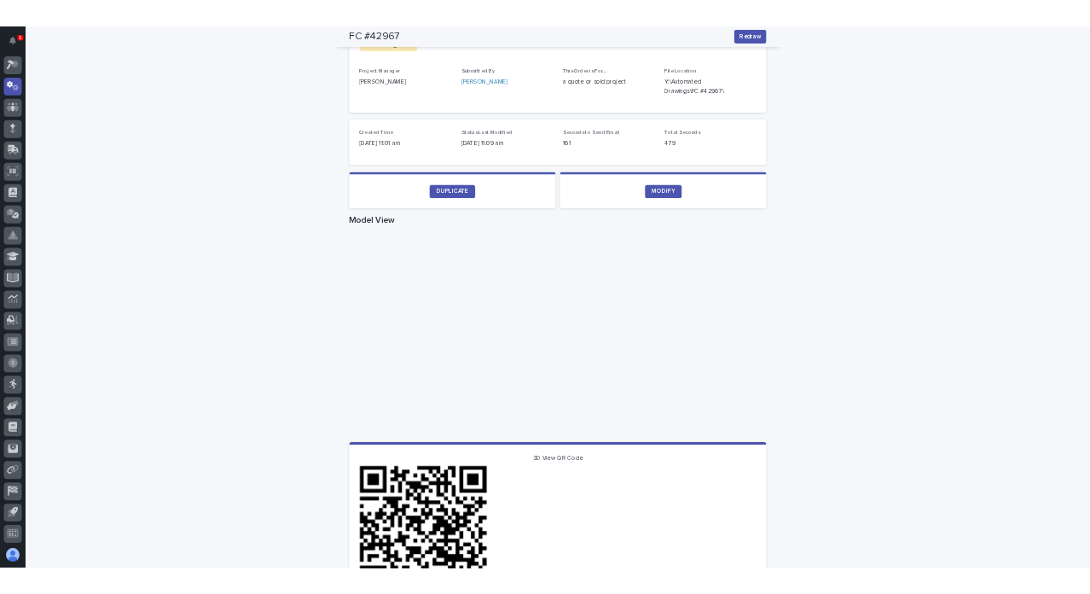
scroll to position [426, 0]
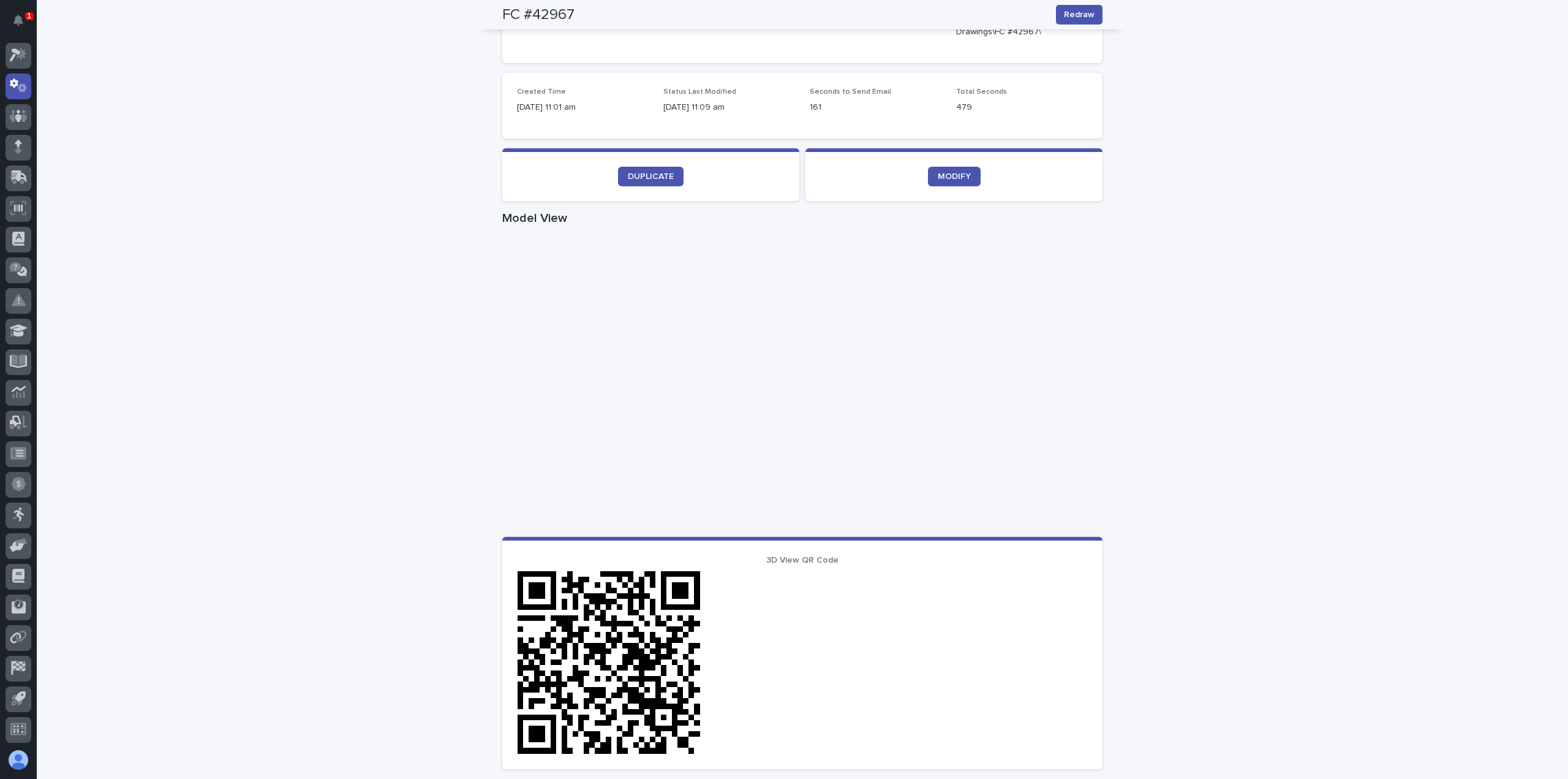
click at [1357, 414] on div "Loading... Saving… Loading... Saving… FC #42967 Redraw FC #42967 Redraw Sorry, …" at bounding box center [802, 403] width 1531 height 1281
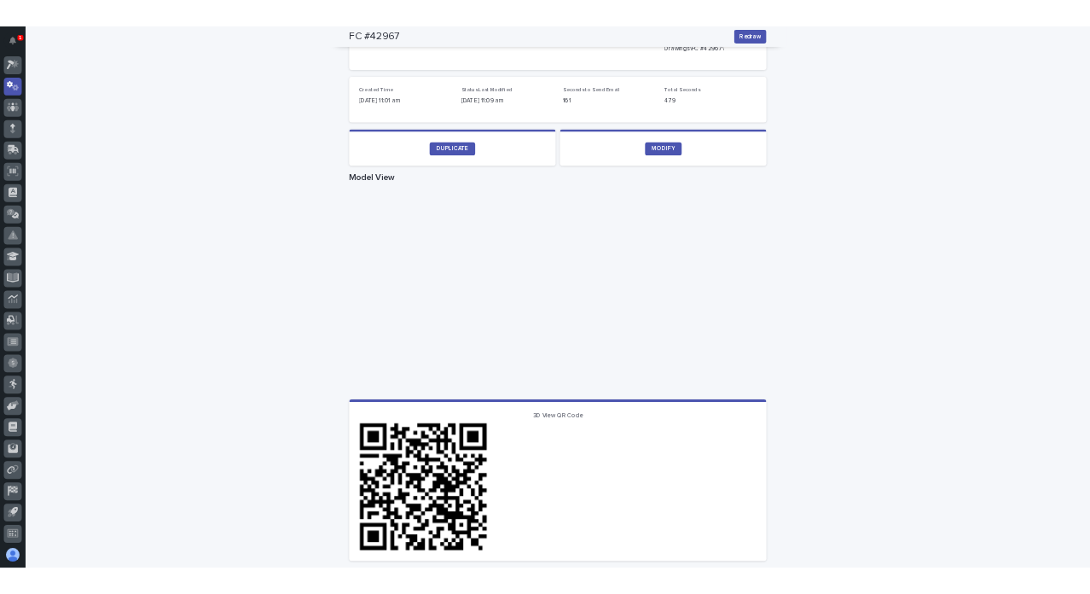
scroll to position [88, 0]
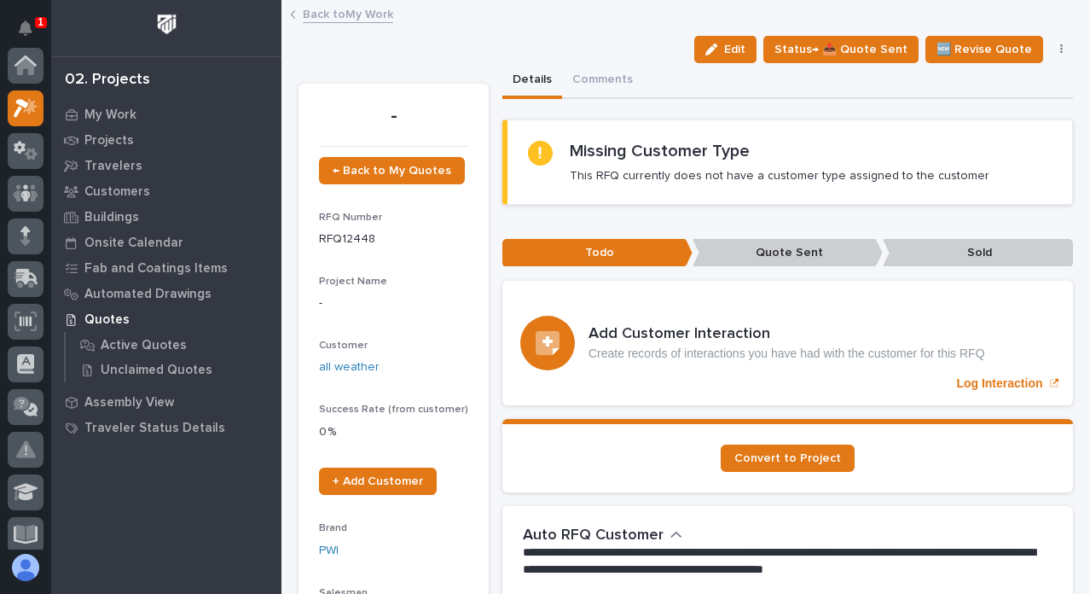
scroll to position [46, 0]
